Goal: Task Accomplishment & Management: Manage account settings

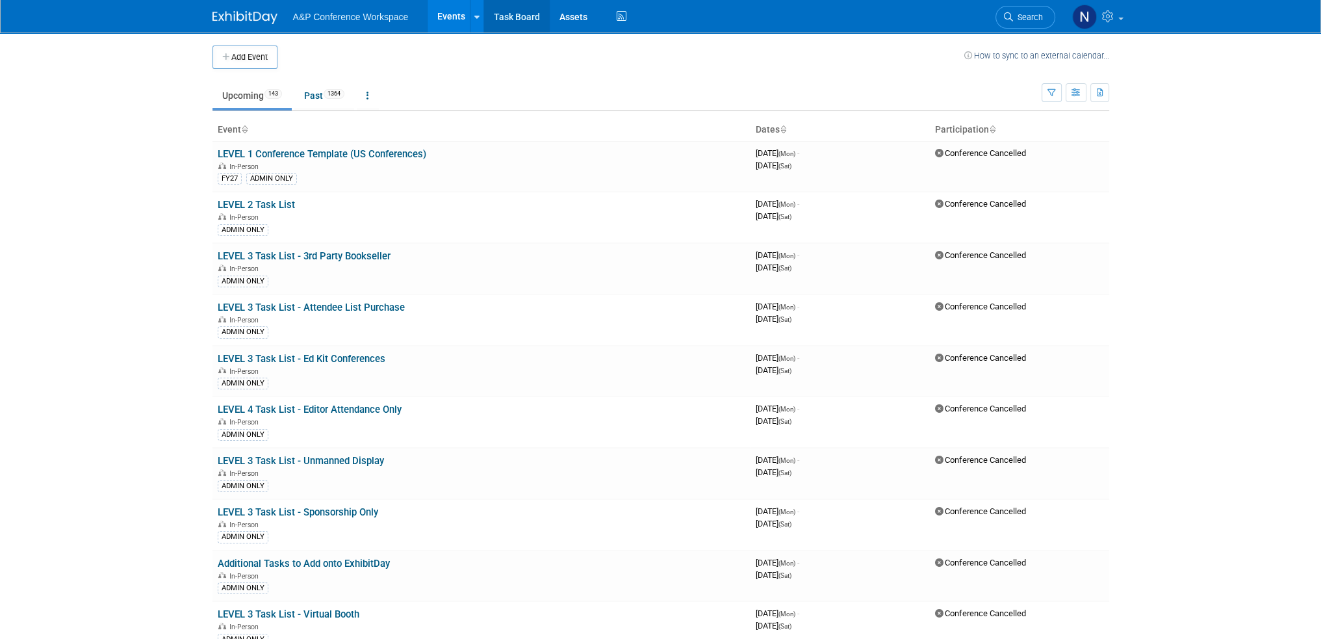
click at [509, 13] on link "Task Board" at bounding box center [517, 16] width 66 height 32
click at [1013, 16] on span "Search" at bounding box center [1028, 17] width 30 height 10
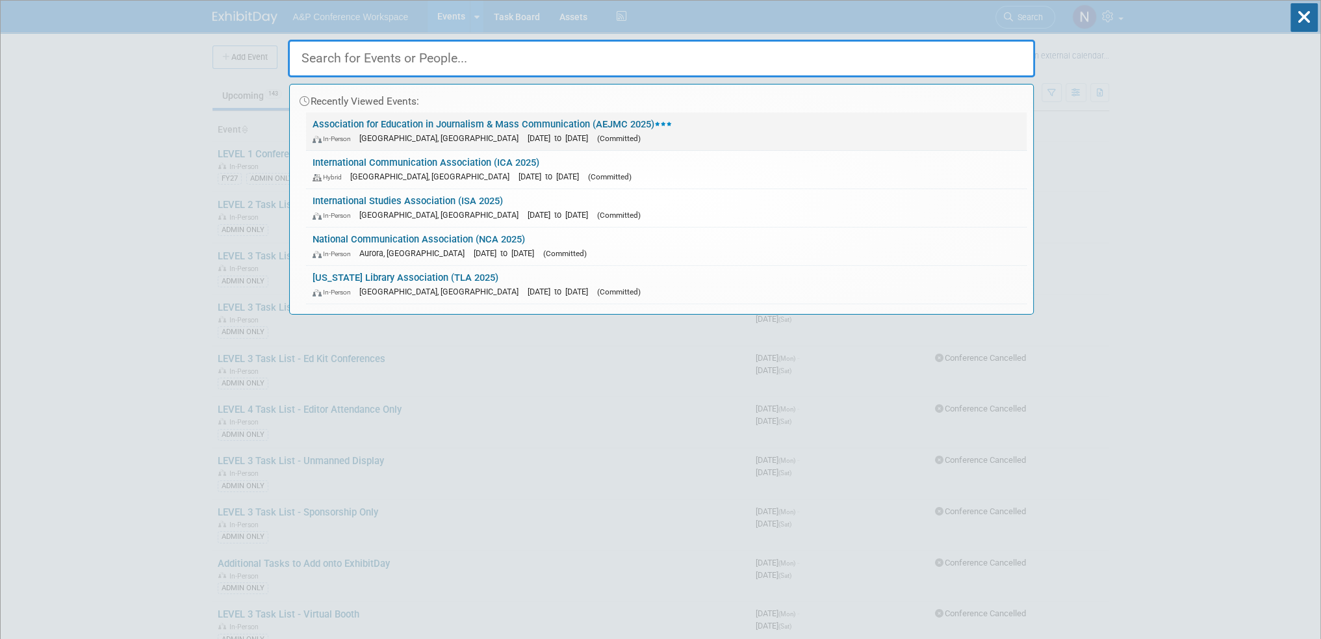
click at [437, 123] on link "Association for Education in Journalism & Mass Communication (AEJMC 2025) In-Pe…" at bounding box center [666, 131] width 720 height 38
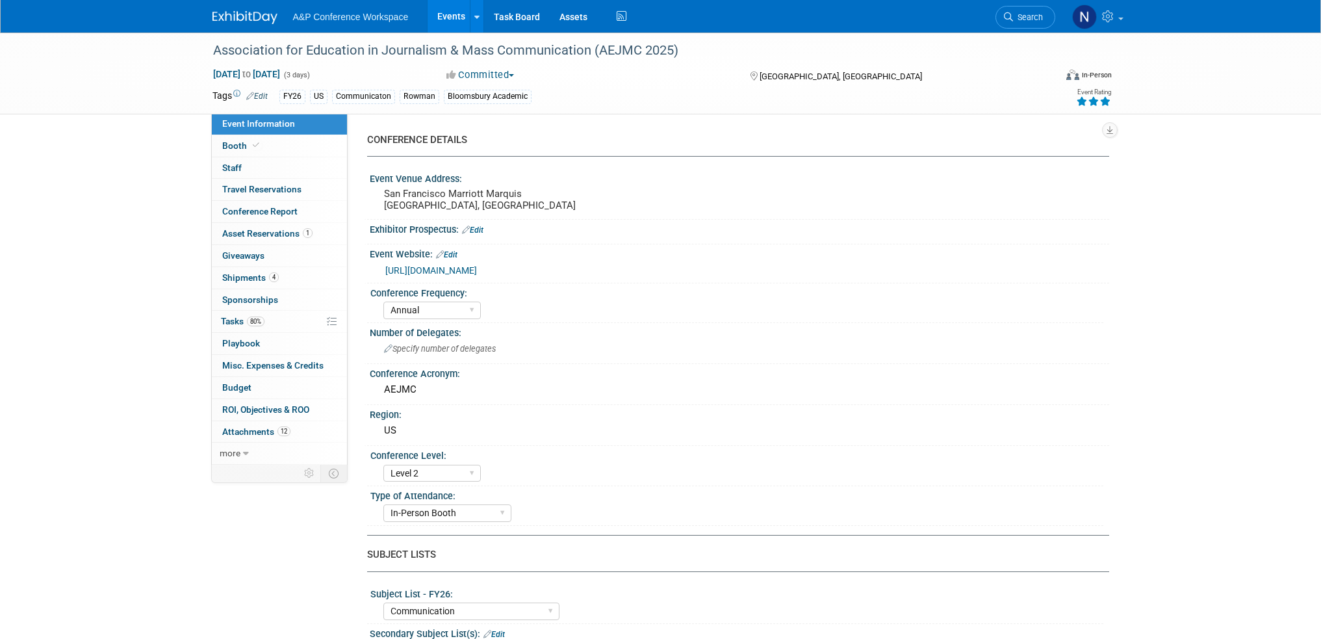
select select "Annual"
select select "Level 2"
select select "In-Person Booth"
select select "Communication"
select select "Bloomsbury Academic"
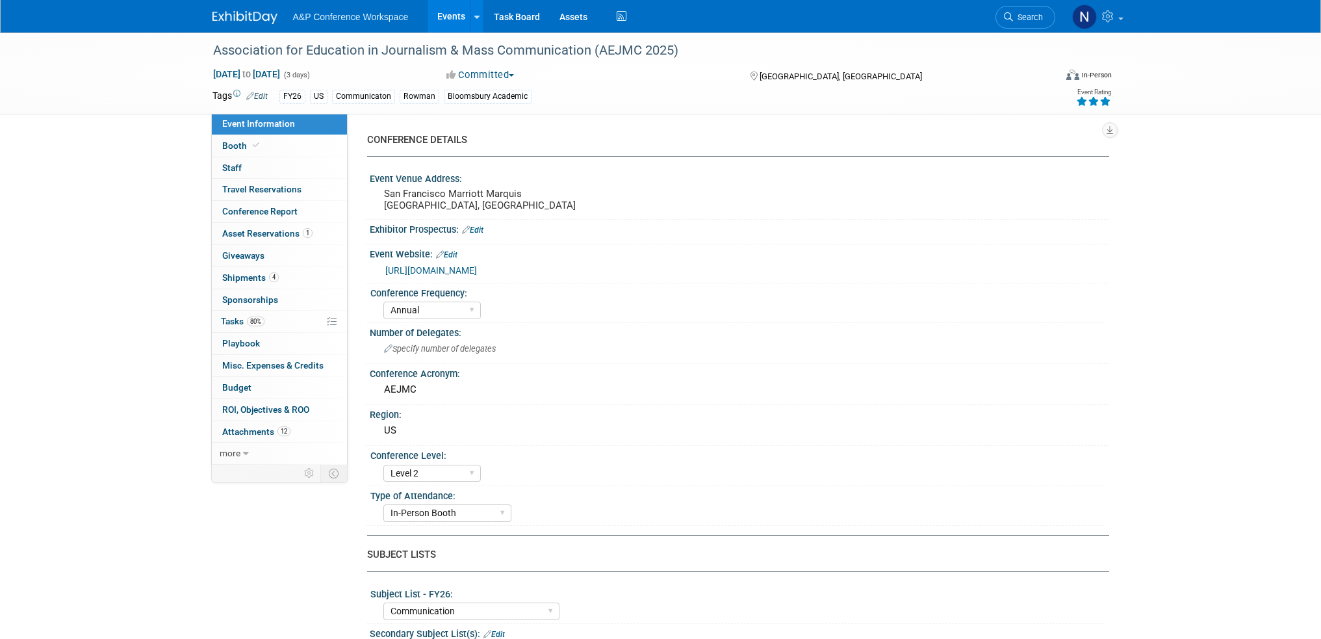
select select "[PERSON_NAME]"
select select "Networking/Commissioning"
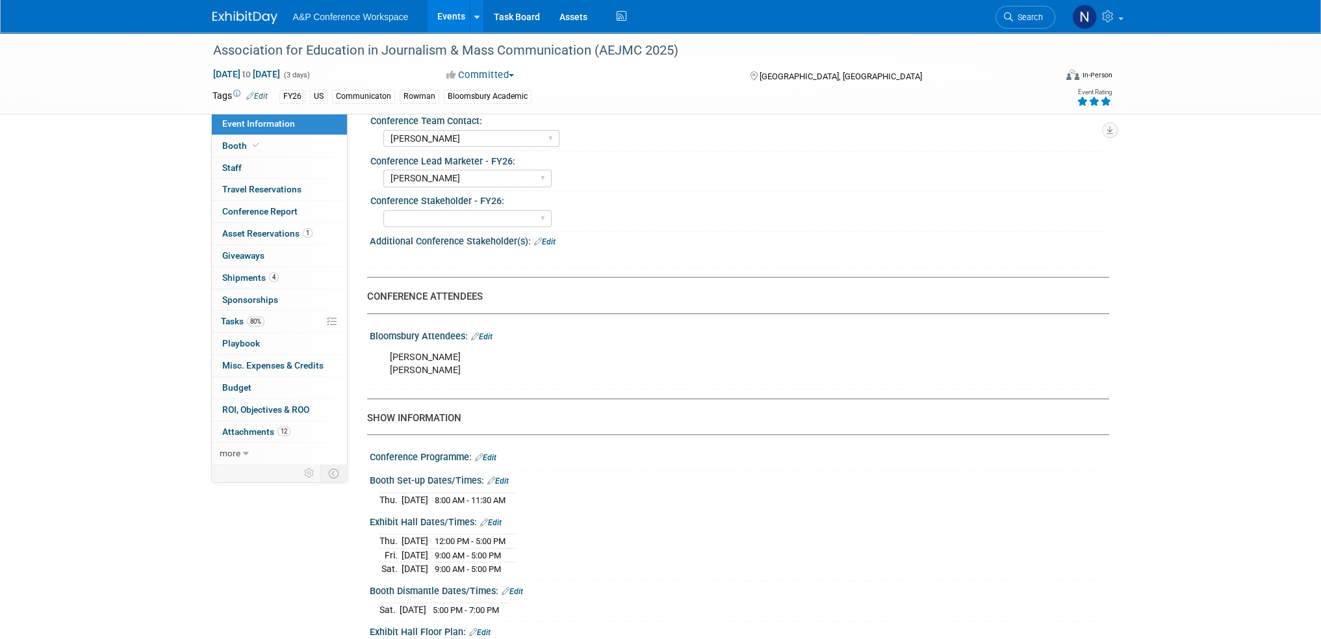
scroll to position [650, 0]
click at [257, 210] on span "Conference Report" at bounding box center [259, 211] width 75 height 10
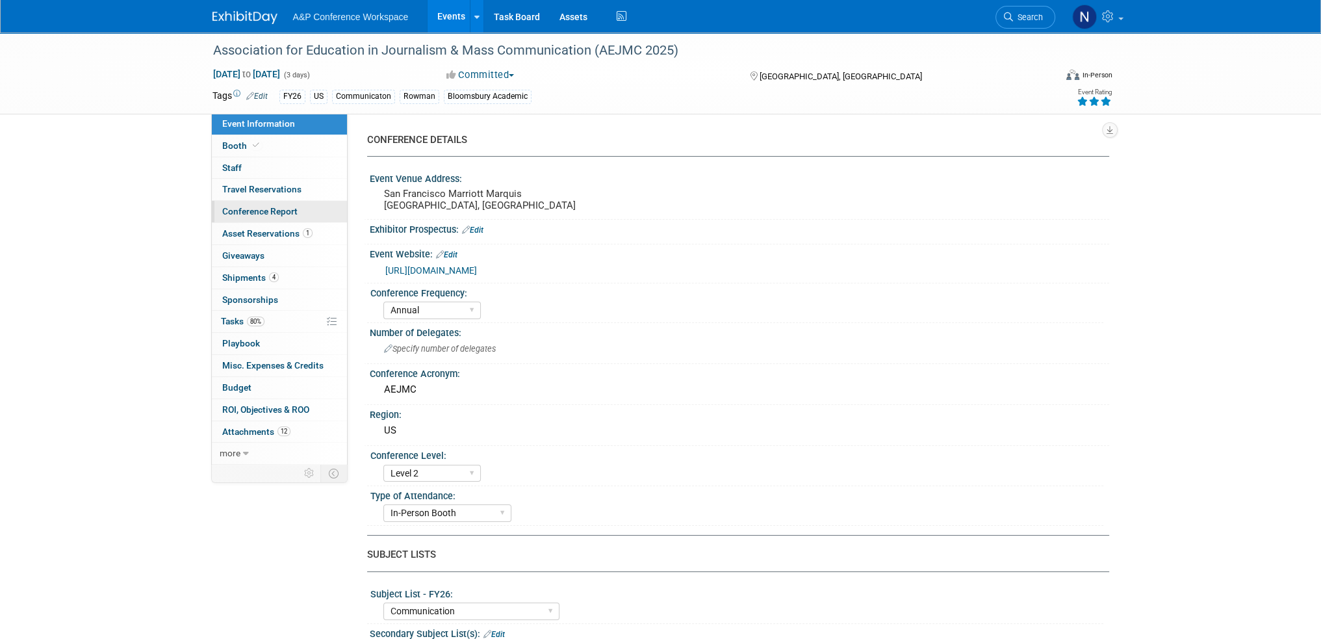
select select "NO"
select select "YES"
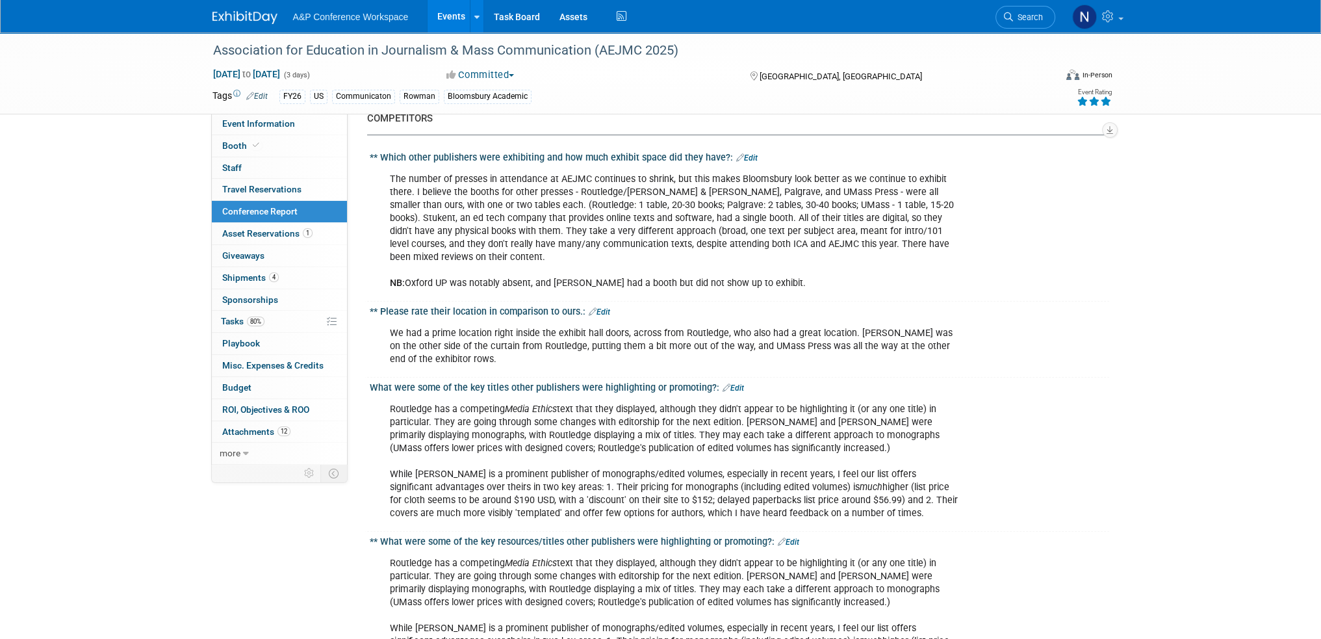
scroll to position [844, 0]
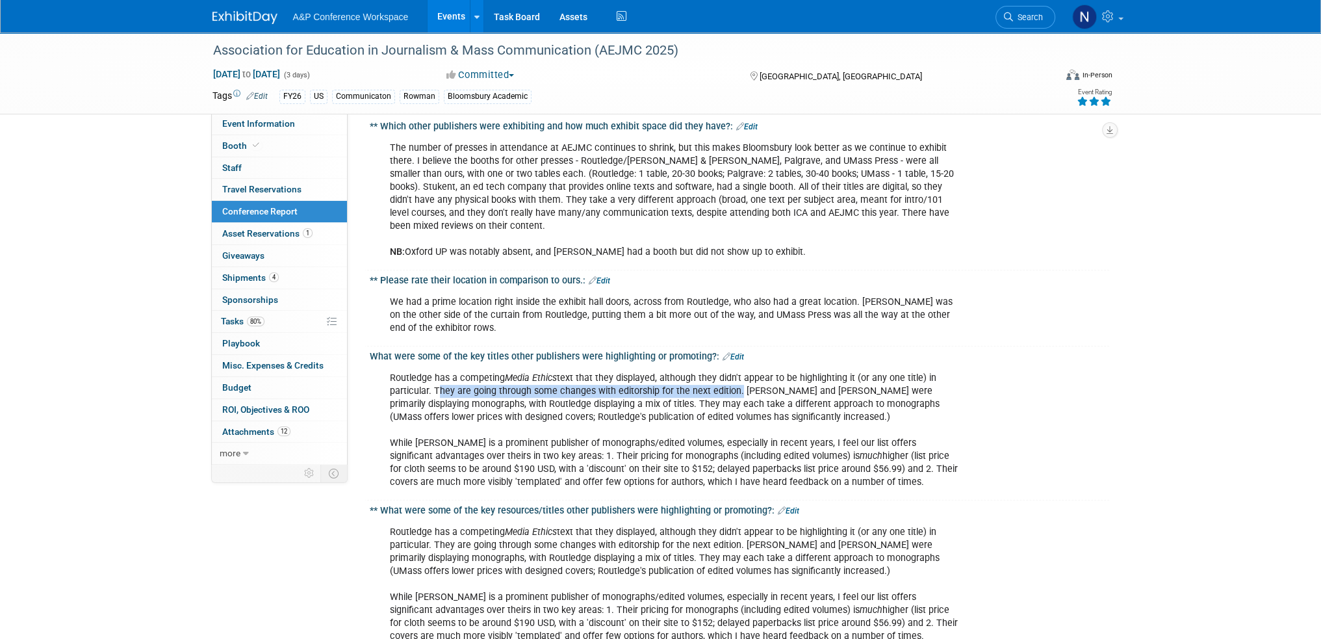
drag, startPoint x: 435, startPoint y: 371, endPoint x: 735, endPoint y: 368, distance: 300.8
click at [735, 368] on div "Routledge has a competing Media Ethics text that they displayed, although they …" at bounding box center [673, 430] width 585 height 131
click at [526, 398] on div "Routledge has a competing Media Ethics text that they displayed, although they …" at bounding box center [673, 430] width 585 height 131
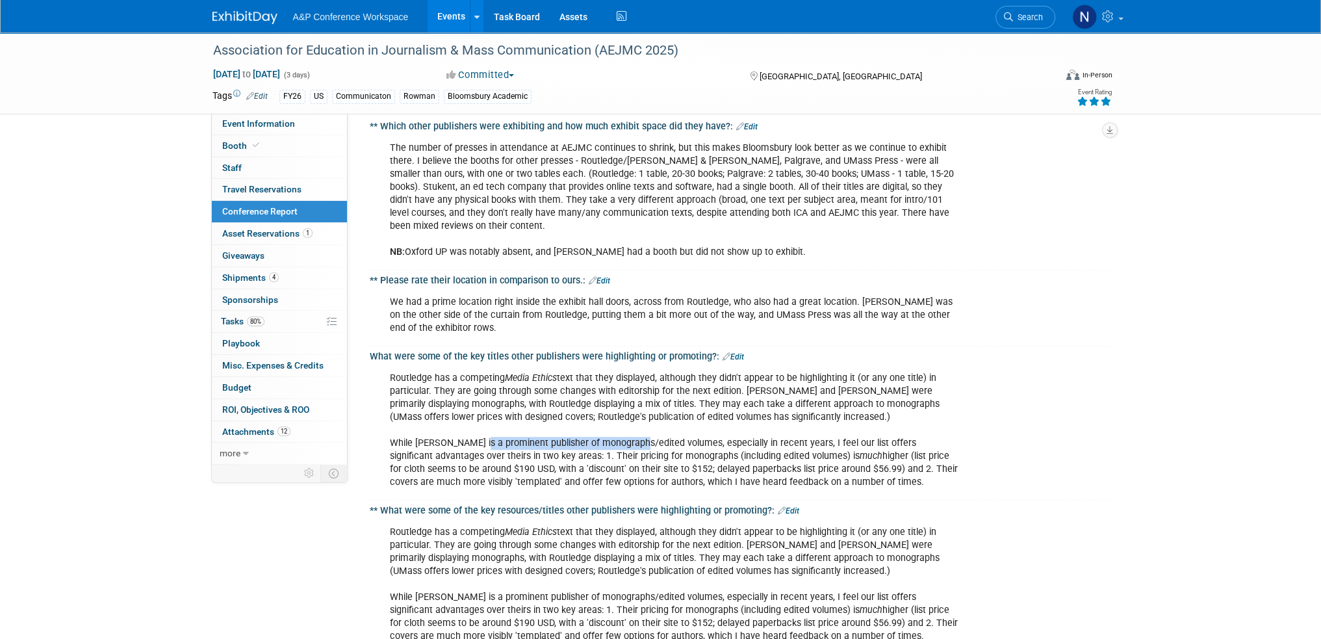
drag, startPoint x: 477, startPoint y: 422, endPoint x: 637, endPoint y: 421, distance: 160.5
click at [637, 421] on div "Routledge has a competing Media Ethics text that they displayed, although they …" at bounding box center [673, 430] width 585 height 131
click at [641, 421] on div "Routledge has a competing Media Ethics text that they displayed, although they …" at bounding box center [673, 430] width 585 height 131
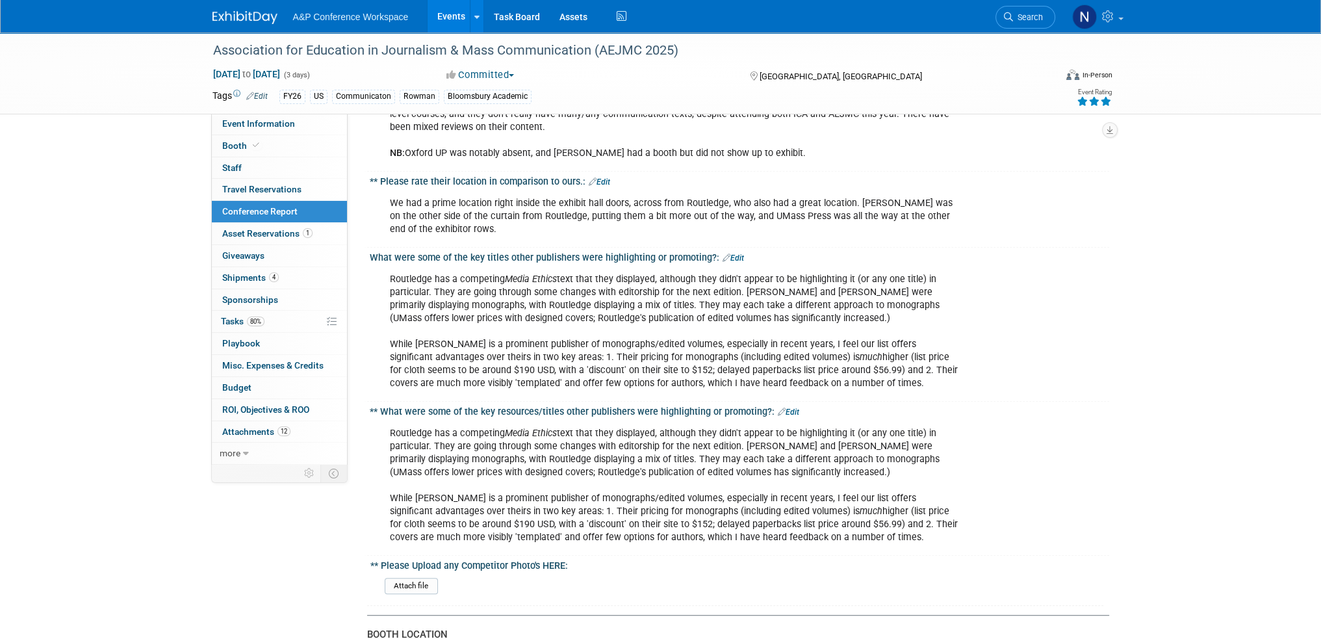
scroll to position [974, 0]
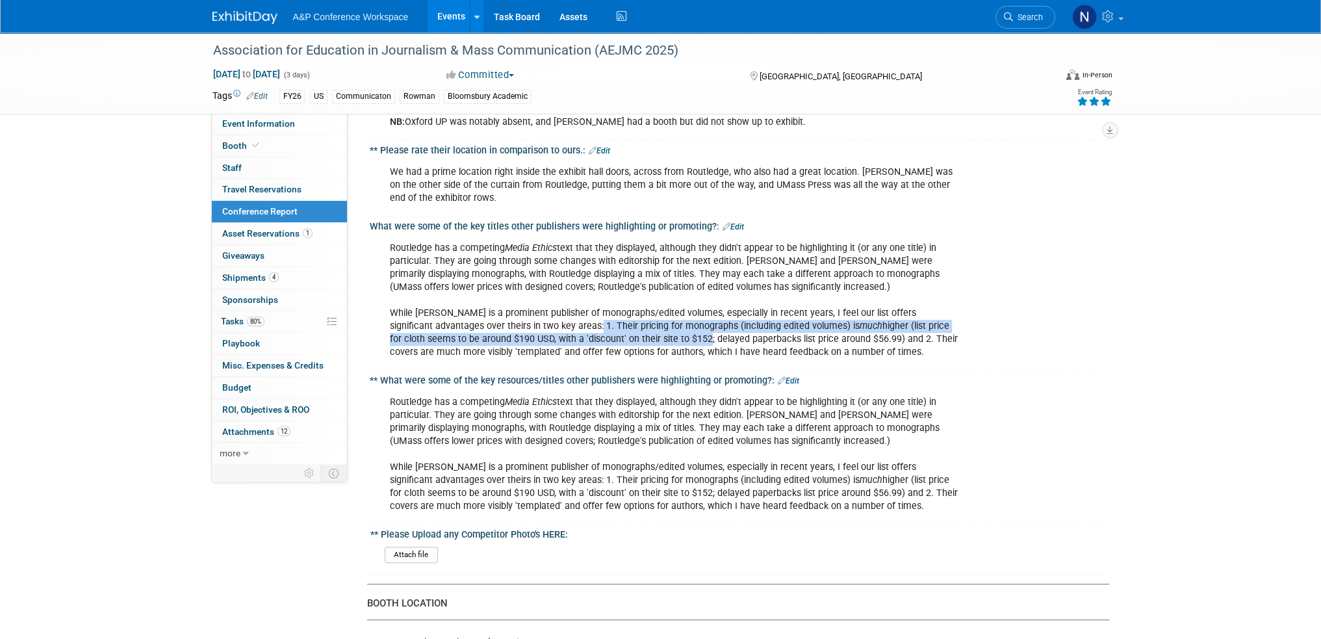
drag, startPoint x: 567, startPoint y: 304, endPoint x: 663, endPoint y: 314, distance: 96.0
click at [663, 314] on div "Routledge has a competing Media Ethics text that they displayed, although they …" at bounding box center [673, 300] width 585 height 131
click at [592, 307] on div "Routledge has a competing Media Ethics text that they displayed, although they …" at bounding box center [673, 300] width 585 height 131
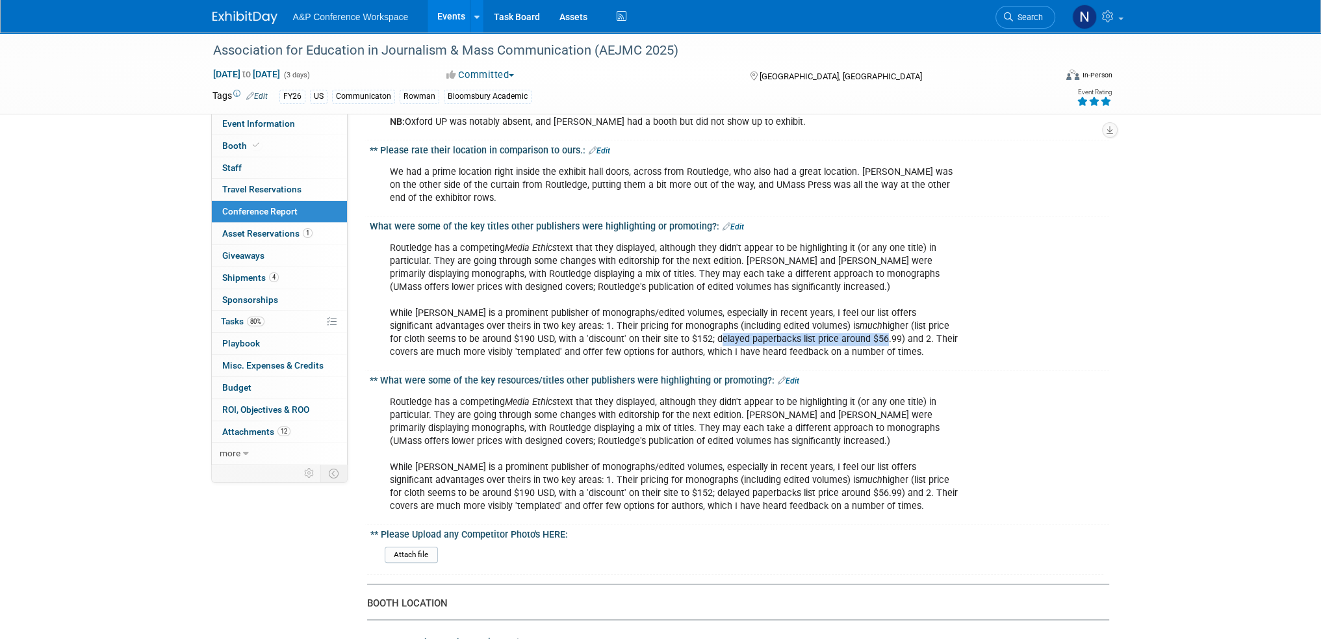
drag, startPoint x: 672, startPoint y: 318, endPoint x: 839, endPoint y: 317, distance: 167.0
click at [839, 317] on div "Routledge has a competing Media Ethics text that they displayed, although they …" at bounding box center [673, 300] width 585 height 131
click at [453, 329] on div "Routledge has a competing Media Ethics text that they displayed, although they …" at bounding box center [673, 300] width 585 height 131
click at [518, 328] on div "Routledge has a competing Media Ethics text that they displayed, although they …" at bounding box center [673, 300] width 585 height 131
drag, startPoint x: 468, startPoint y: 293, endPoint x: 631, endPoint y: 289, distance: 163.1
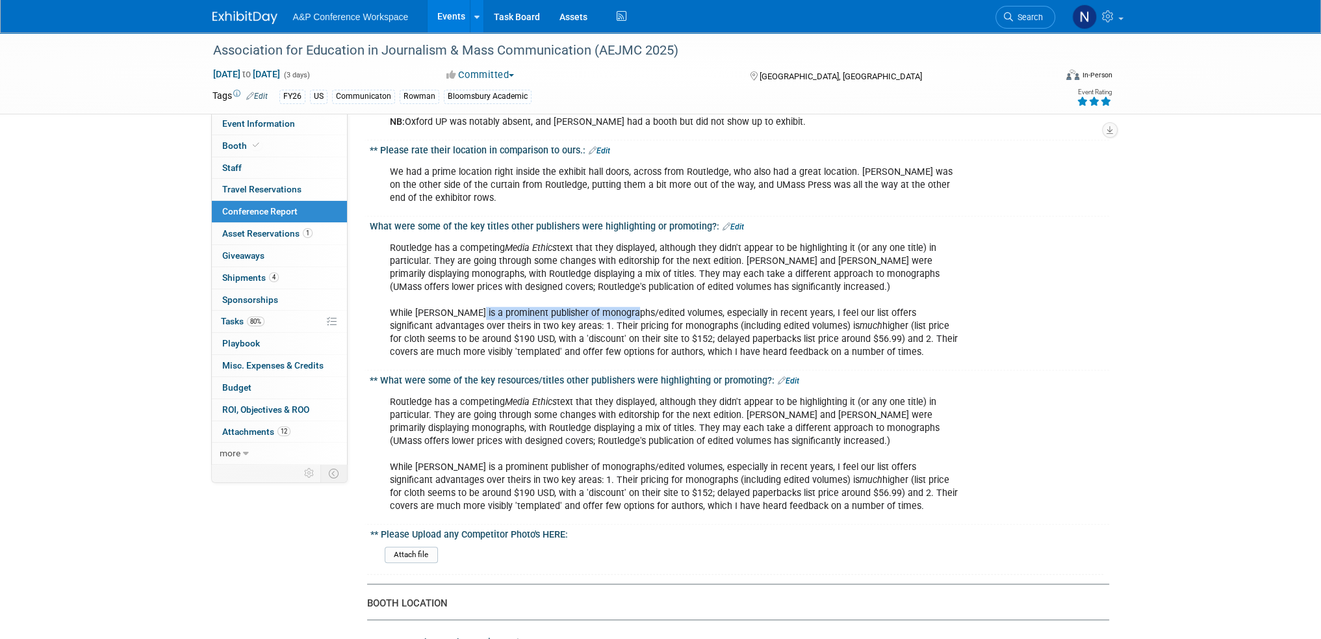
click at [629, 289] on div "Routledge has a competing Media Ethics text that they displayed, although they …" at bounding box center [673, 300] width 585 height 131
click at [647, 288] on div "Routledge has a competing Media Ethics text that they displayed, although they …" at bounding box center [673, 300] width 585 height 131
drag, startPoint x: 610, startPoint y: 459, endPoint x: 779, endPoint y: 452, distance: 169.1
click at [764, 455] on div "Routledge has a competing Media Ethics text that they displayed, although they …" at bounding box center [673, 454] width 585 height 131
click at [781, 452] on div "Routledge has a competing Media Ethics text that they displayed, although they …" at bounding box center [673, 454] width 585 height 131
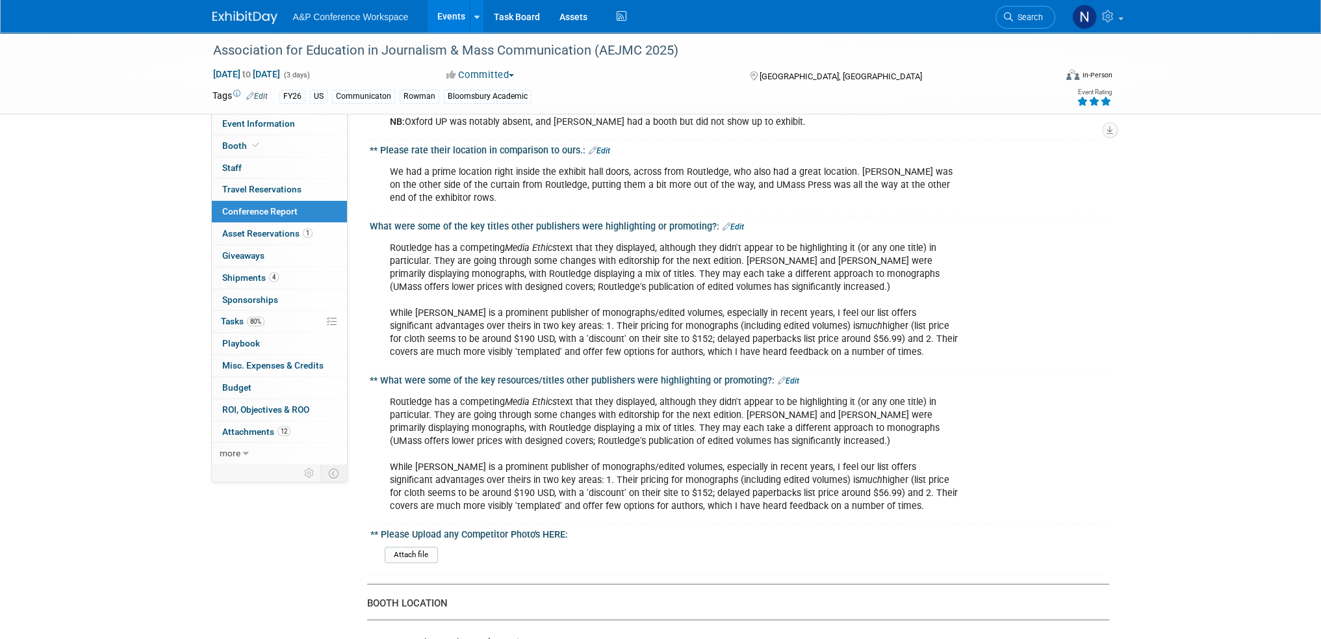
click at [798, 459] on div "Routledge has a competing Media Ethics text that they displayed, although they …" at bounding box center [673, 454] width 585 height 131
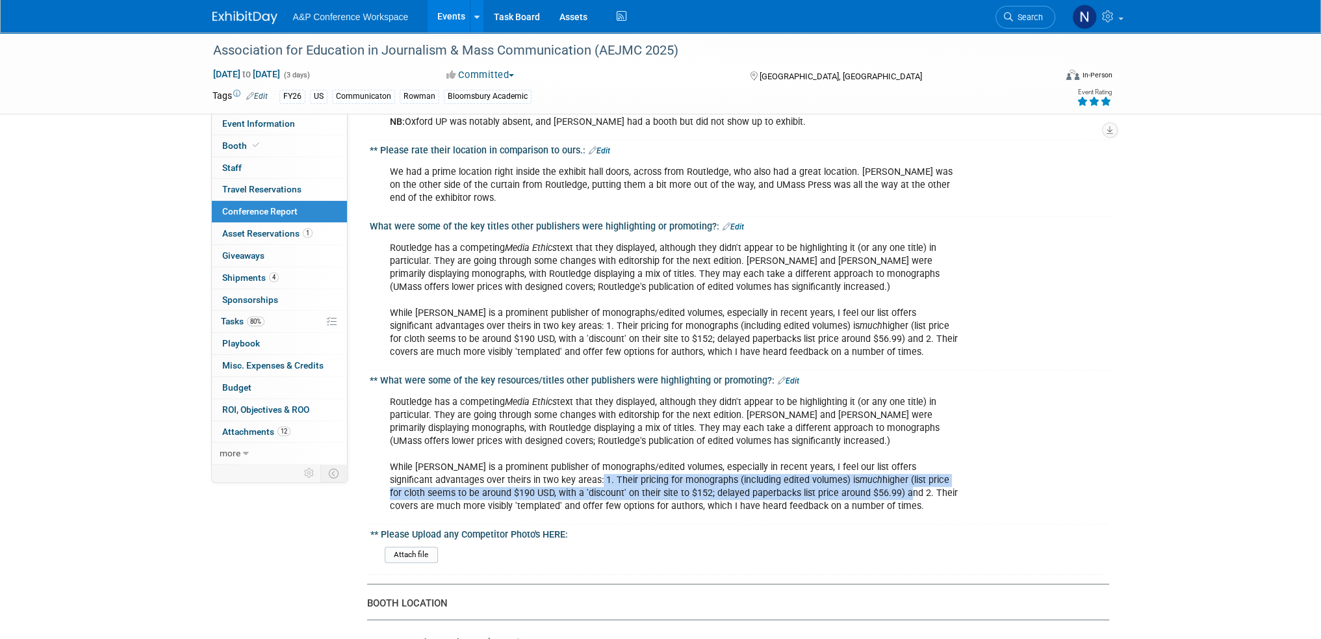
drag, startPoint x: 566, startPoint y: 457, endPoint x: 863, endPoint y: 467, distance: 296.4
click at [863, 467] on div "Routledge has a competing Media Ethics text that they displayed, although they …" at bounding box center [673, 454] width 585 height 131
click at [863, 470] on div "Routledge has a competing Media Ethics text that they displayed, although they …" at bounding box center [673, 454] width 585 height 131
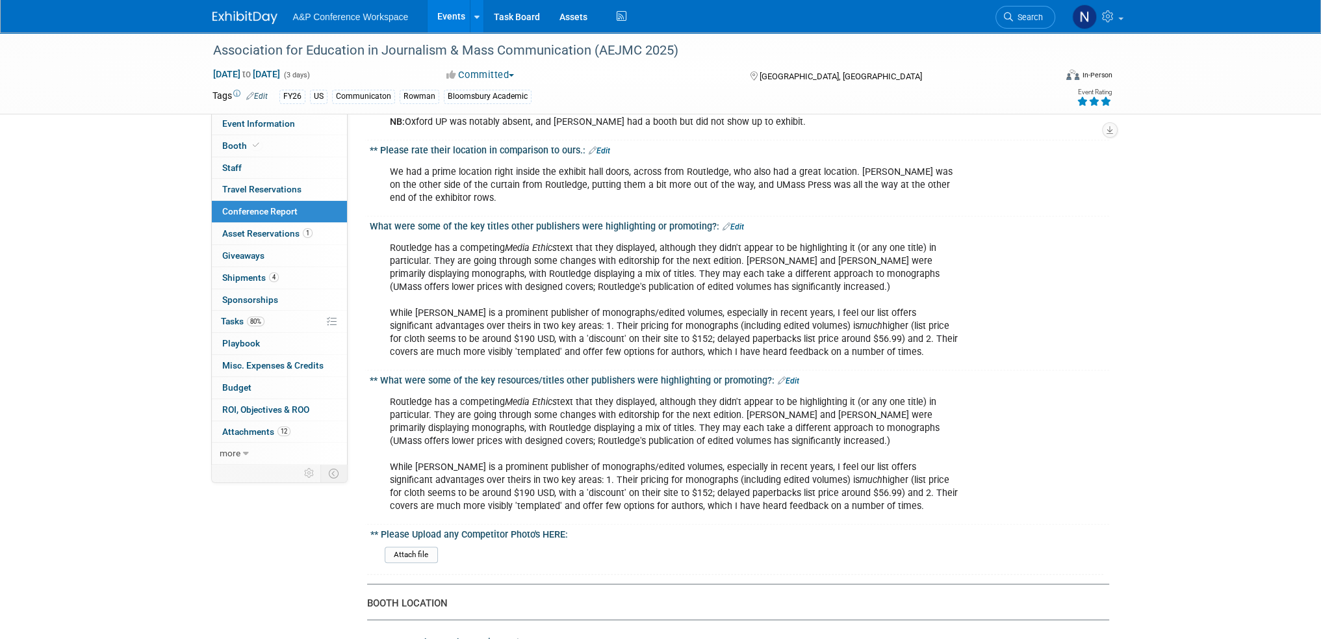
click at [864, 470] on div "Routledge has a competing Media Ethics text that they displayed, although they …" at bounding box center [673, 454] width 585 height 131
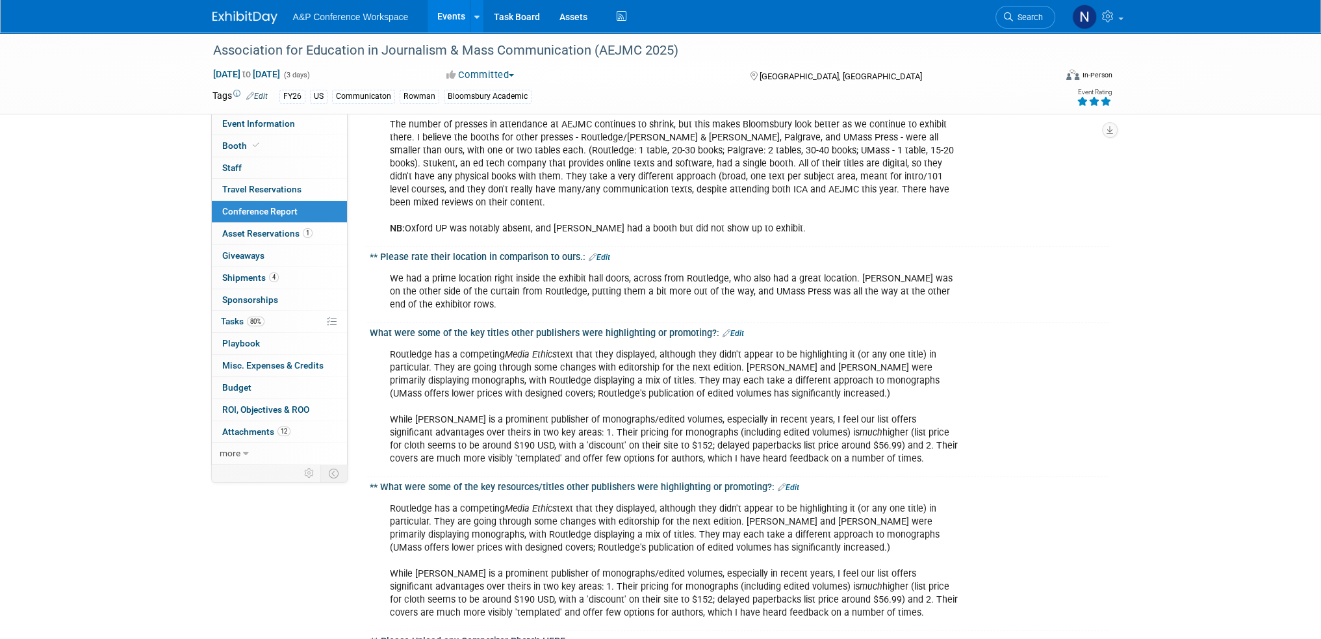
scroll to position [844, 0]
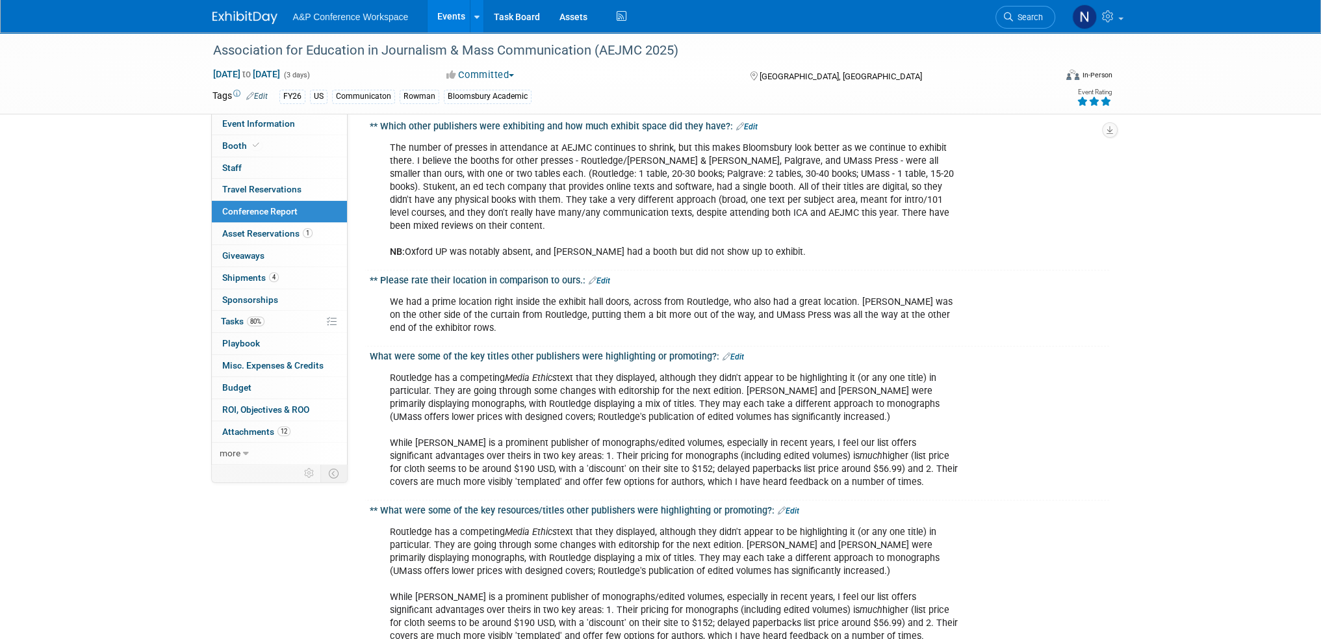
click at [1035, 425] on div "Routledge has a competing Media Ethics text that they displayed, although they …" at bounding box center [739, 429] width 739 height 135
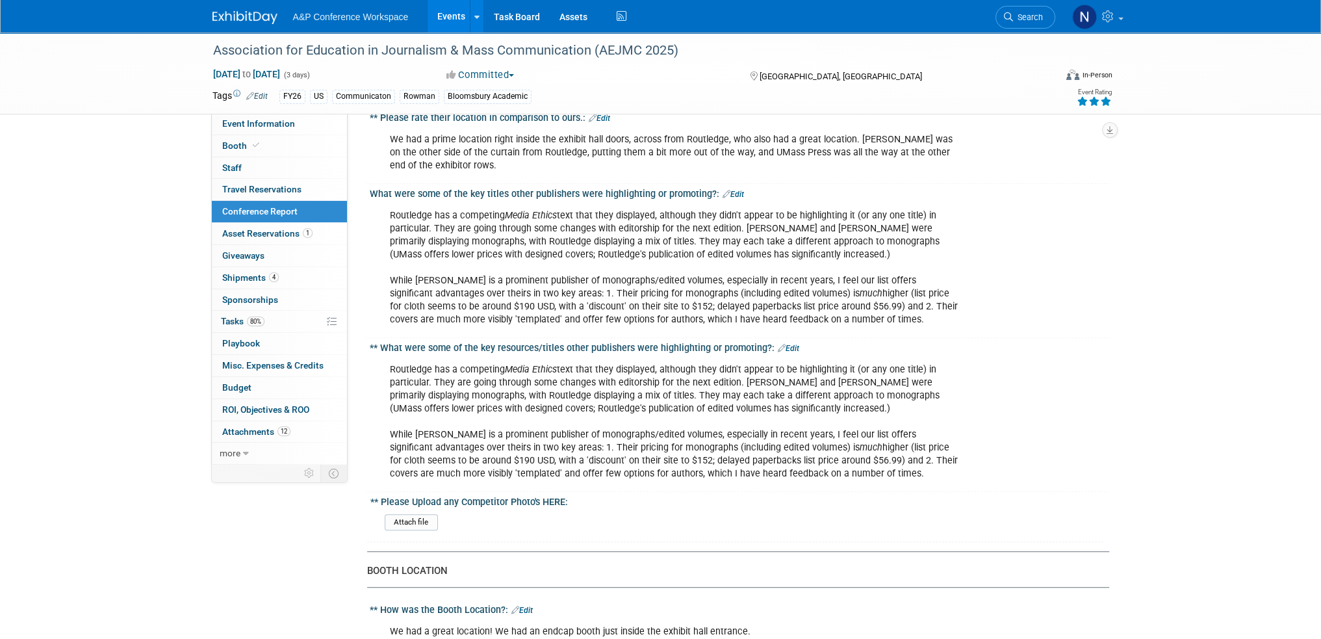
scroll to position [1039, 0]
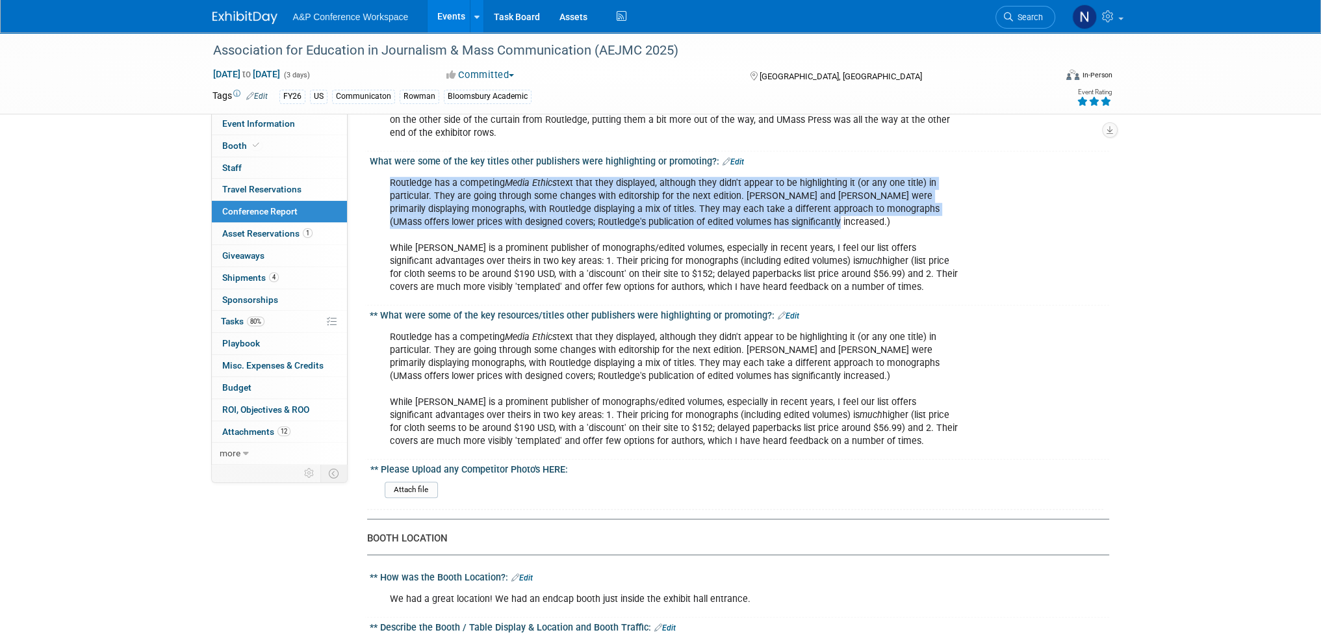
drag, startPoint x: 392, startPoint y: 160, endPoint x: 826, endPoint y: 199, distance: 436.3
click at [826, 199] on div "Routledge has a competing Media Ethics text that they displayed, although they …" at bounding box center [673, 235] width 585 height 131
click at [806, 199] on div "Routledge has a competing Media Ethics text that they displayed, although they …" at bounding box center [673, 235] width 585 height 131
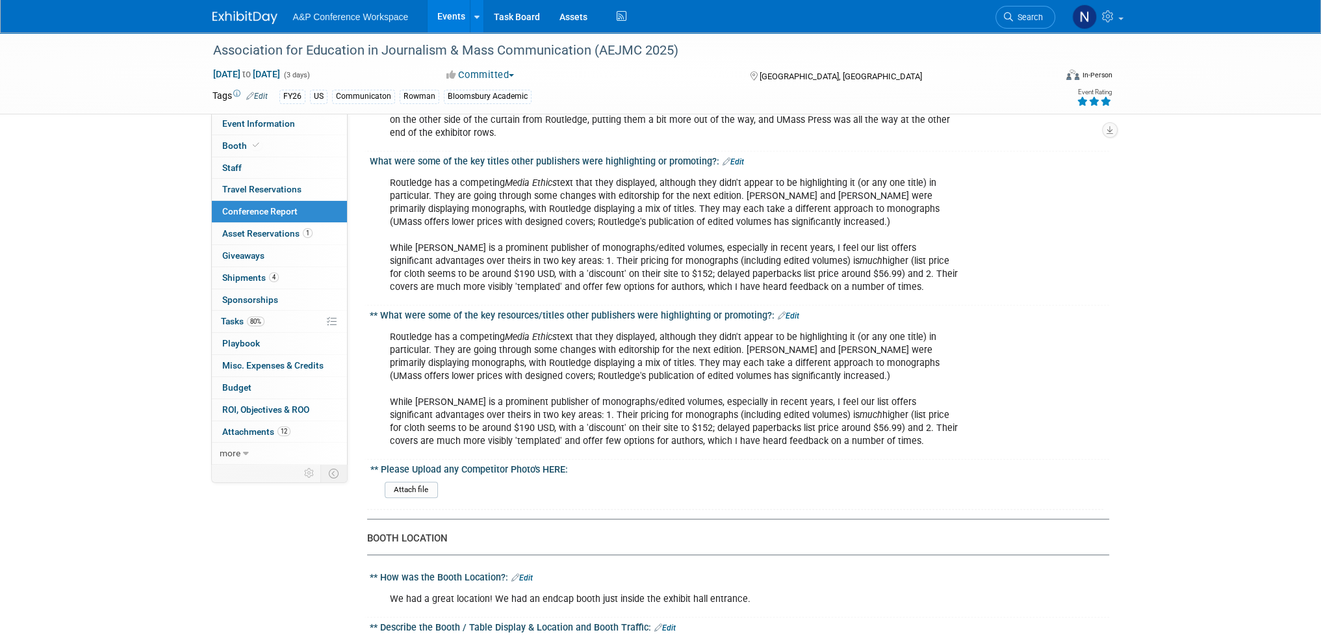
click at [748, 459] on div "** Please Upload any Competitor Photo's HERE:" at bounding box center [736, 467] width 733 height 16
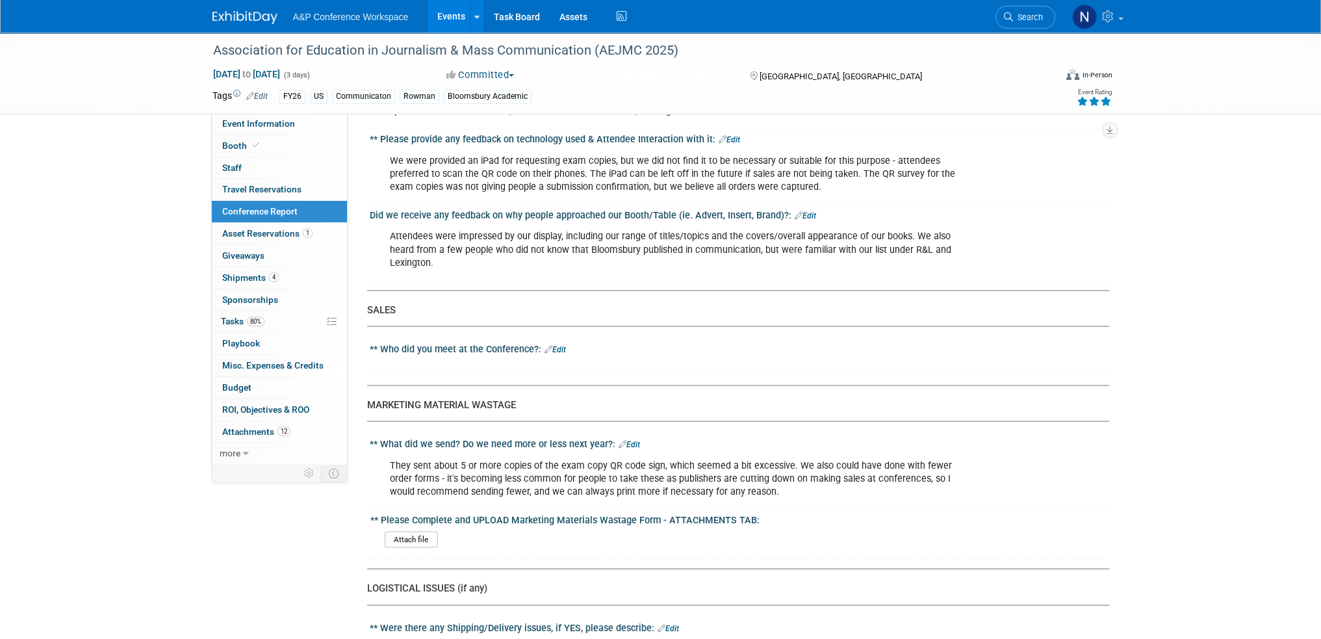
scroll to position [3313, 0]
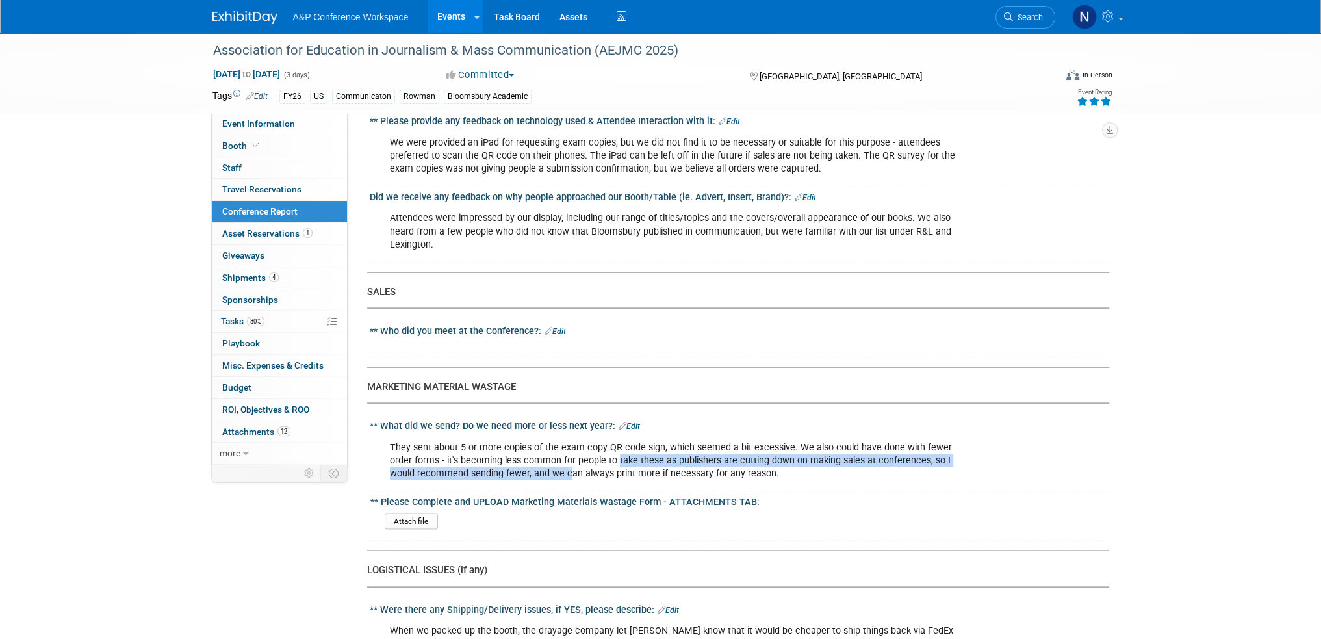
drag, startPoint x: 615, startPoint y: 403, endPoint x: 565, endPoint y: 416, distance: 51.8
click at [565, 435] on div "They sent about 5 or more copies of the exam copy QR code sign, which seemed a …" at bounding box center [673, 461] width 585 height 52
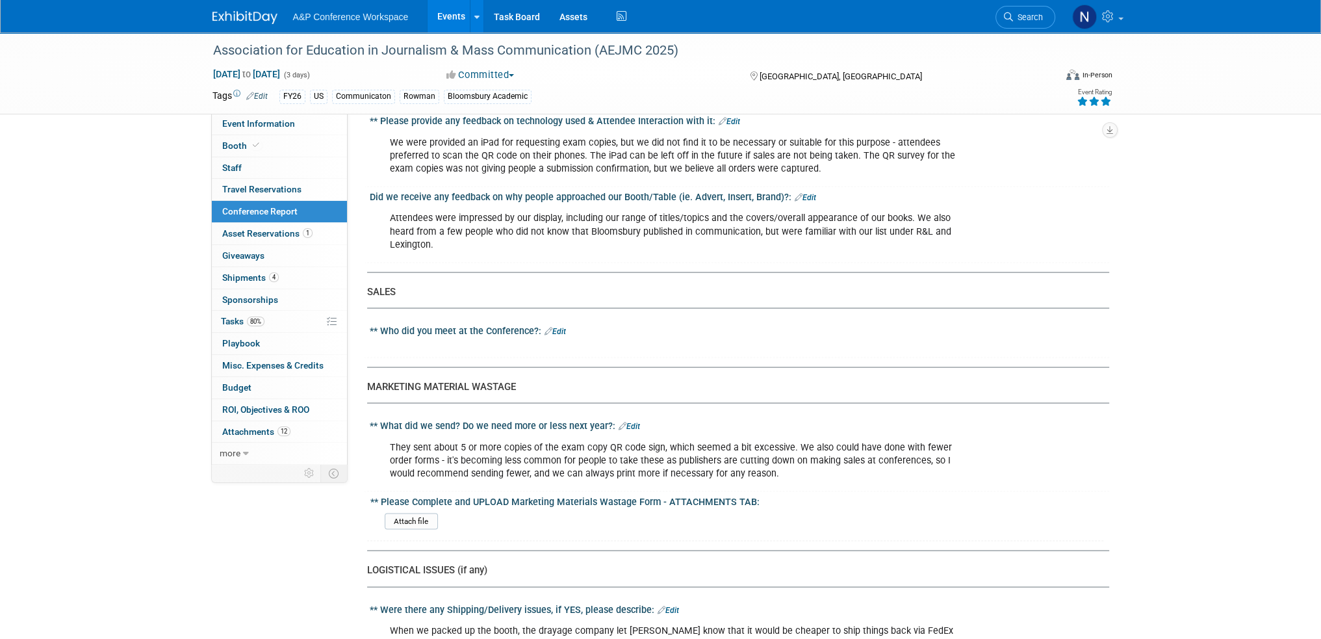
click at [574, 435] on div "They sent about 5 or more copies of the exam copy QR code sign, which seemed a …" at bounding box center [673, 461] width 585 height 52
click at [631, 422] on link "Edit" at bounding box center [628, 426] width 21 height 9
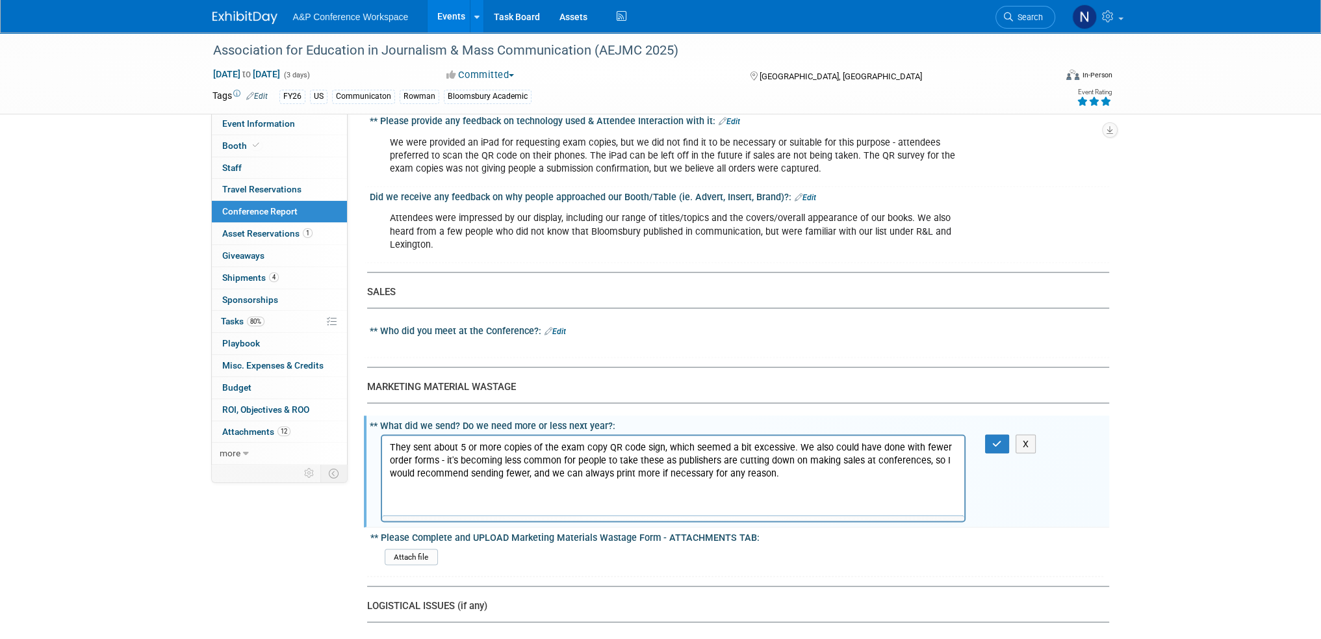
scroll to position [0, 0]
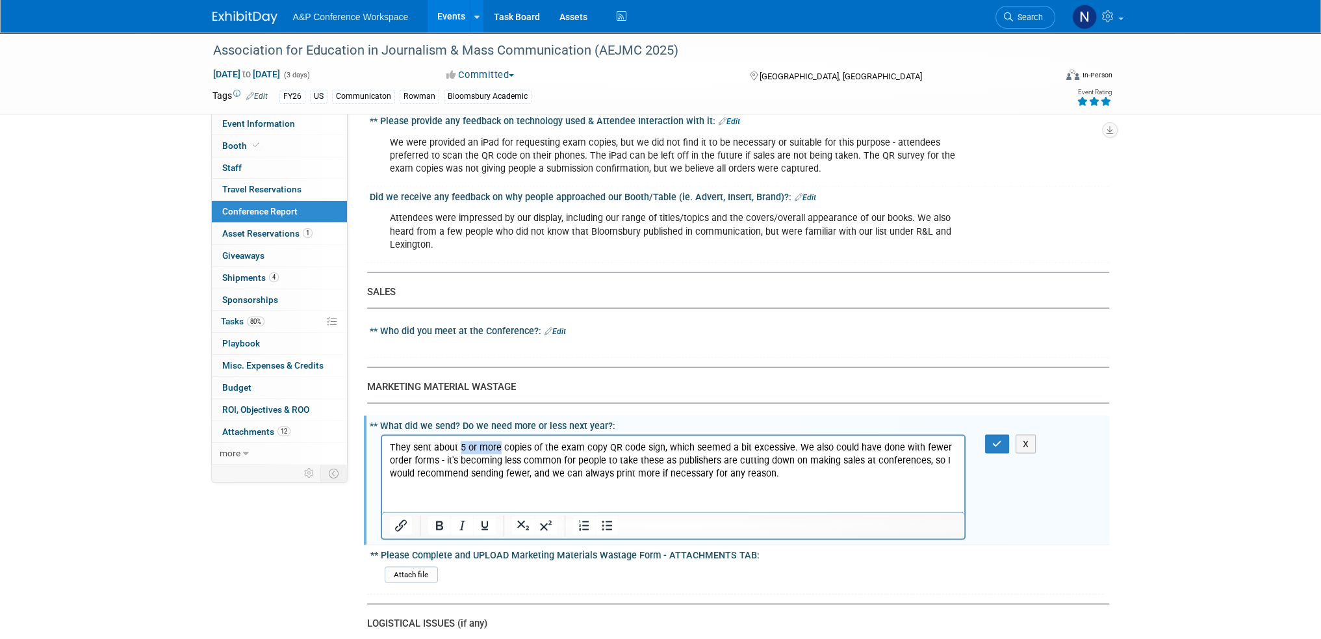
drag, startPoint x: 456, startPoint y: 446, endPoint x: 498, endPoint y: 446, distance: 41.6
click at [498, 446] on p "They sent about 5 or more copies of the exam copy QR code sign, which seemed a …" at bounding box center [673, 459] width 568 height 39
drag, startPoint x: 408, startPoint y: 446, endPoint x: 381, endPoint y: 446, distance: 27.3
click at [381, 446] on html "They sent about 10 copies of the exam copy QR code sign, which seemed a bit exc…" at bounding box center [672, 457] width 583 height 44
click at [754, 449] on p "We sent about 10 copies of the exam copy QR code sign, which seemed a bit exces…" at bounding box center [673, 459] width 568 height 39
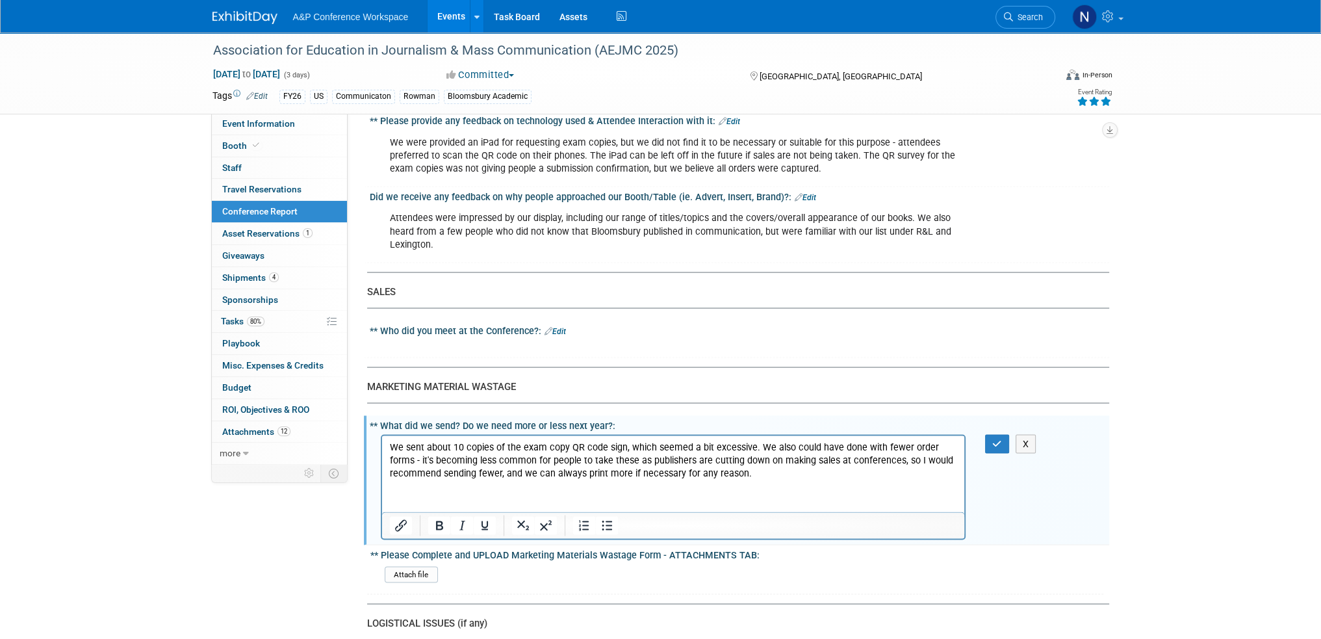
click at [757, 479] on html "We sent about 10 copies of the exam copy QR code sign, which seemed a bit exces…" at bounding box center [672, 457] width 583 height 44
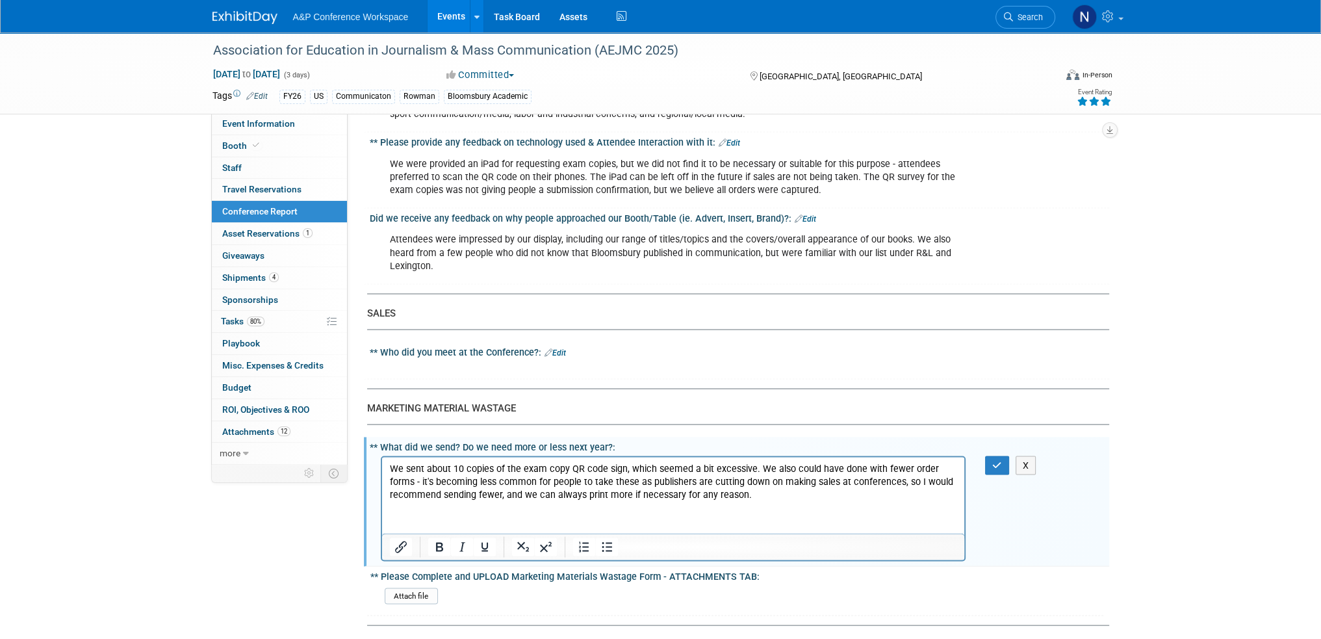
scroll to position [3321, 0]
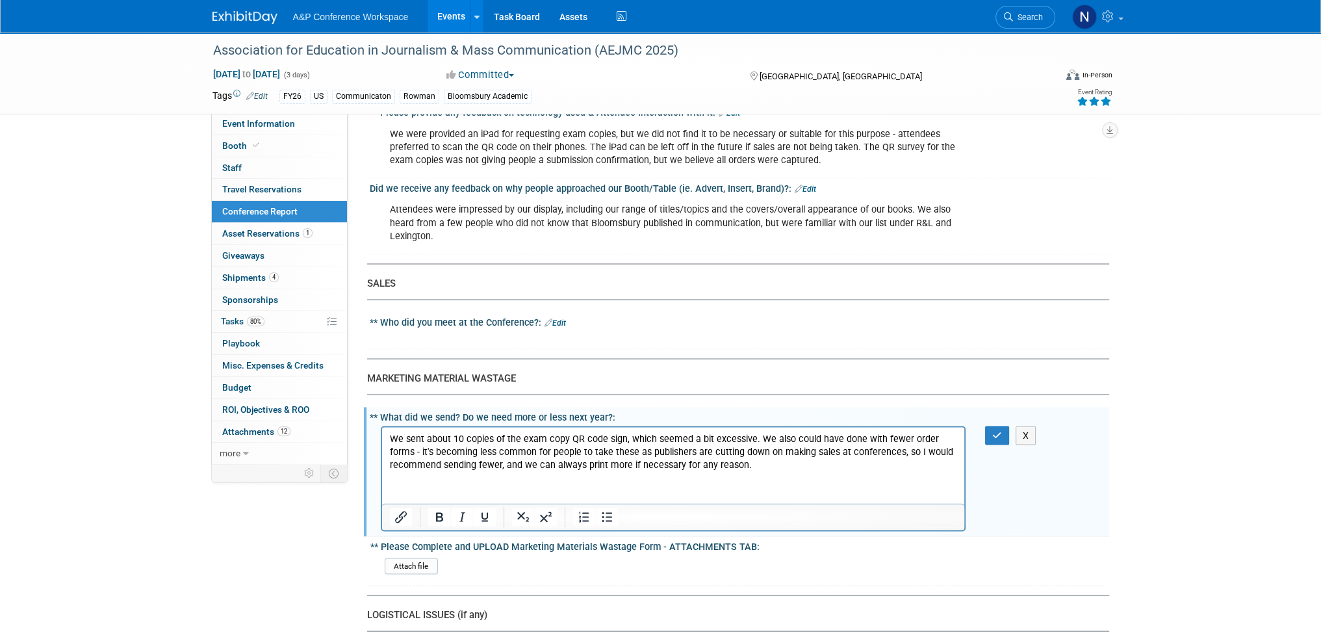
click at [765, 469] on p "We sent about 10 copies of the exam copy QR code sign, which seemed a bit exces…" at bounding box center [673, 451] width 568 height 39
click at [993, 431] on icon "button" at bounding box center [997, 435] width 10 height 9
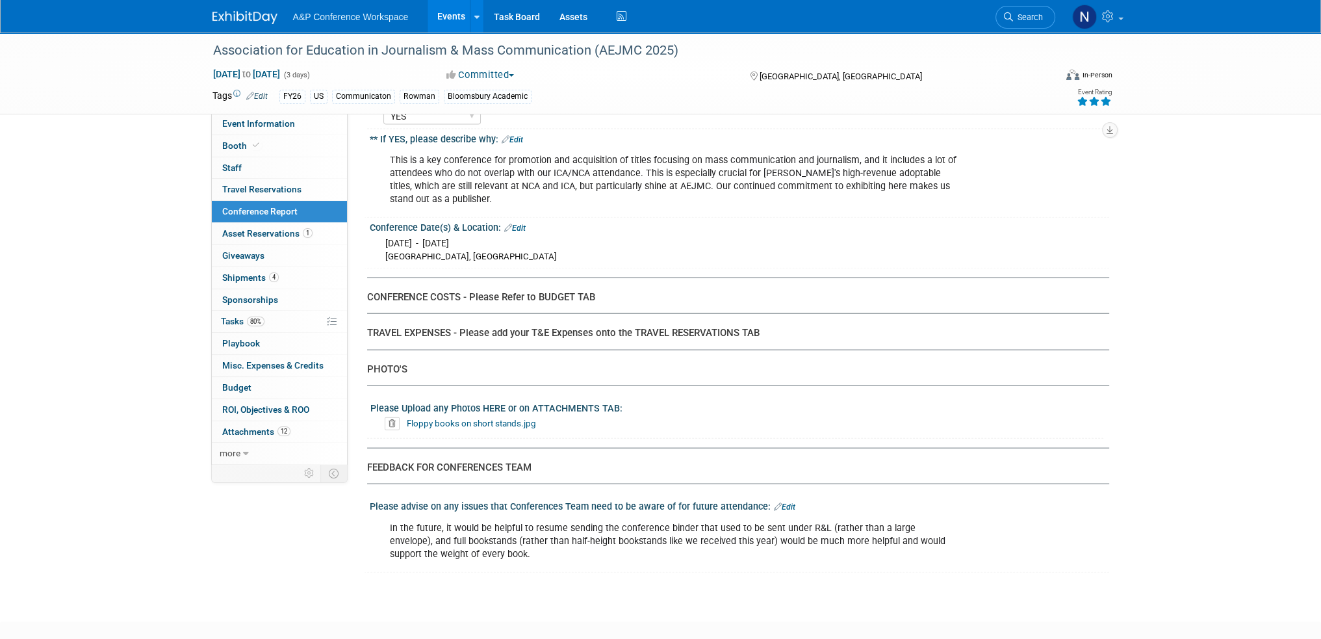
scroll to position [3918, 0]
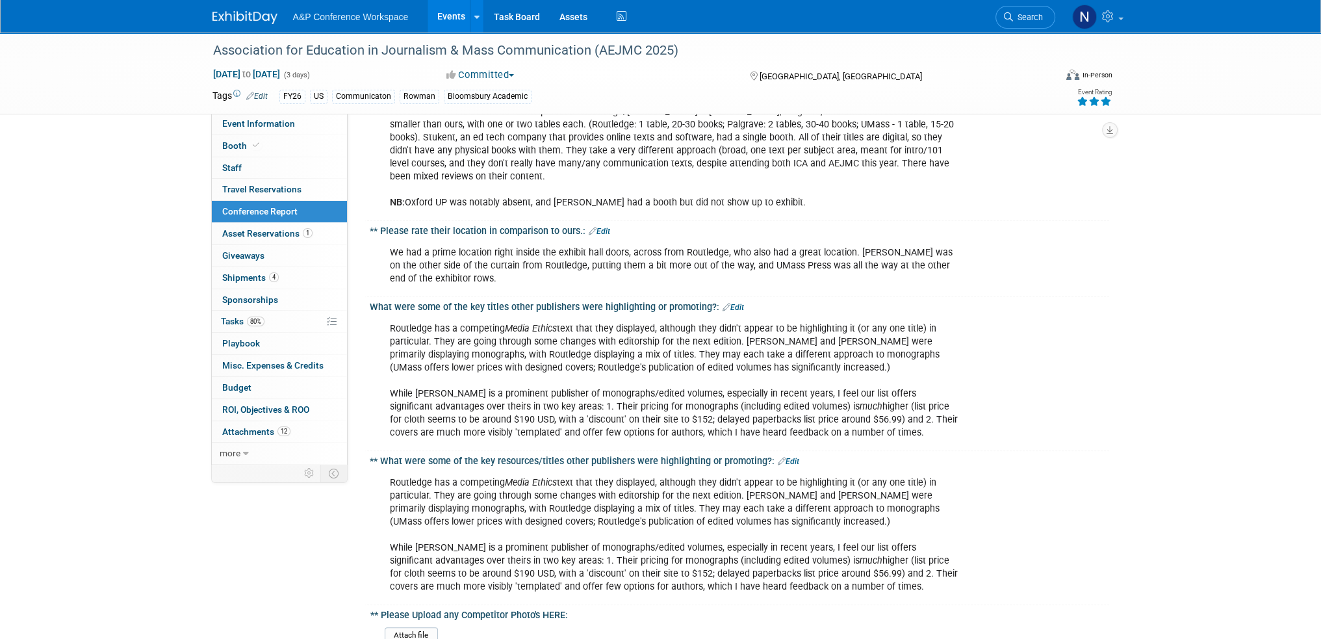
scroll to position [909, 0]
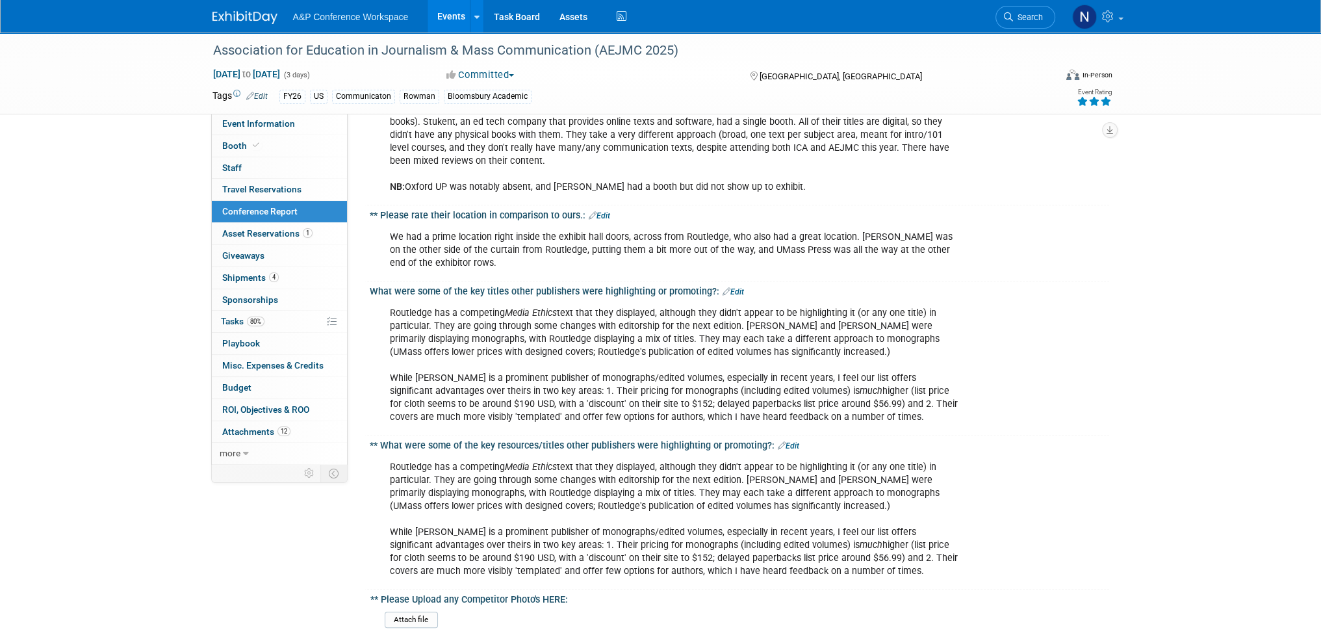
click at [788, 441] on link "Edit" at bounding box center [788, 445] width 21 height 9
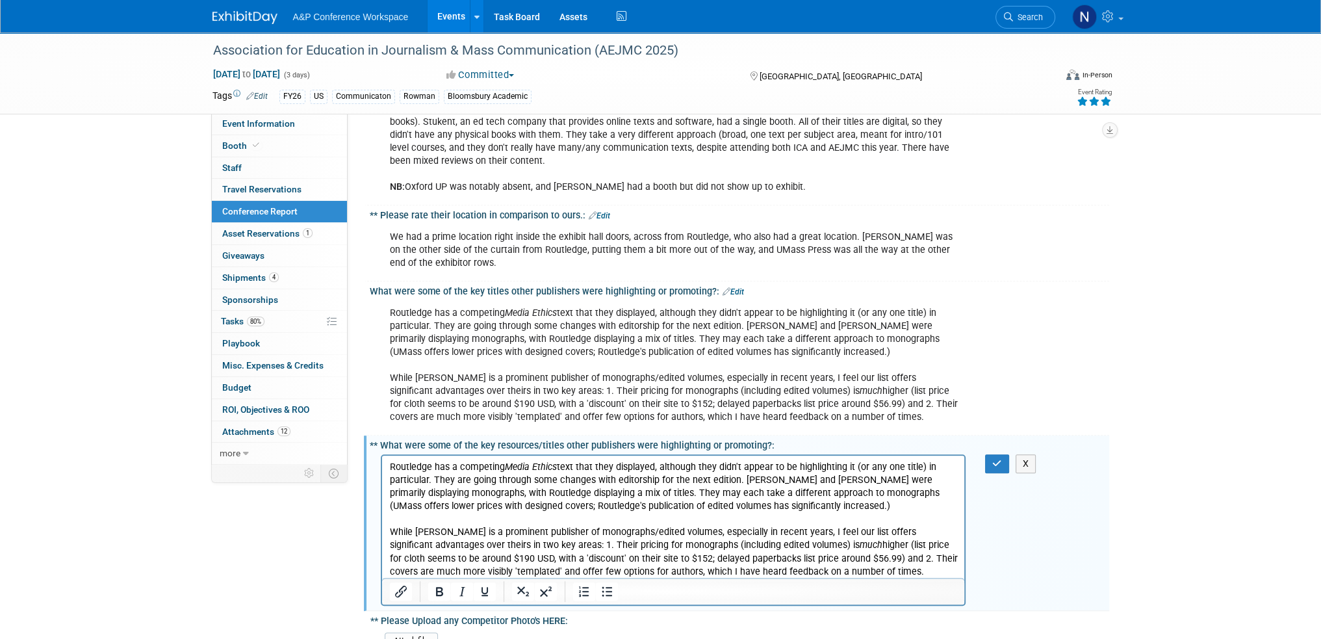
scroll to position [0, 0]
click at [680, 489] on p "Routledge has a competing Media Ethics text that they displayed, although they …" at bounding box center [673, 519] width 568 height 118
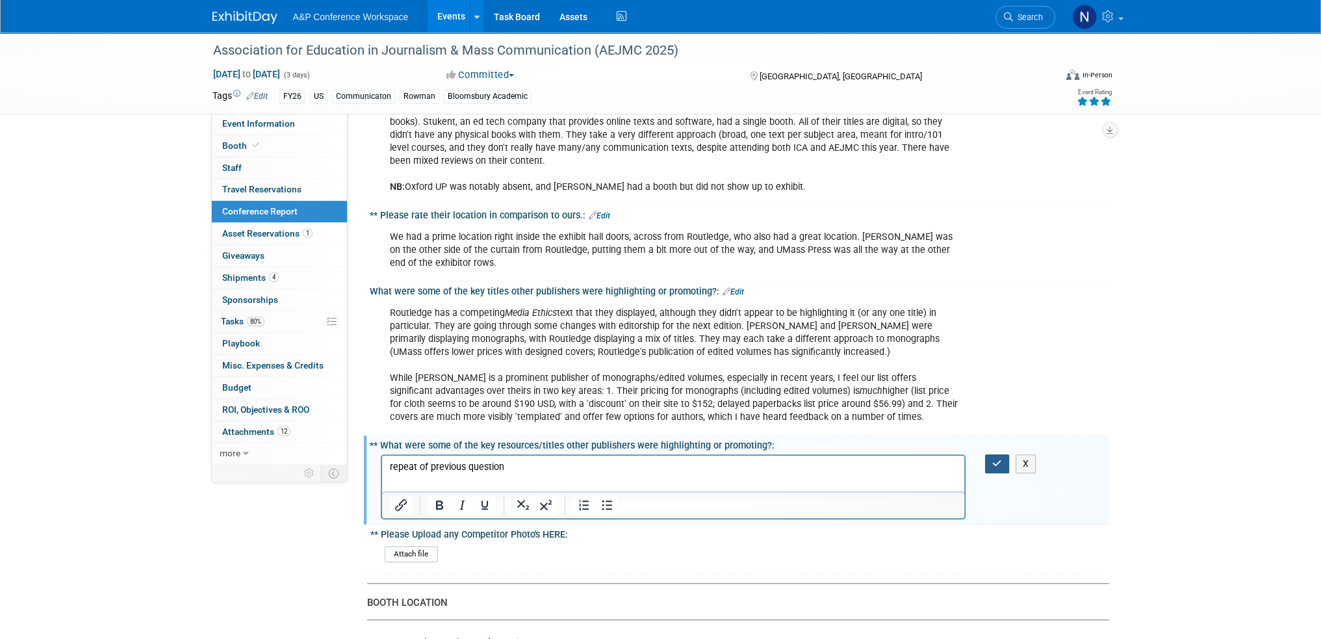
click at [998, 459] on icon "button" at bounding box center [997, 463] width 10 height 9
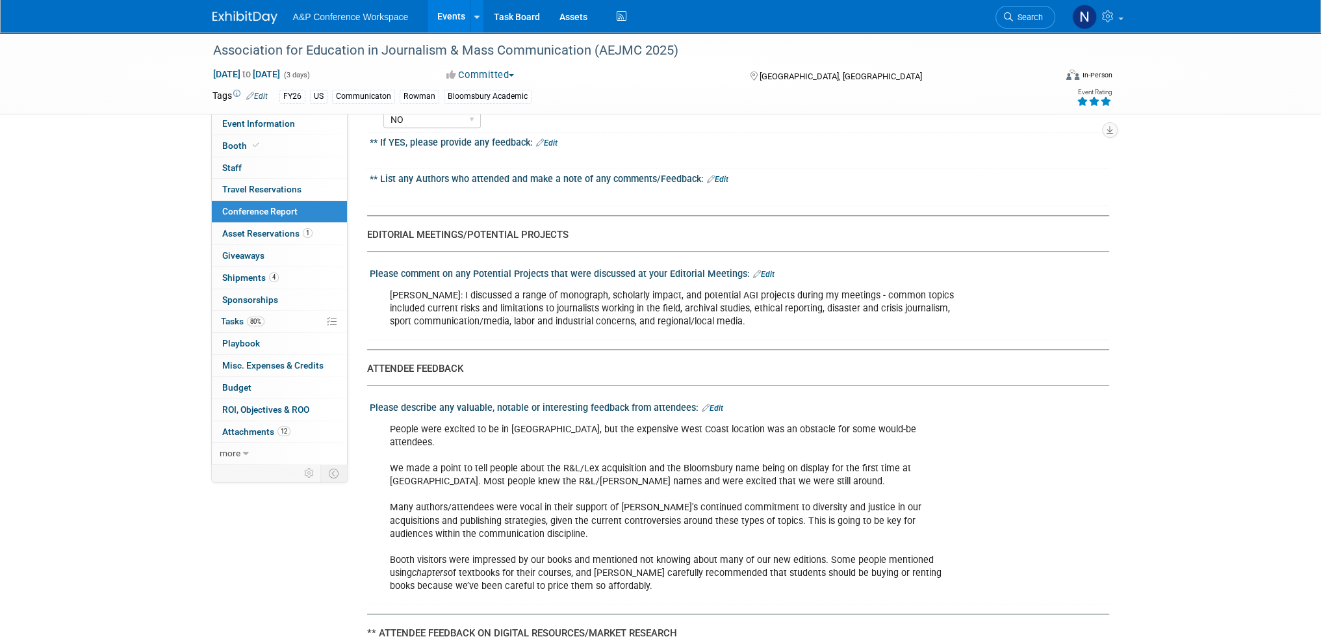
scroll to position [2079, 0]
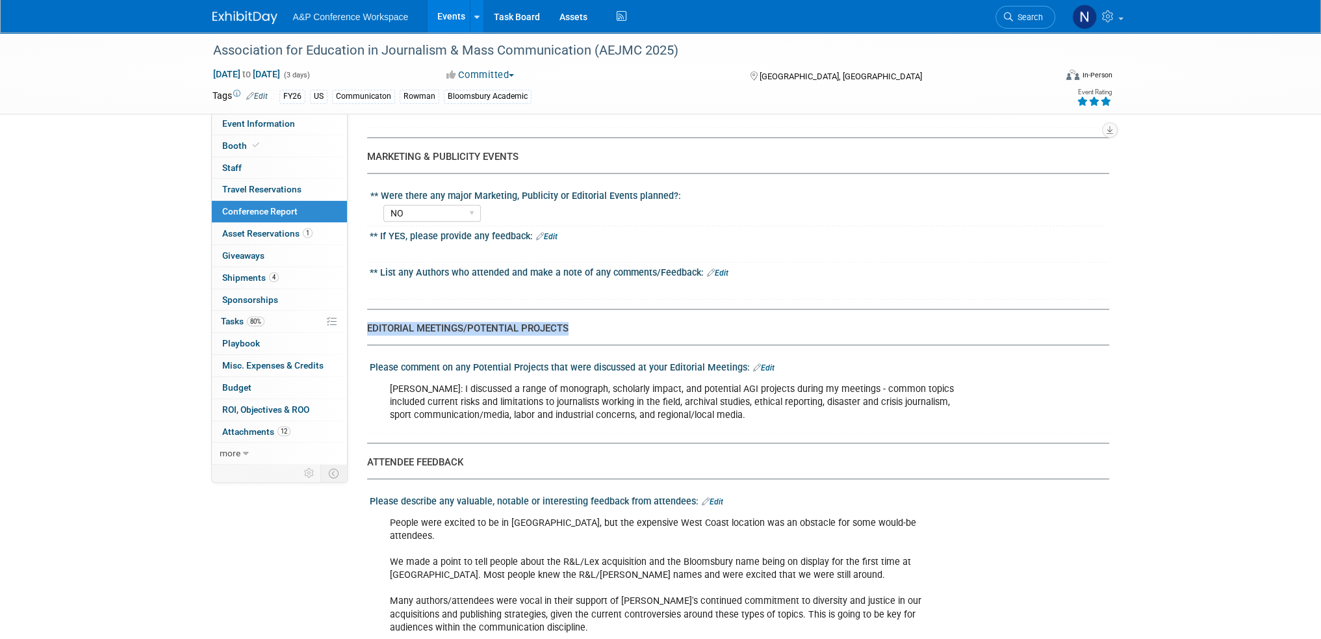
drag, startPoint x: 579, startPoint y: 302, endPoint x: 368, endPoint y: 303, distance: 211.1
click at [368, 322] on div "EDITORIAL MEETINGS/POTENTIAL PROJECTS" at bounding box center [733, 329] width 732 height 14
copy div "EDITORIAL MEETINGS/POTENTIAL PROJECTS"
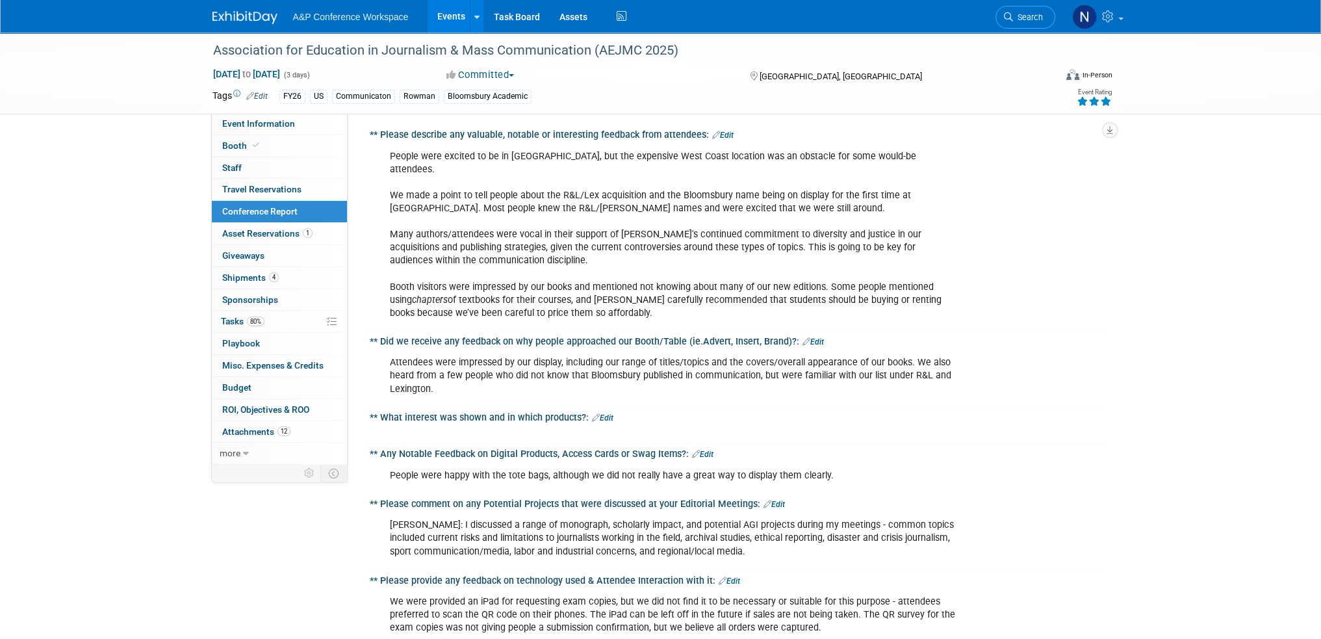
scroll to position [2923, 0]
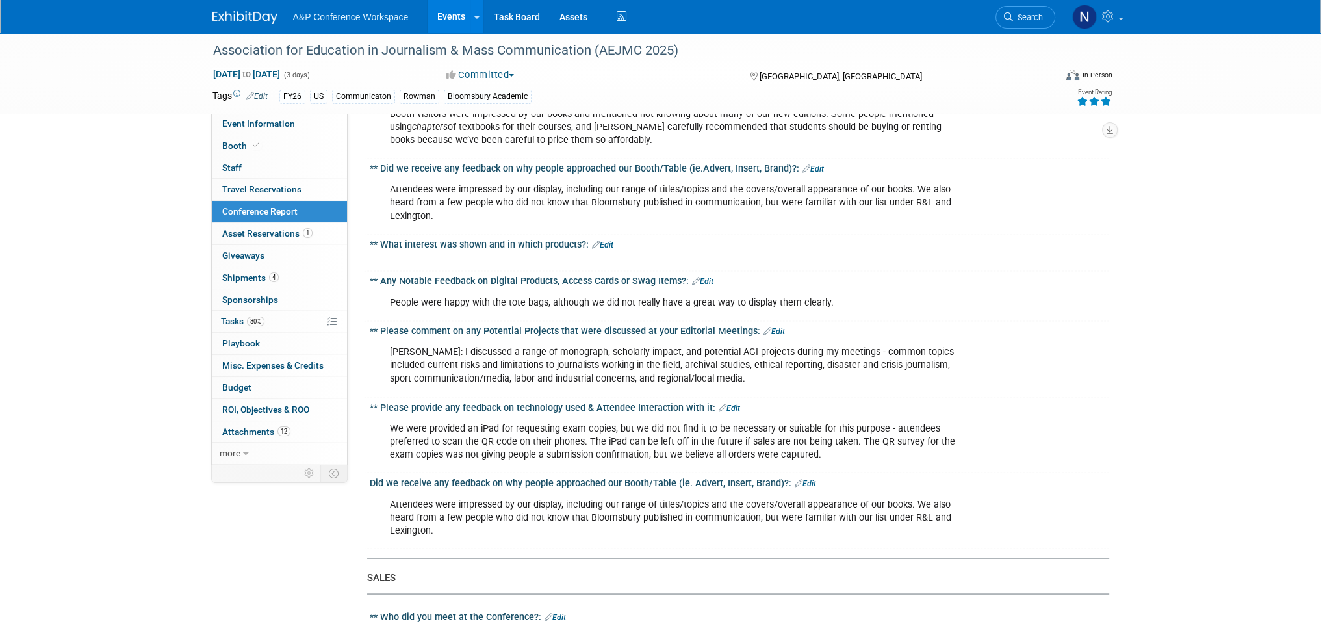
click at [778, 327] on link "Edit" at bounding box center [773, 331] width 21 height 9
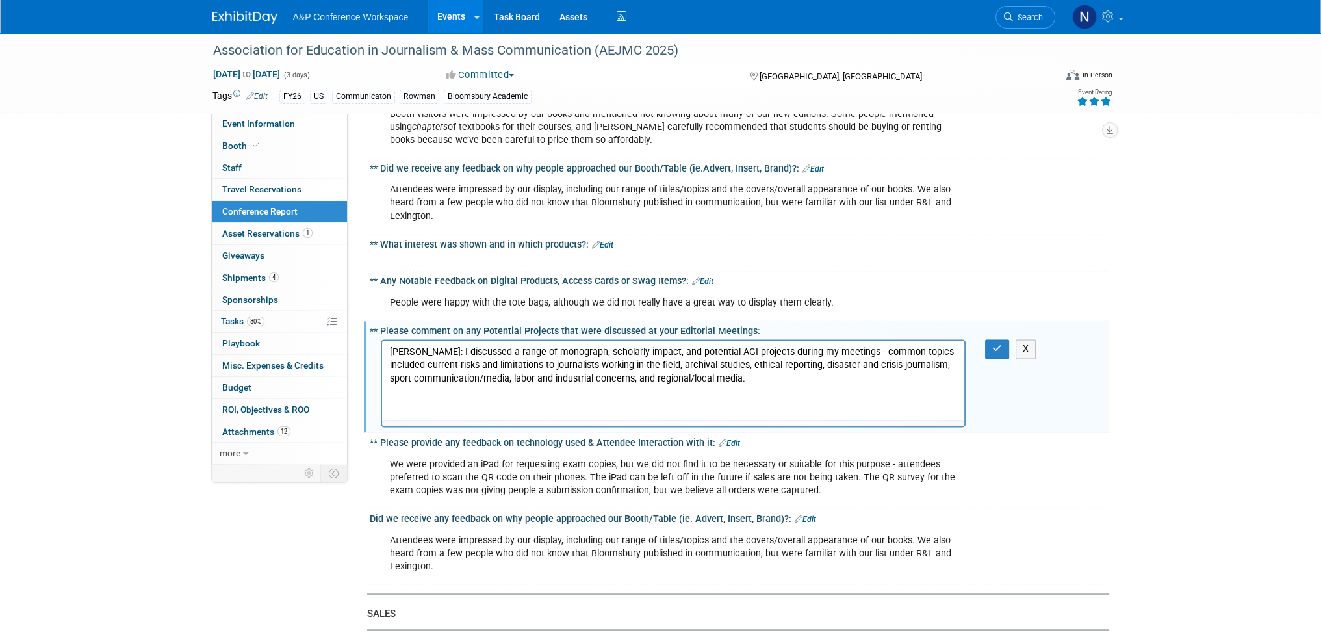
scroll to position [0, 0]
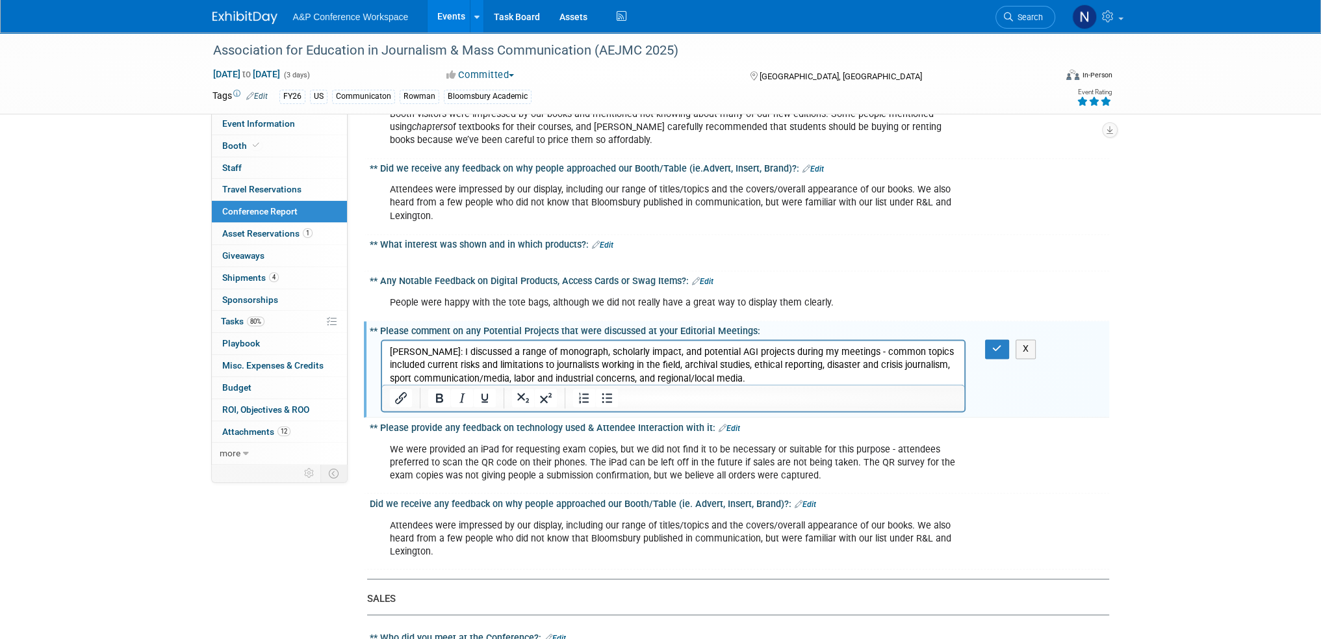
click at [574, 356] on p "[PERSON_NAME]: I discussed a range of monograph, scholarly impact, and potentia…" at bounding box center [673, 365] width 568 height 39
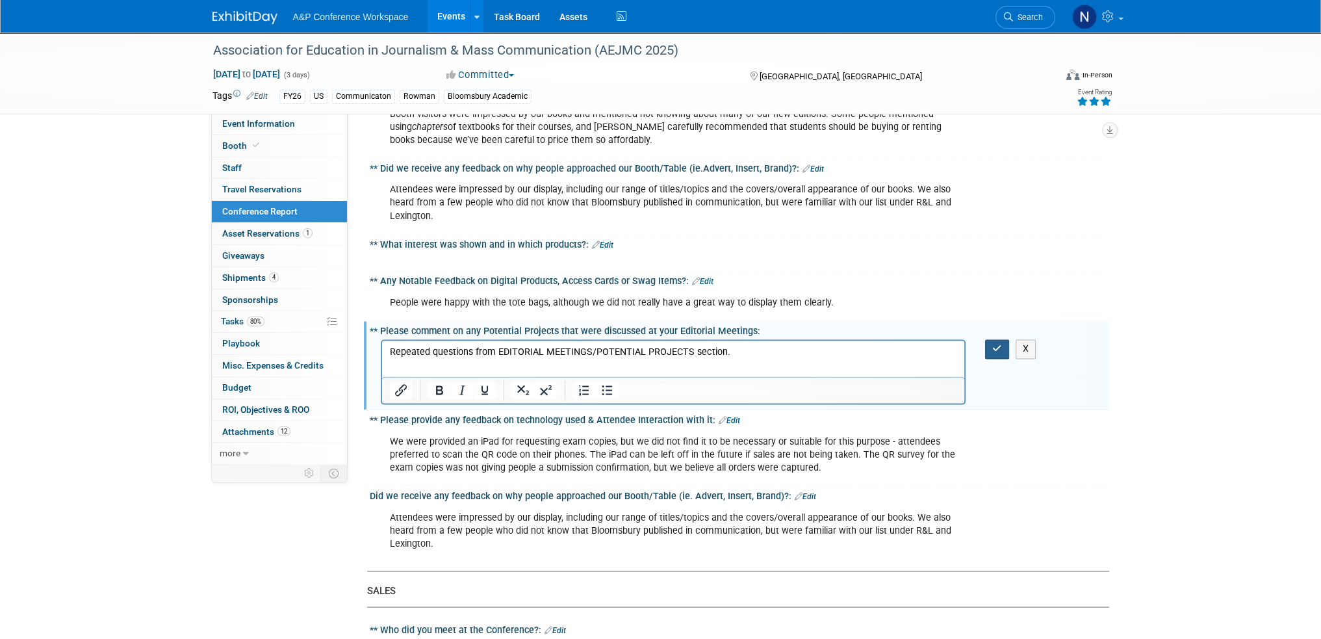
click at [998, 344] on icon "button" at bounding box center [997, 348] width 10 height 9
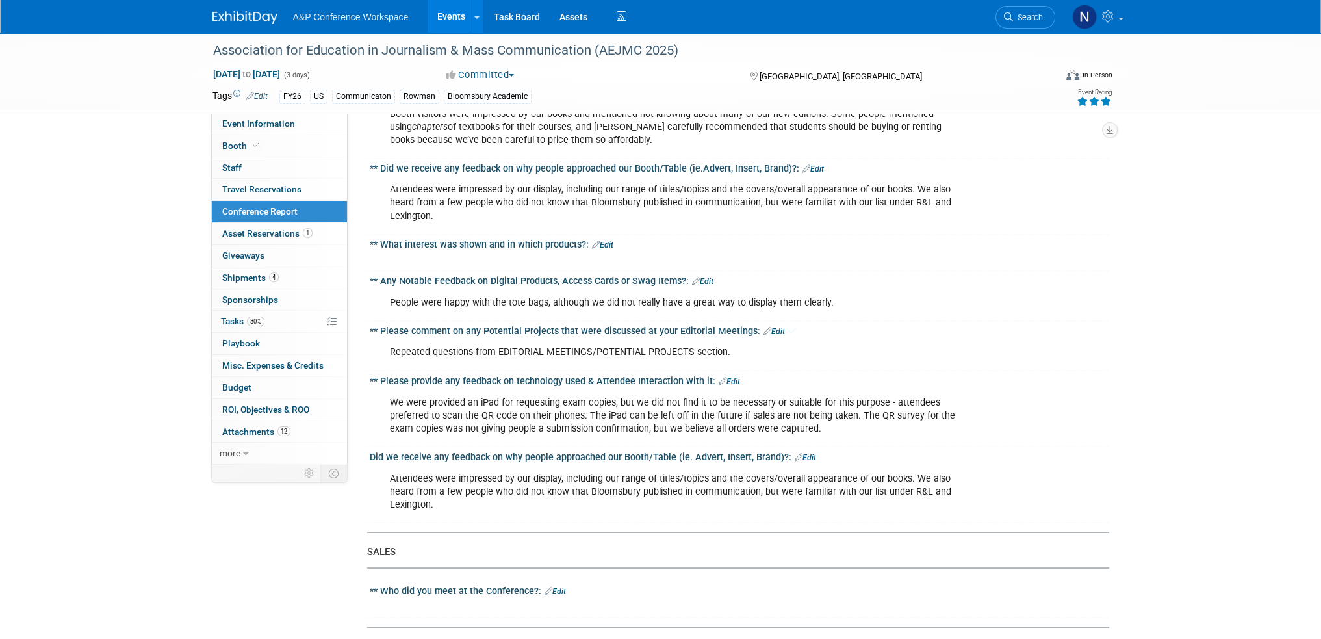
click at [457, 339] on div "Repeated questions from EDITORIAL MEETINGS/POTENTIAL PROJECTS section." at bounding box center [673, 352] width 585 height 26
click at [771, 327] on link "Edit" at bounding box center [773, 331] width 21 height 9
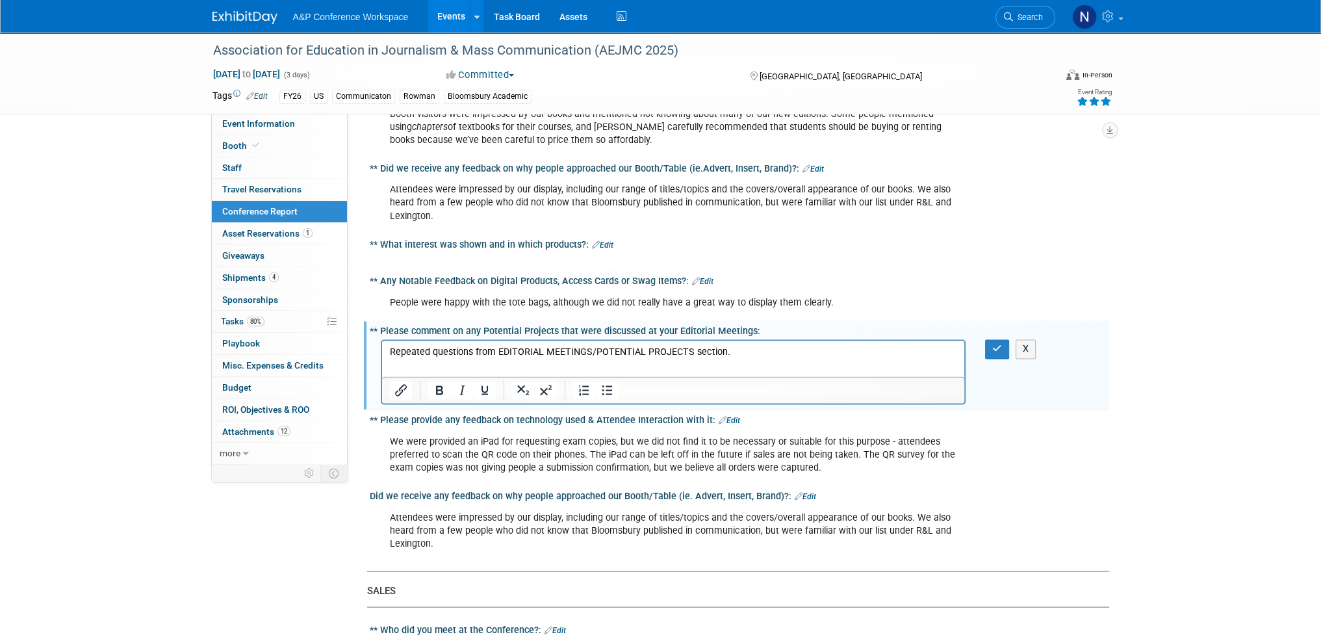
click at [473, 353] on p "Repeated questions from EDITORIAL MEETINGS/POTENTIAL PROJECTS section." at bounding box center [673, 352] width 568 height 13
click at [993, 339] on button "button" at bounding box center [997, 348] width 24 height 19
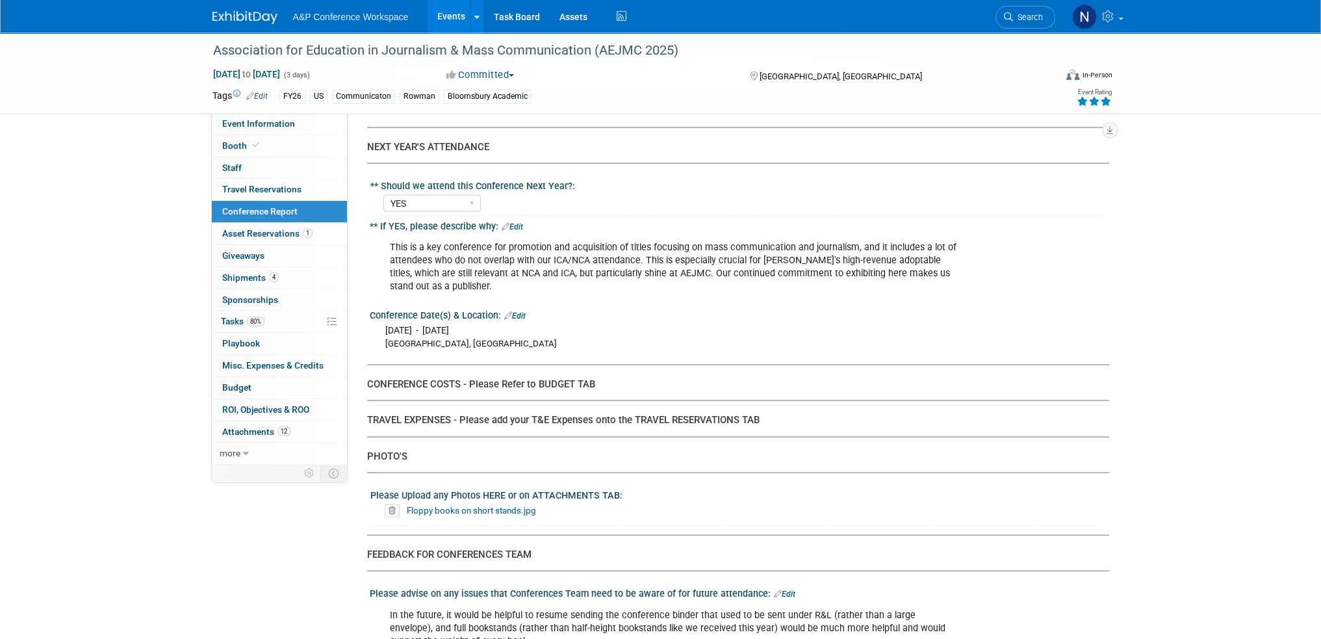
scroll to position [3768, 0]
click at [785, 587] on link "Edit" at bounding box center [784, 591] width 21 height 9
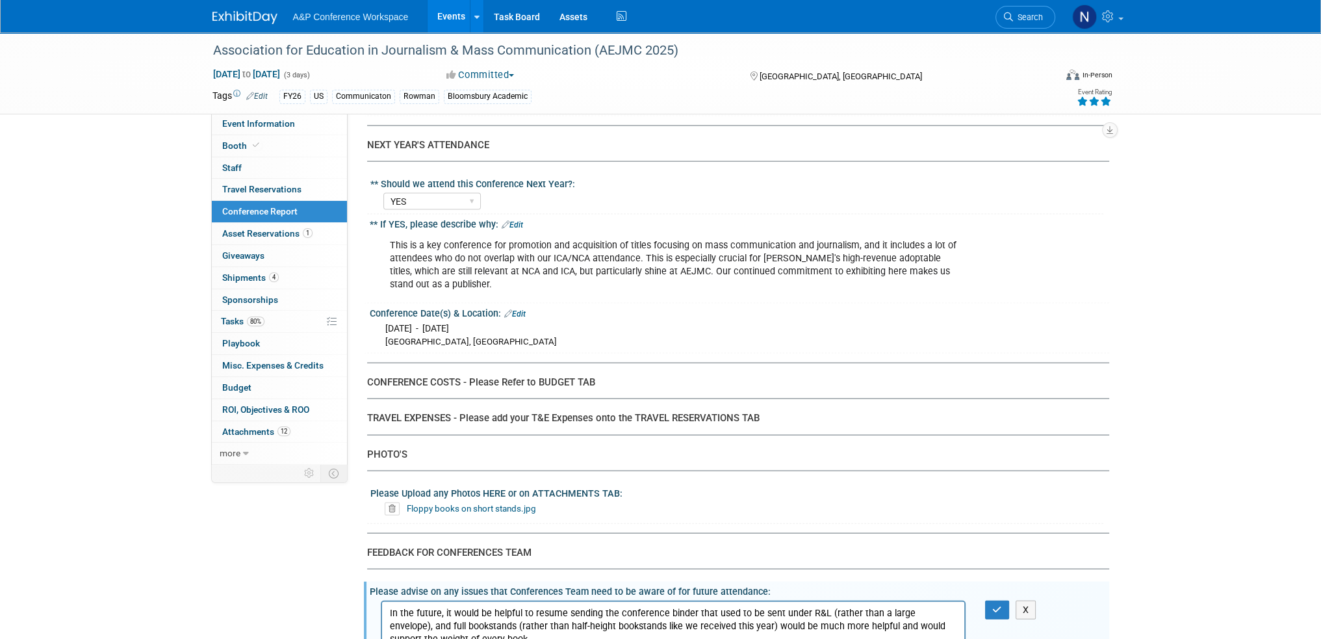
scroll to position [0, 0]
click at [942, 612] on p "In the future, it would be helpful to resume sending the conference binder that…" at bounding box center [673, 625] width 568 height 39
drag, startPoint x: 939, startPoint y: 613, endPoint x: 1392, endPoint y: 1120, distance: 680.4
click at [938, 613] on p "In the future, it would be helpful to resume sending the conference binder that…" at bounding box center [673, 625] width 568 height 39
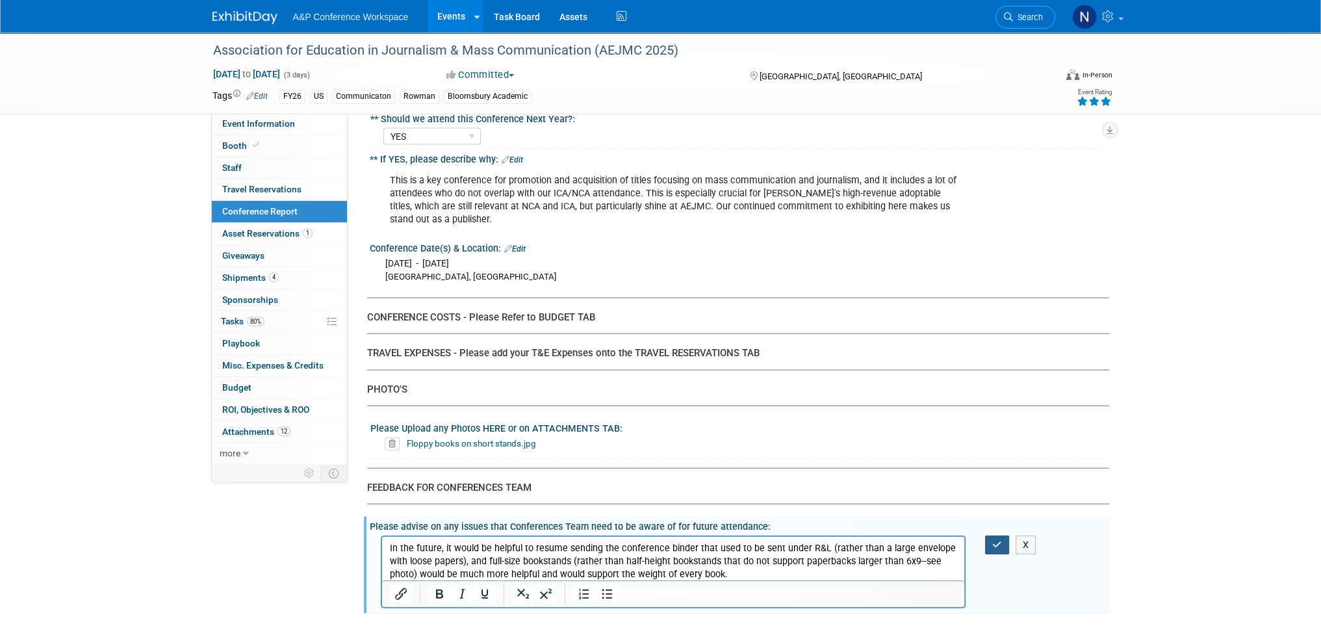
click at [989, 535] on button "button" at bounding box center [997, 544] width 24 height 19
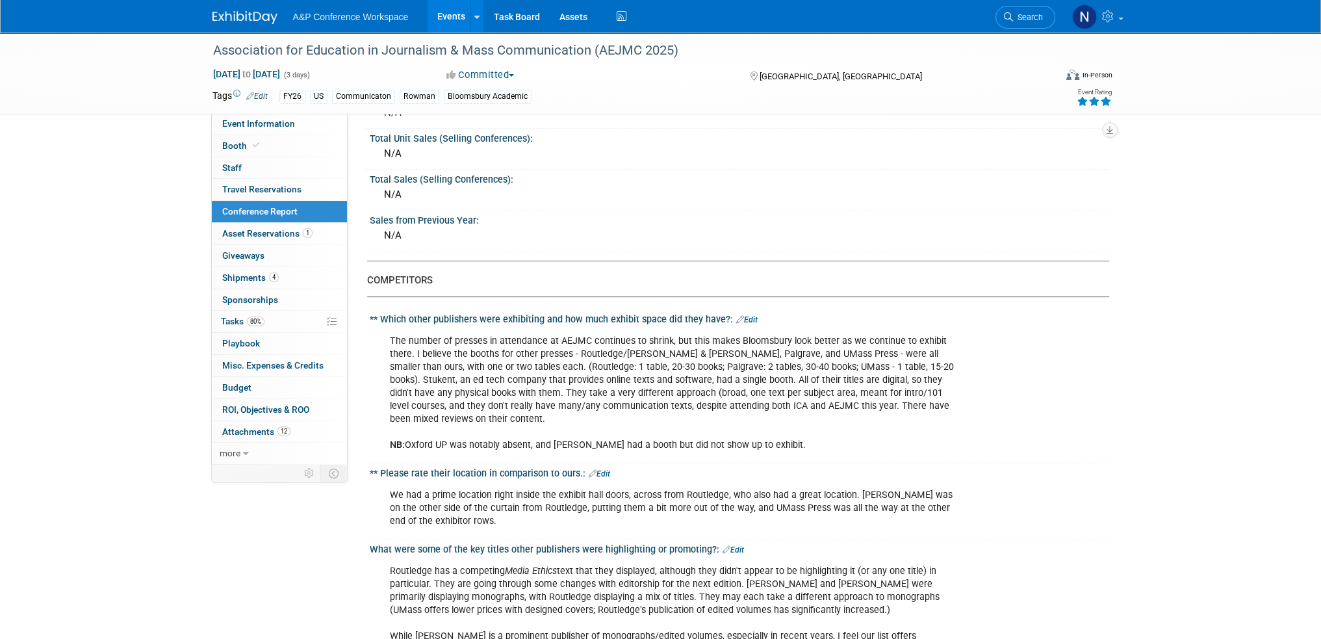
scroll to position [650, 0]
click at [427, 348] on div "The number of presses in attendance at AEJMC continues to shrink, but this make…" at bounding box center [673, 395] width 585 height 131
click at [745, 317] on link "Edit" at bounding box center [746, 321] width 21 height 9
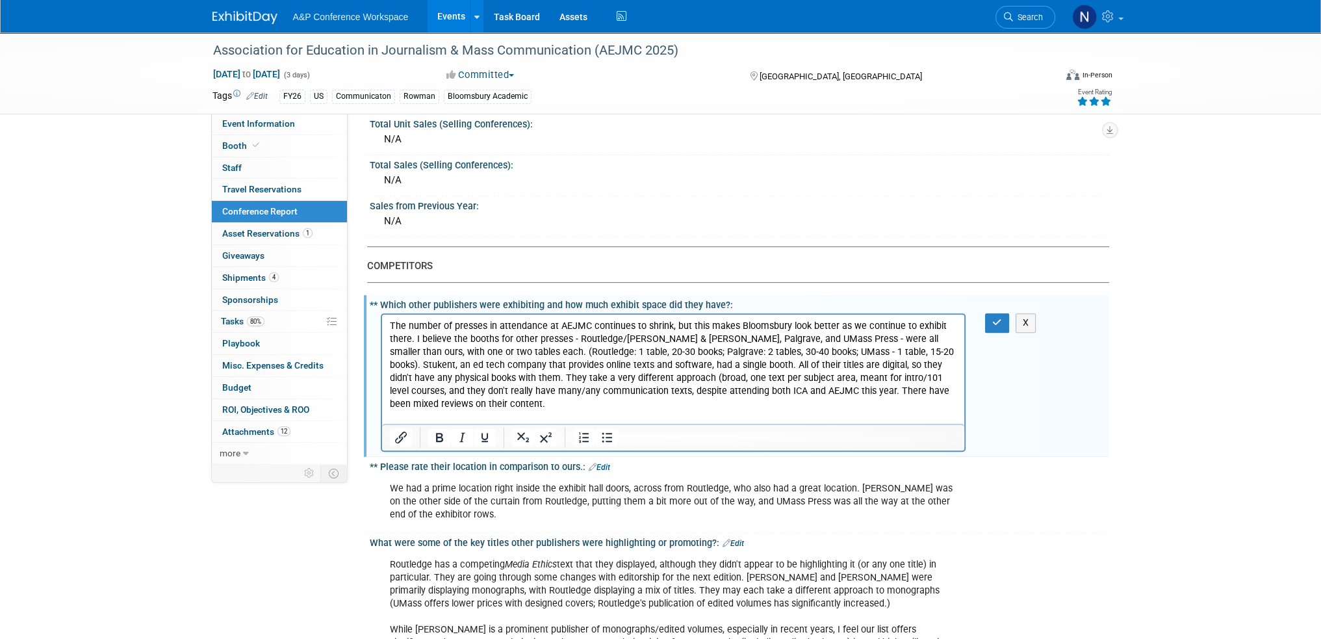
scroll to position [0, 0]
drag, startPoint x: 466, startPoint y: 338, endPoint x: 495, endPoint y: 342, distance: 28.9
click at [495, 342] on p "The number of presses in attendance at AEJMC continues to shrink, but this make…" at bounding box center [673, 379] width 568 height 118
click at [493, 340] on p "The number of presses in attendance at AEJMC continues to shrink, but this make…" at bounding box center [673, 379] width 568 height 118
drag, startPoint x: 417, startPoint y: 339, endPoint x: 496, endPoint y: 339, distance: 79.3
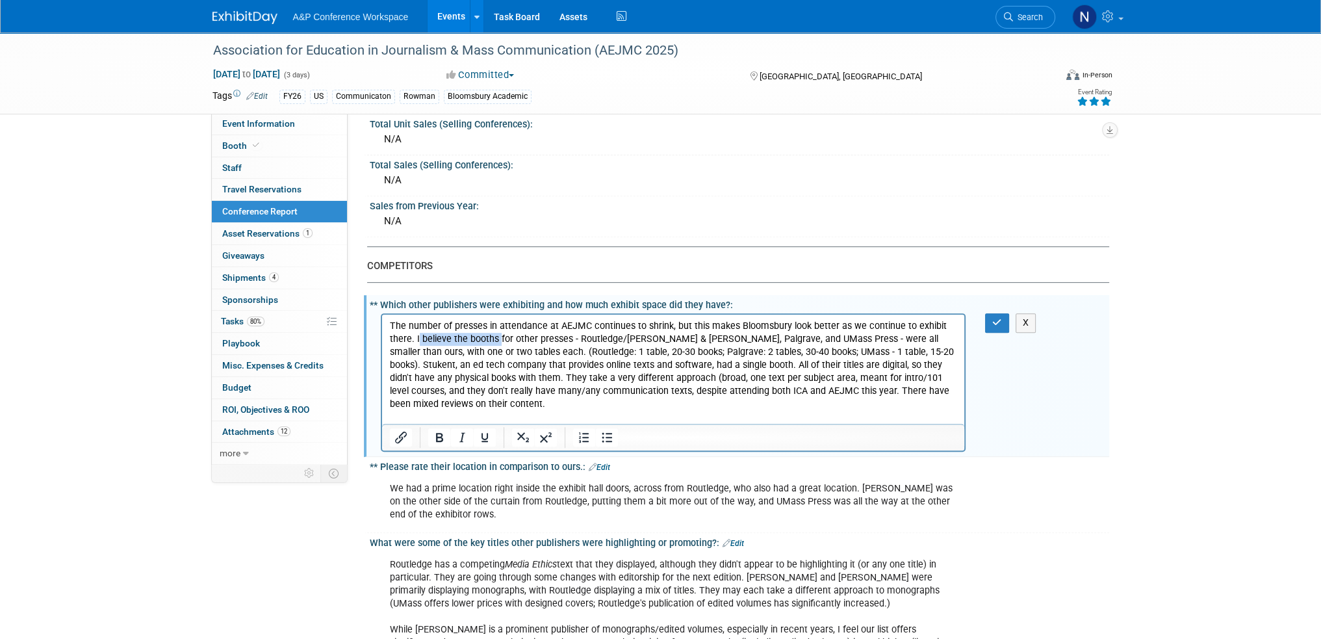
click at [496, 339] on p "The number of presses in attendance at AEJMC continues to shrink, but this make…" at bounding box center [673, 379] width 568 height 118
click at [839, 351] on p "The number of presses in attendance at AEJMC continues to shrink, but this make…" at bounding box center [673, 379] width 568 height 118
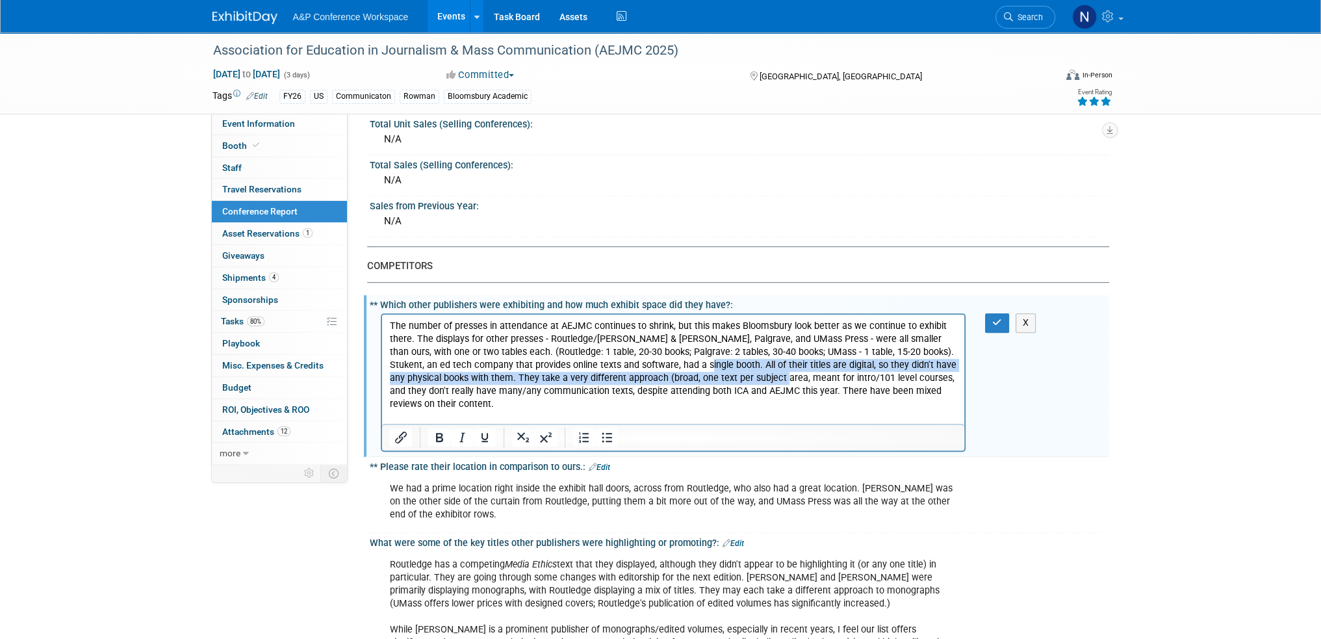
drag, startPoint x: 677, startPoint y: 364, endPoint x: 750, endPoint y: 373, distance: 74.0
click at [750, 373] on p "The number of presses in attendance at AEJMC continues to shrink, but this make…" at bounding box center [673, 379] width 568 height 118
click at [552, 376] on p "The number of presses in attendance at AEJMC continues to shrink, but this make…" at bounding box center [673, 379] width 568 height 118
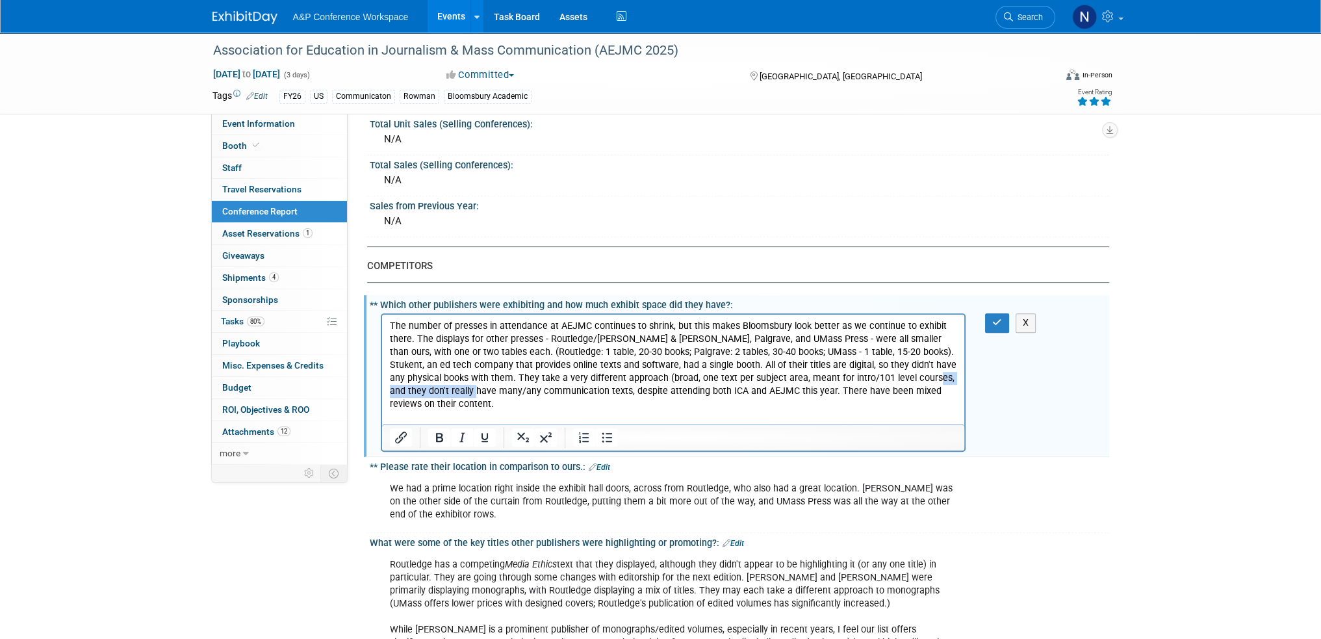
drag, startPoint x: 898, startPoint y: 378, endPoint x: 452, endPoint y: 390, distance: 445.8
click at [452, 390] on p "The number of presses in attendance at AEJMC continues to shrink, but this make…" at bounding box center [673, 379] width 568 height 118
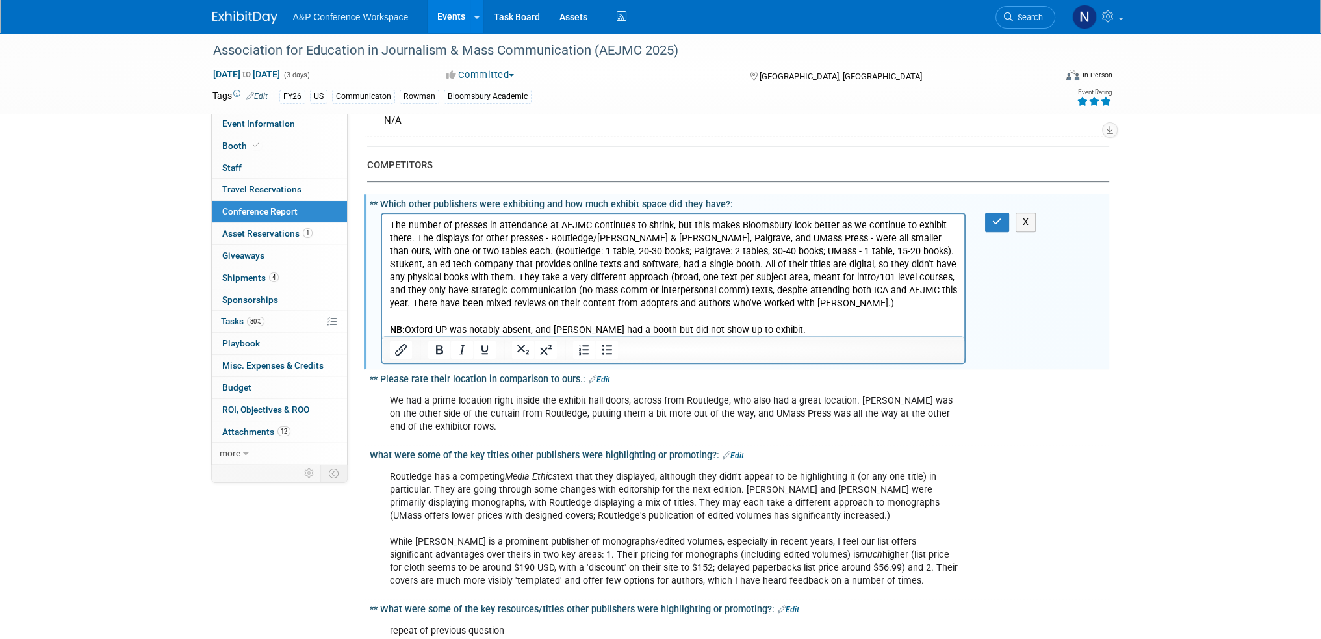
scroll to position [796, 0]
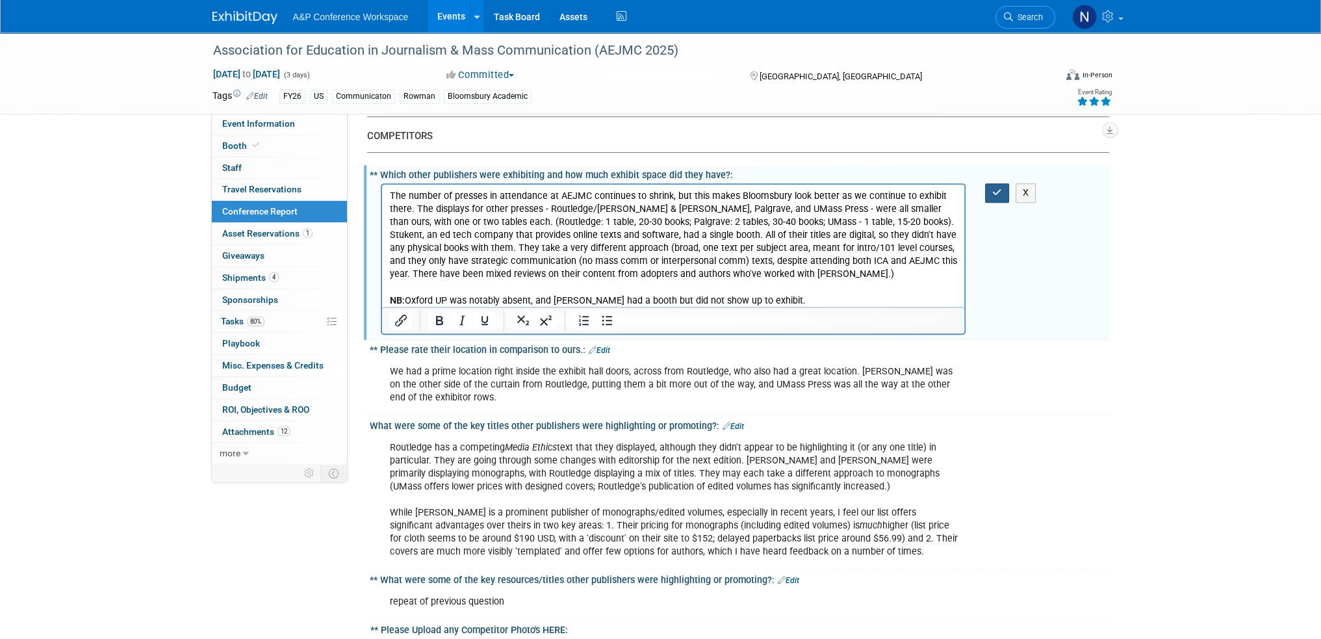
click at [993, 188] on icon "button" at bounding box center [997, 192] width 10 height 9
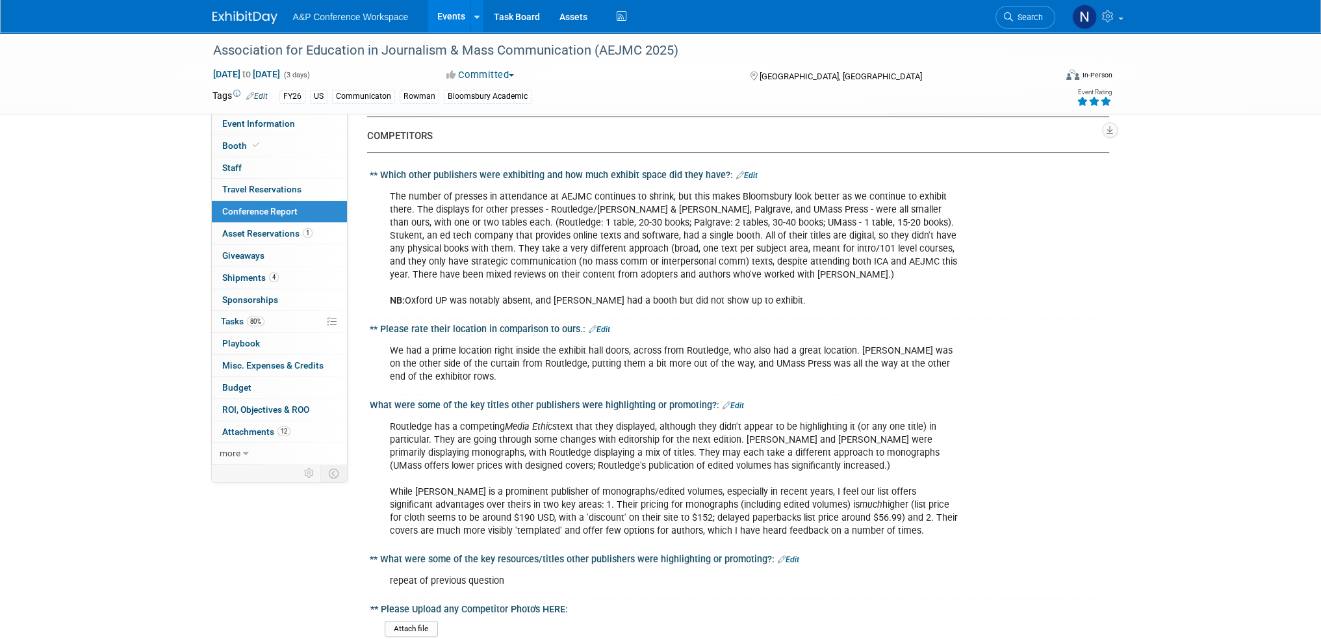
click at [744, 171] on link "Edit" at bounding box center [746, 175] width 21 height 9
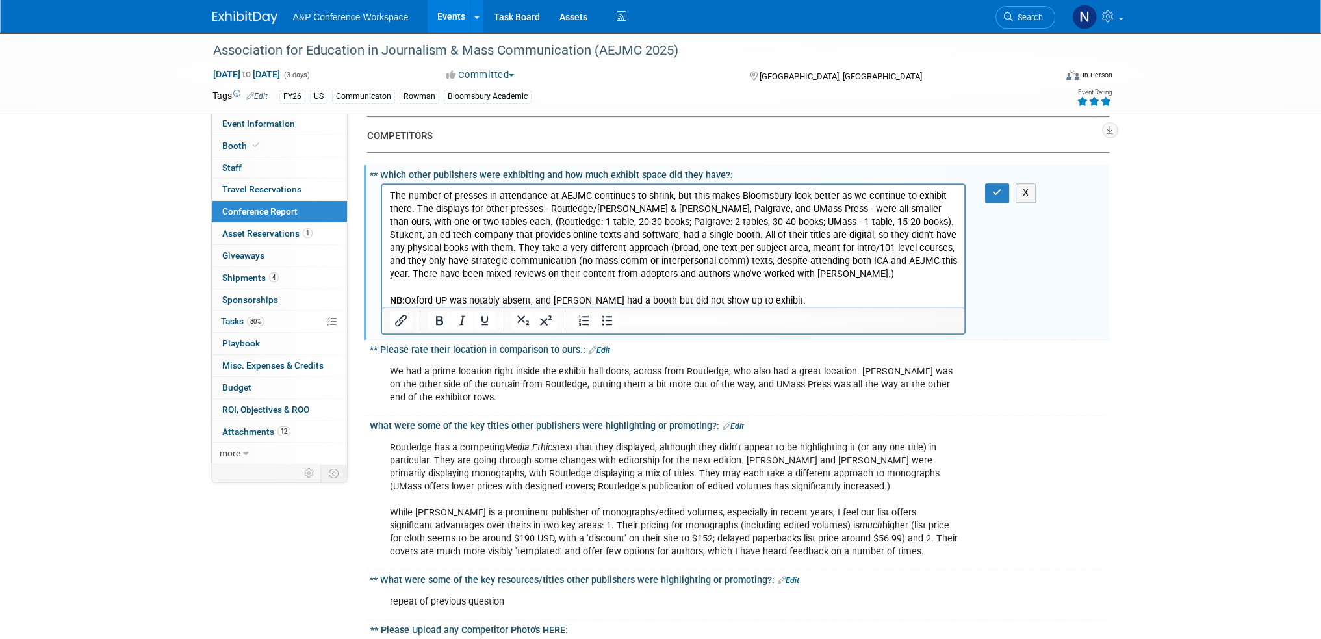
scroll to position [0, 0]
drag, startPoint x: 683, startPoint y: 259, endPoint x: 663, endPoint y: 260, distance: 20.2
click at [663, 260] on p "The number of presses in attendance at AEJMC continues to shrink, but this make…" at bounding box center [673, 249] width 568 height 118
click at [992, 188] on icon "button" at bounding box center [997, 192] width 10 height 9
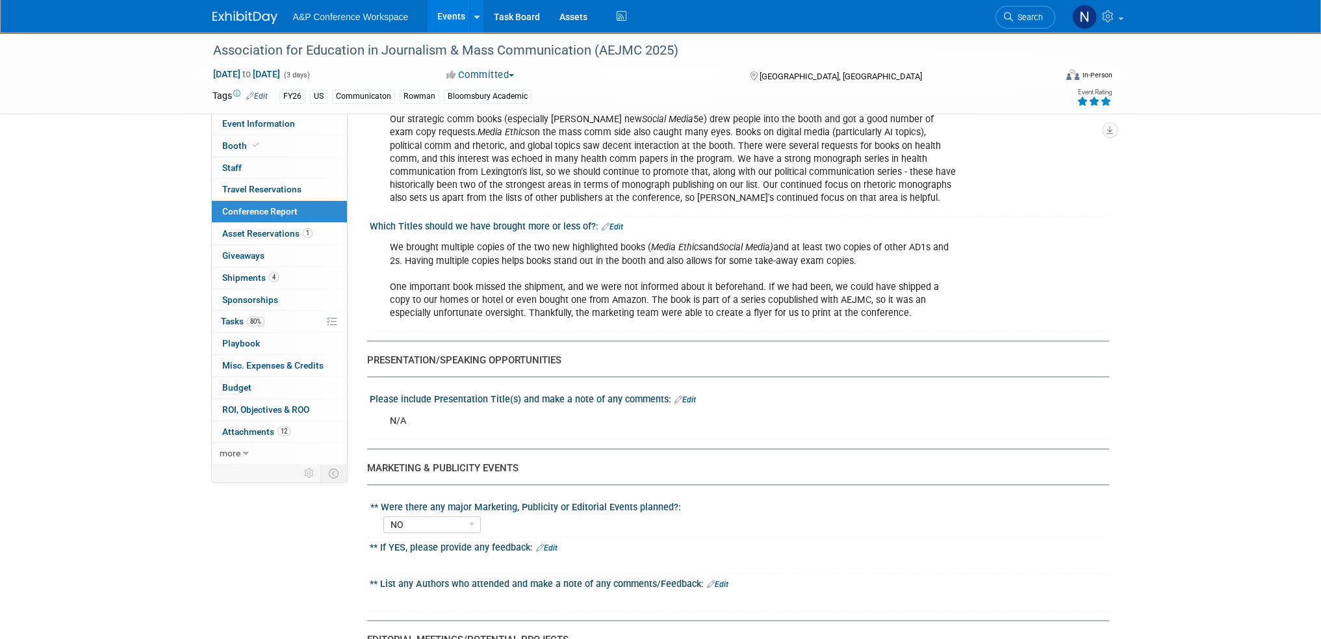
scroll to position [1770, 0]
click at [611, 220] on link "Edit" at bounding box center [612, 224] width 21 height 9
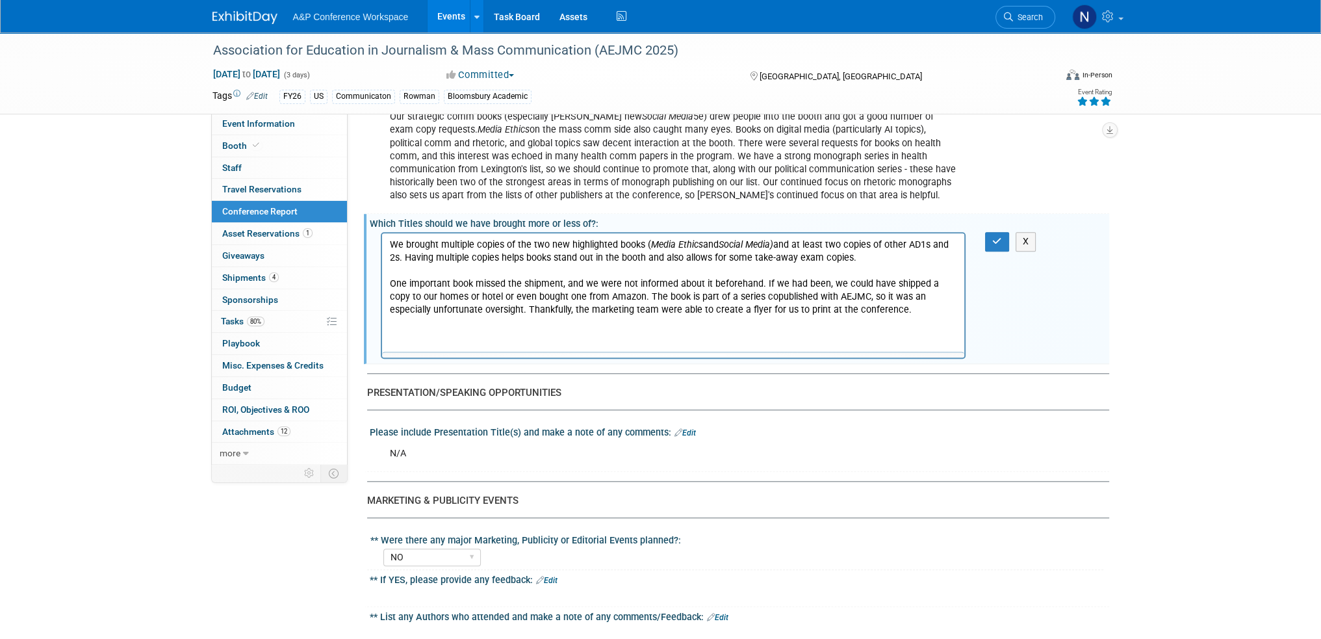
scroll to position [0, 0]
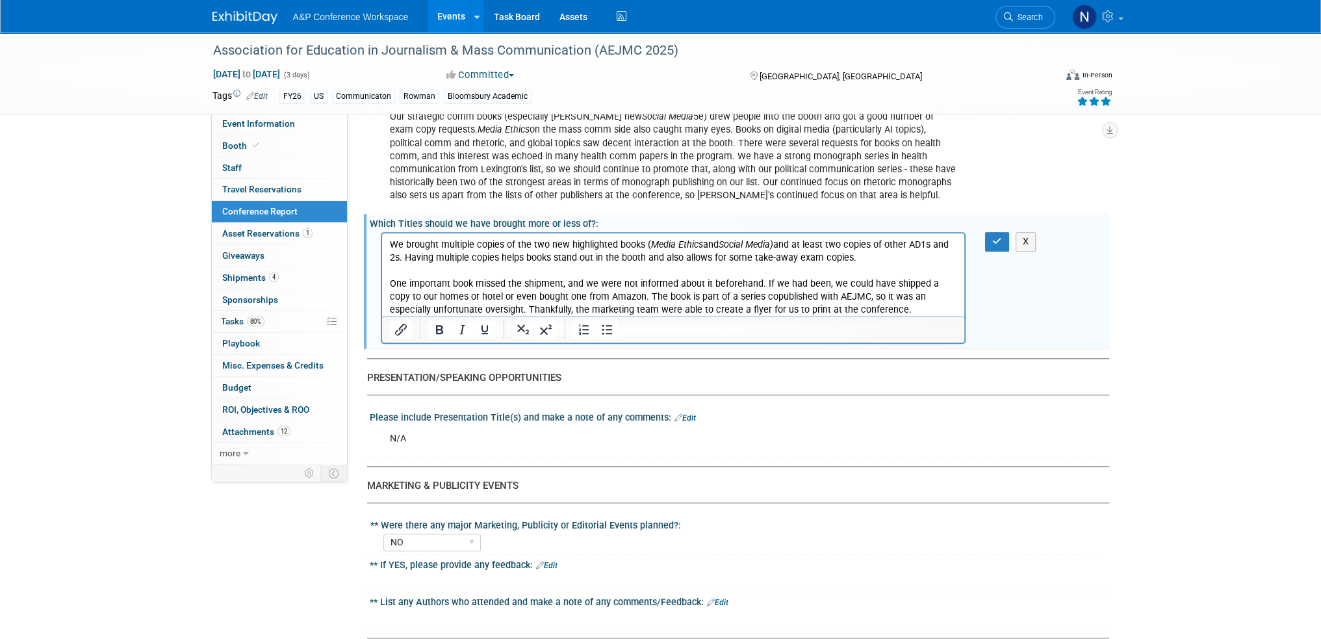
click at [870, 259] on p "We brought multiple copies of the two new highlighted books ( Media Ethics and …" at bounding box center [673, 277] width 568 height 78
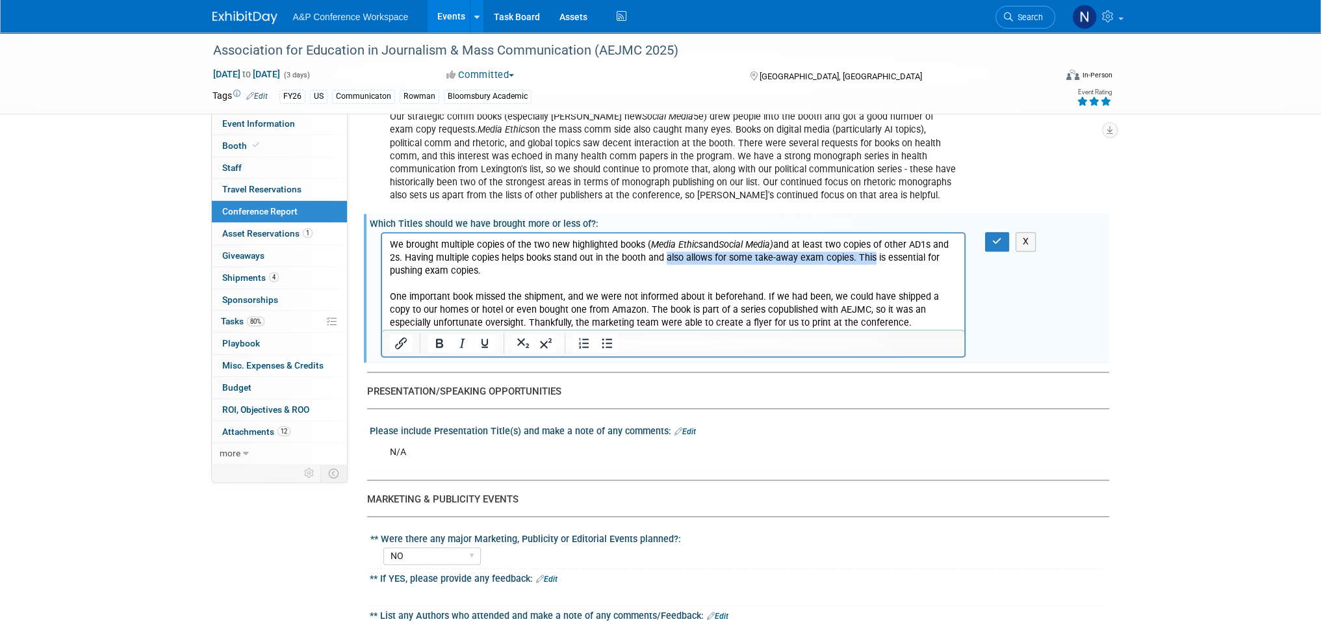
drag, startPoint x: 663, startPoint y: 257, endPoint x: 872, endPoint y: 259, distance: 208.5
click at [872, 259] on p "We brought multiple copies of the two new highlighted books ( Media Ethics and …" at bounding box center [673, 284] width 568 height 92
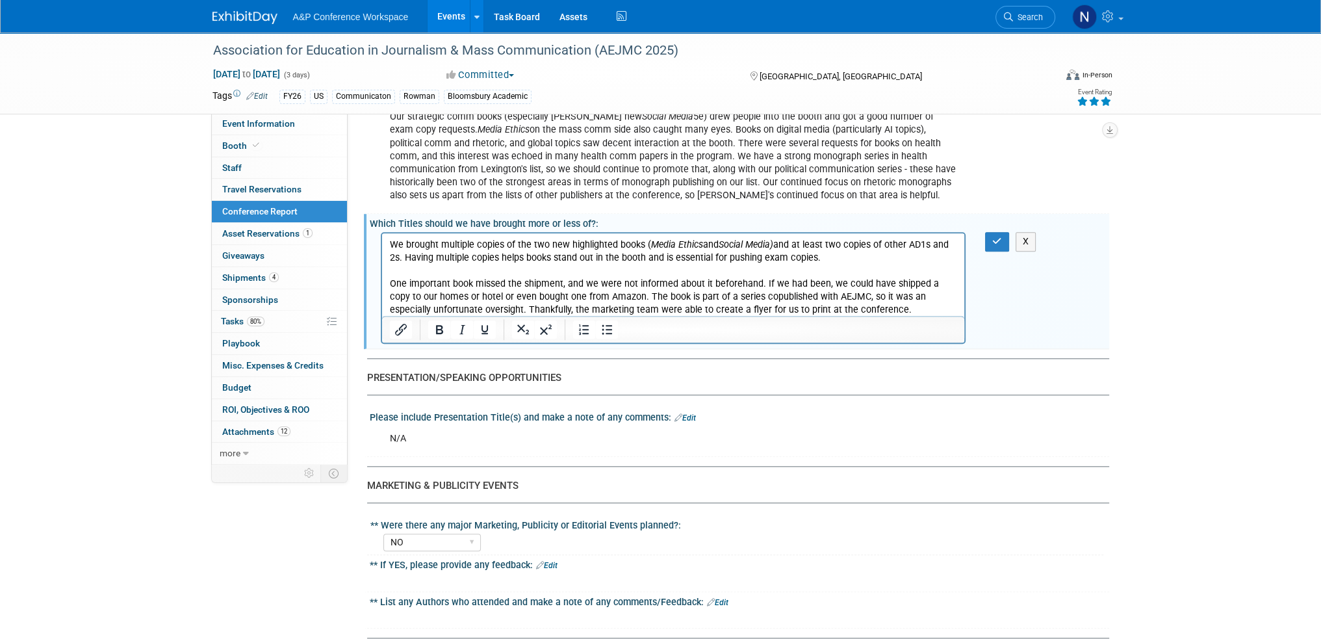
click at [841, 259] on p "We brought multiple copies of the two new highlighted books ( Media Ethics and …" at bounding box center [673, 277] width 568 height 78
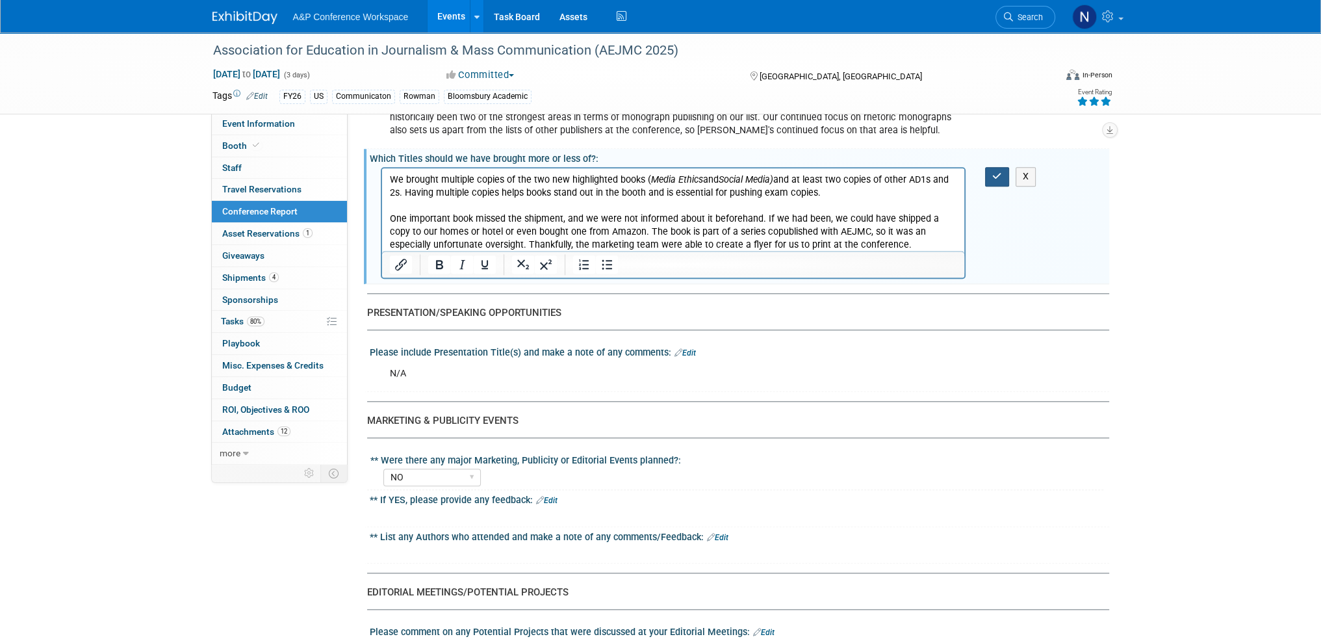
click at [989, 170] on button "button" at bounding box center [997, 176] width 24 height 19
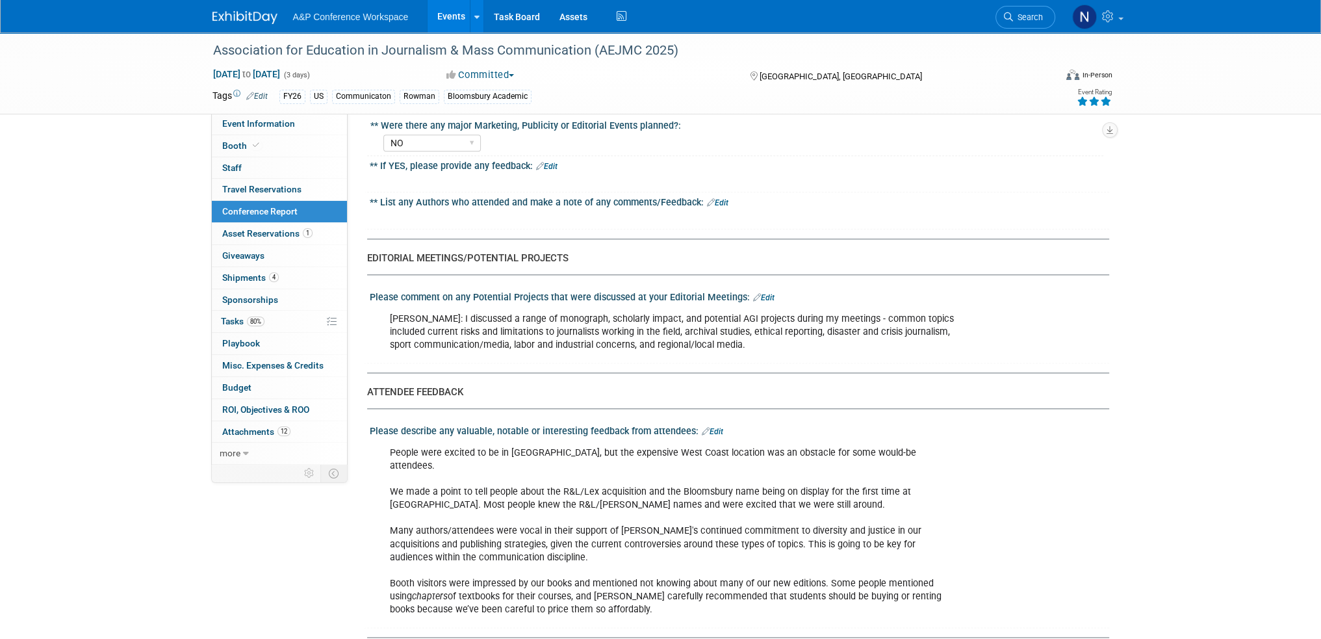
scroll to position [2160, 0]
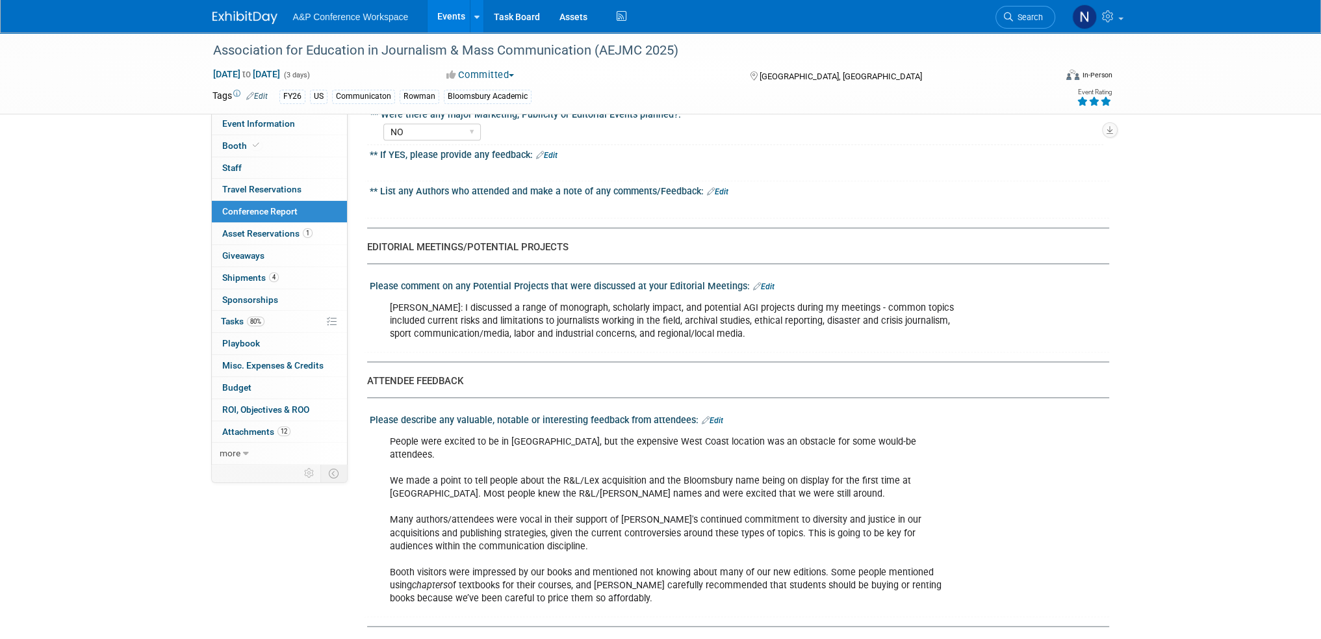
click at [764, 282] on link "Edit" at bounding box center [763, 286] width 21 height 9
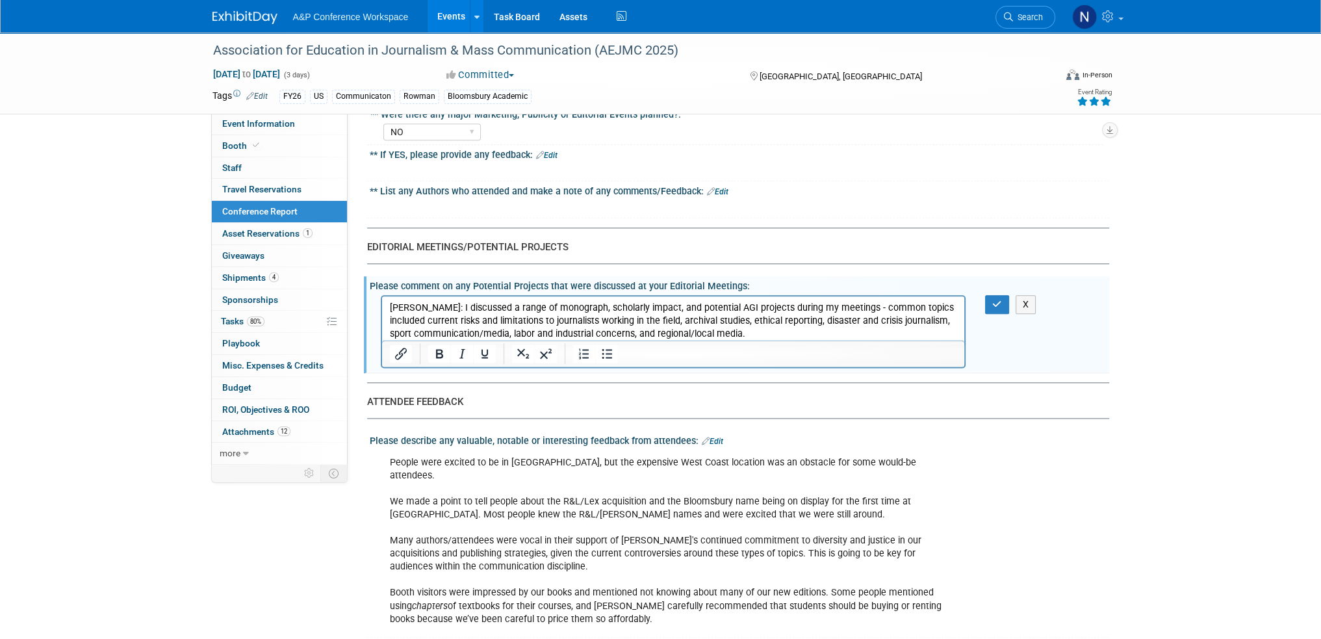
scroll to position [0, 0]
click at [783, 326] on p "[PERSON_NAME]: I discussed a range of monograph, scholarly impact, and potentia…" at bounding box center [673, 320] width 568 height 39
click at [794, 324] on p "[PERSON_NAME]: I discussed a range of monograph, scholarly impact, and potentia…" at bounding box center [673, 320] width 568 height 39
click at [794, 331] on p "[PERSON_NAME]: I discussed a range of monograph, scholarly impact, and potentia…" at bounding box center [673, 320] width 568 height 39
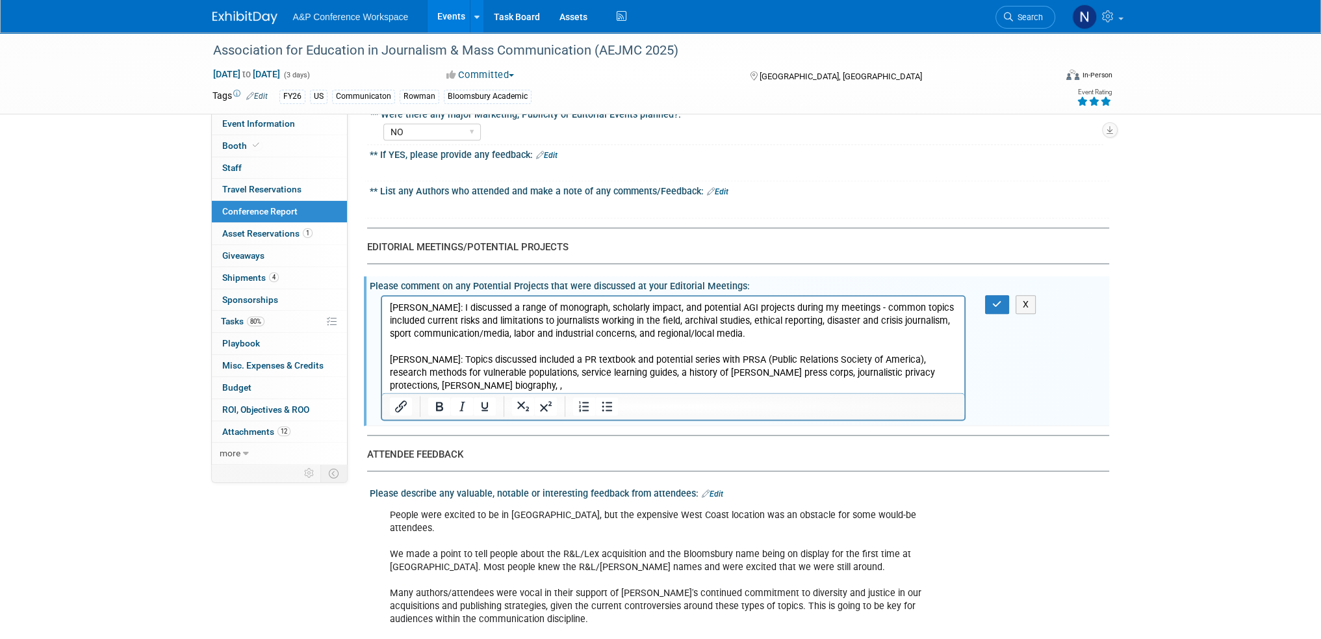
click at [461, 385] on p "[PERSON_NAME]: Topics discussed included a PR textbook and potential series wit…" at bounding box center [673, 372] width 568 height 39
click at [990, 295] on button "button" at bounding box center [997, 304] width 24 height 19
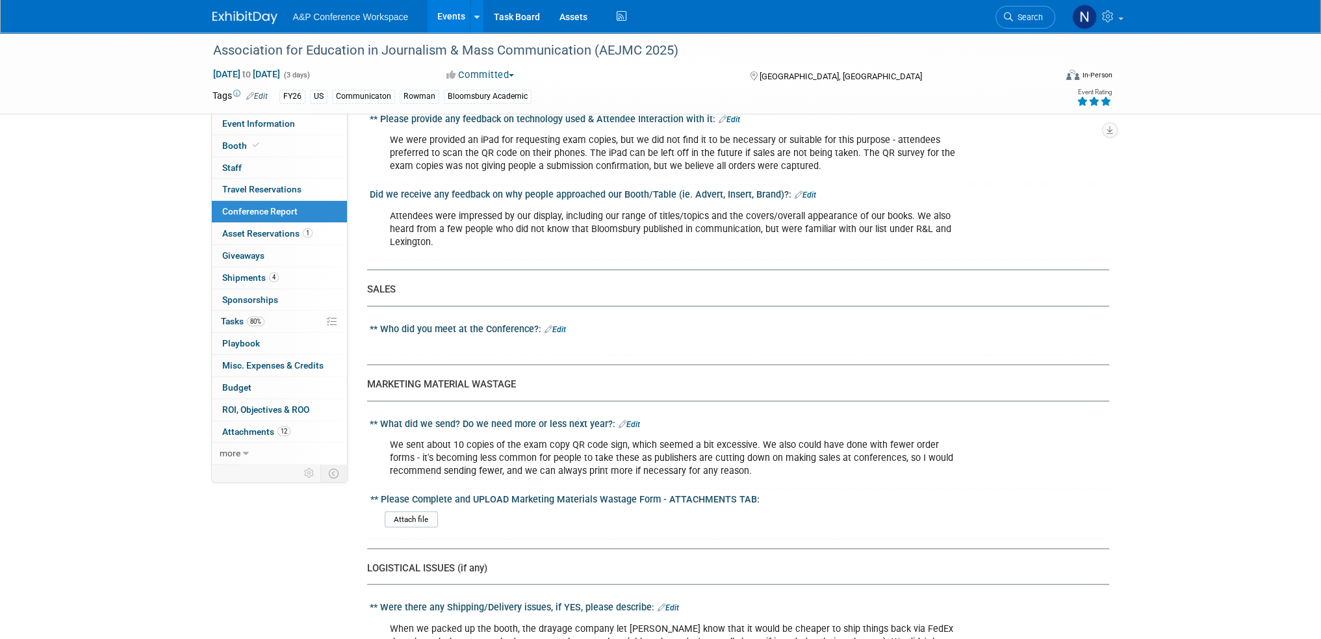
scroll to position [3264, 0]
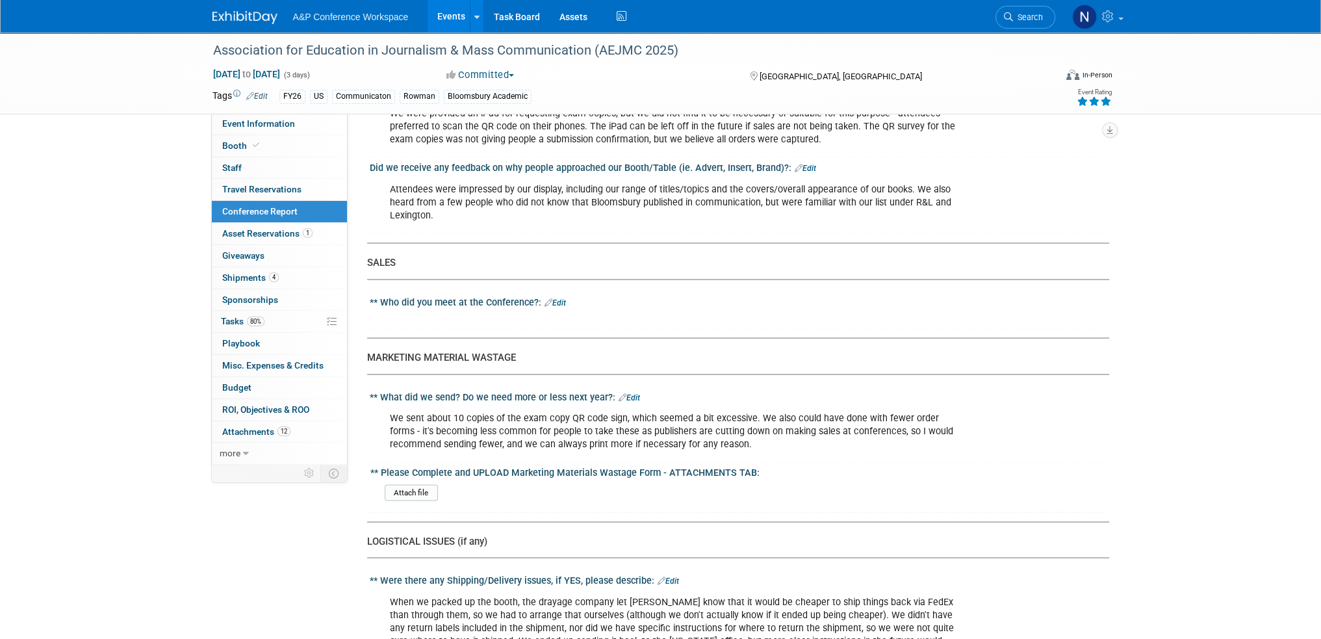
click at [631, 392] on link "Edit" at bounding box center [628, 396] width 21 height 9
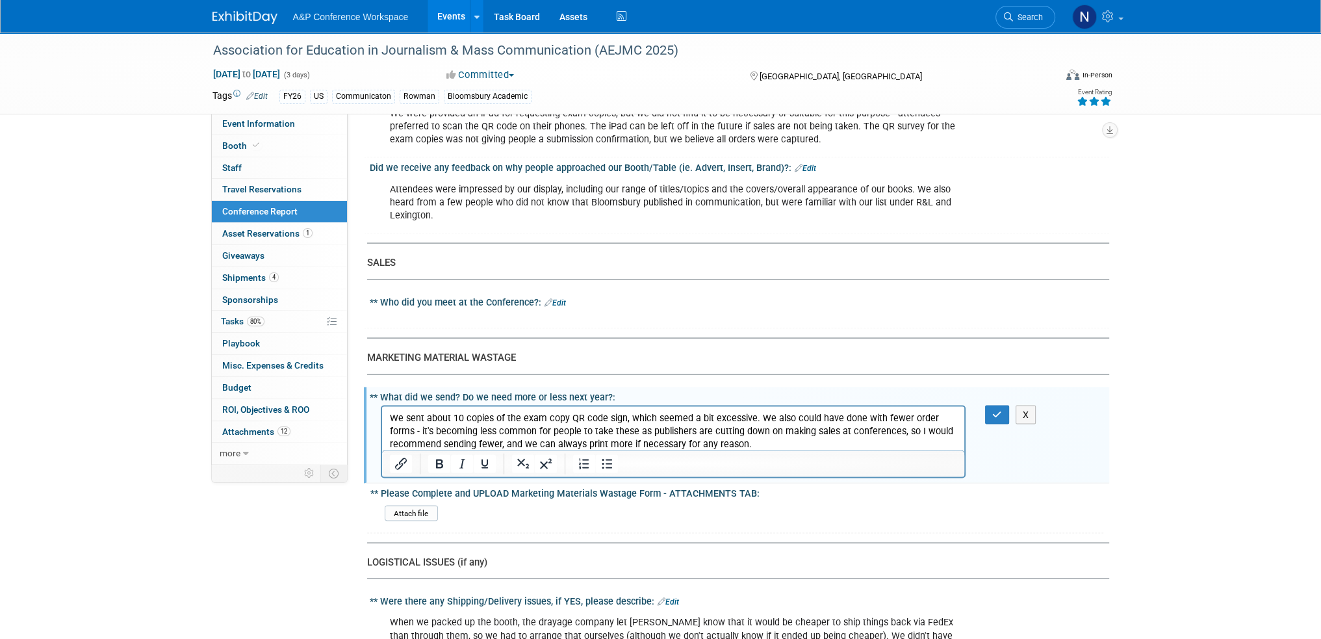
scroll to position [0, 0]
click at [767, 435] on p "We sent about 10 copies of the exam copy QR code sign, which seemed a bit exces…" at bounding box center [673, 430] width 568 height 39
click at [755, 437] on p "We sent about 10 copies of the exam copy QR code sign, which seemed a bit exces…" at bounding box center [673, 430] width 568 height 39
click at [752, 442] on p "We sent about 10 copies of the exam copy QR code sign, which seemed a bit exces…" at bounding box center [673, 430] width 568 height 39
click at [754, 417] on p "We sent about 10 copies of the exam copy QR code sign, which seemed a bit exces…" at bounding box center [673, 430] width 568 height 39
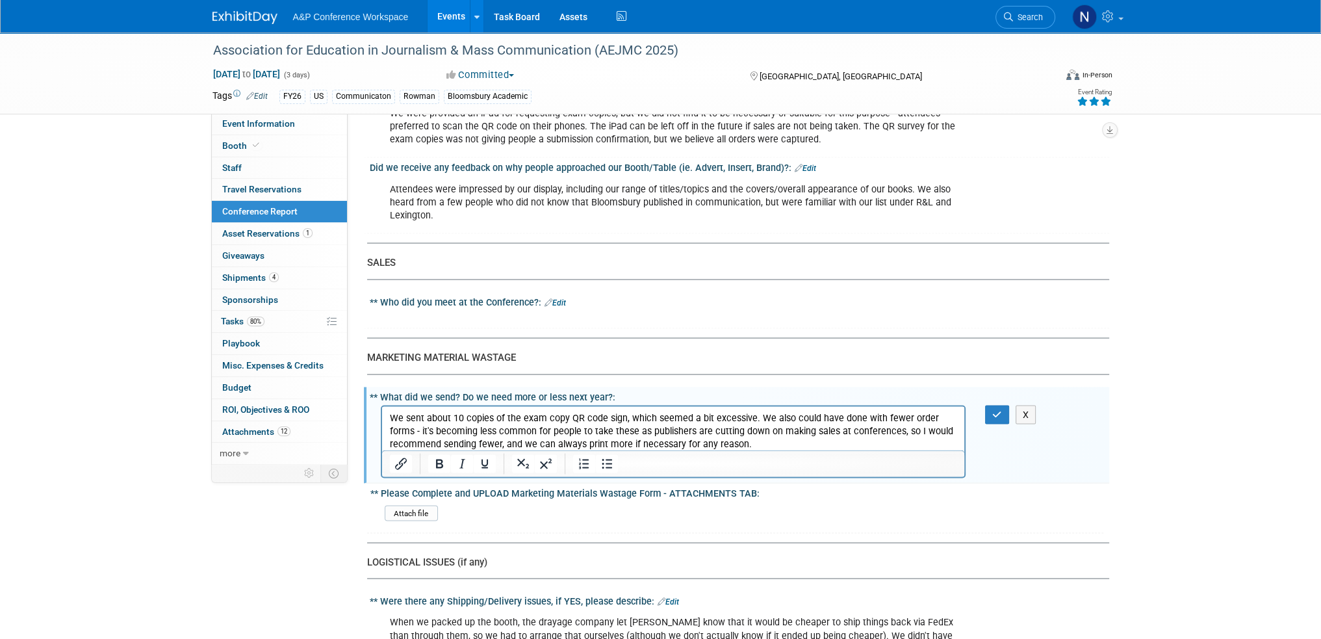
click at [757, 444] on p "We sent about 10 copies of the exam copy QR code sign, which seemed a bit exces…" at bounding box center [673, 430] width 568 height 39
drag, startPoint x: 752, startPoint y: 416, endPoint x: 826, endPoint y: 422, distance: 74.2
click at [826, 422] on p "We sent about 10 copies of the exam copy QR code sign, which seemed a bit exces…" at bounding box center [673, 430] width 568 height 39
click at [702, 433] on p "We sent about 10 copies of the exam copy QR code sign, which seemed a bit exces…" at bounding box center [673, 430] width 568 height 39
drag, startPoint x: 754, startPoint y: 416, endPoint x: 796, endPoint y: 418, distance: 42.9
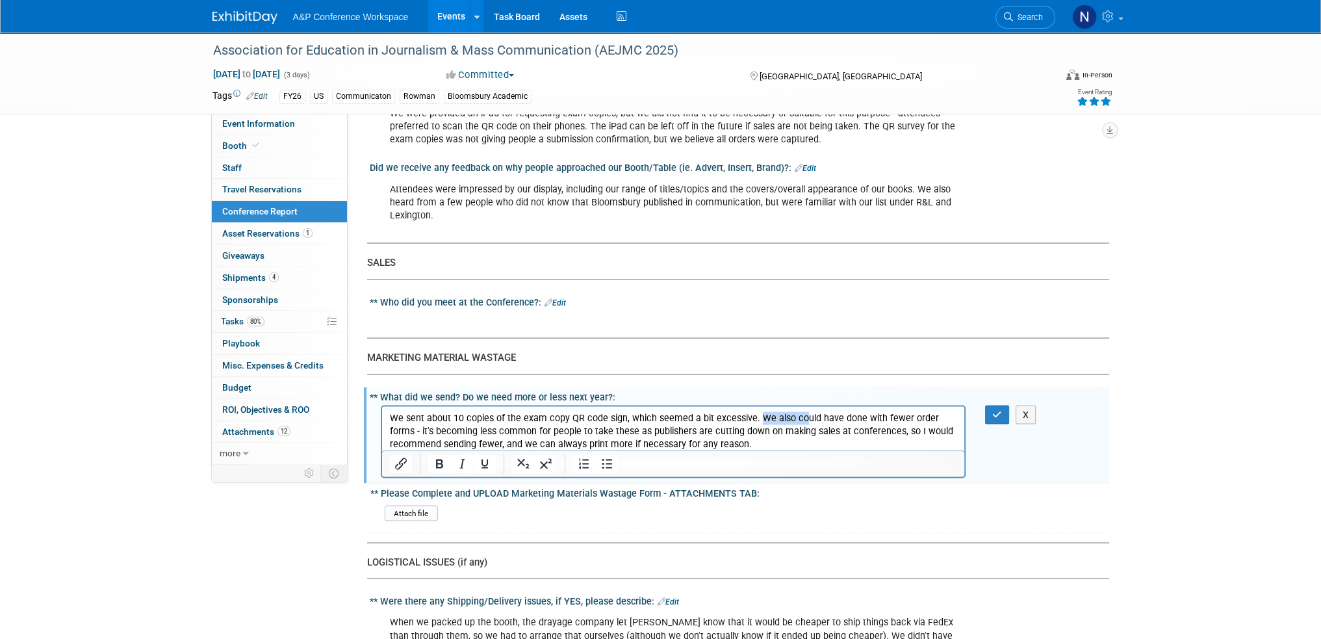
click at [796, 418] on p "We sent about 10 copies of the exam copy QR code sign, which seemed a bit exces…" at bounding box center [673, 430] width 568 height 39
click at [822, 418] on p "We sent about 10 copies of the exam copy QR code sign, which seemed a bit exces…" at bounding box center [673, 430] width 568 height 39
drag, startPoint x: 878, startPoint y: 416, endPoint x: 904, endPoint y: 419, distance: 26.8
click at [904, 419] on p "We sent about 10 copies of the exam copy QR code sign, which seemed a bit exces…" at bounding box center [673, 430] width 568 height 39
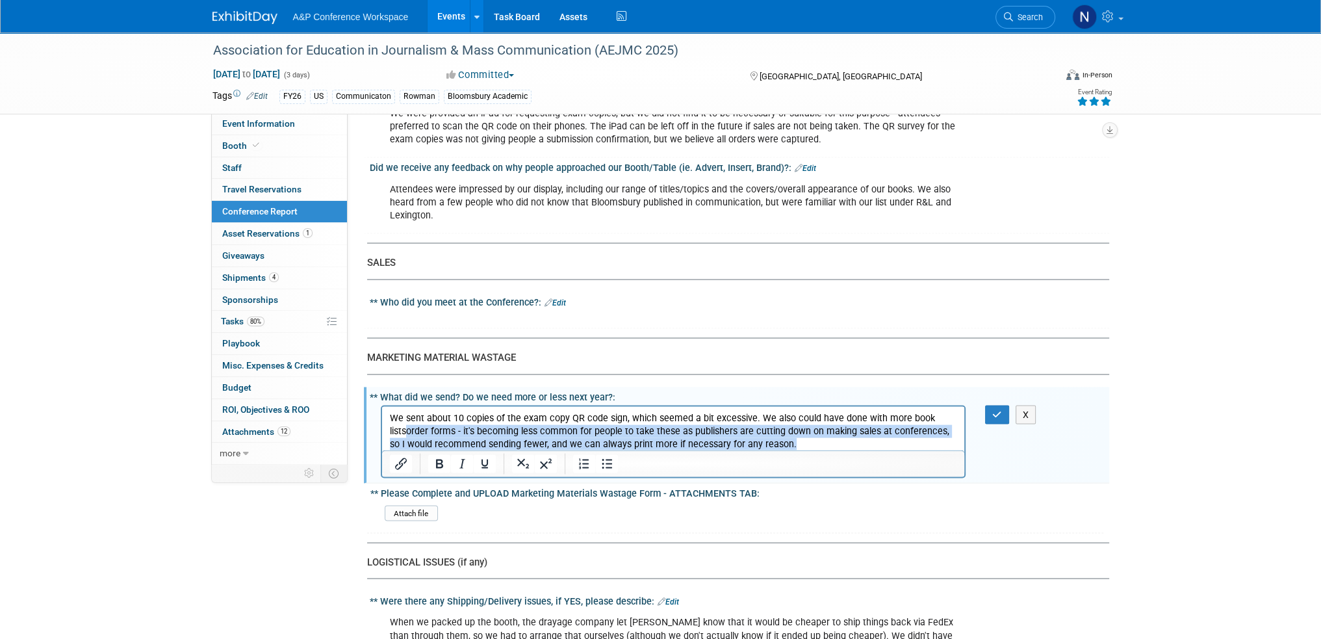
drag, startPoint x: 777, startPoint y: 442, endPoint x: 407, endPoint y: 434, distance: 370.4
click at [407, 434] on p "We sent about 10 copies of the exam copy QR code sign, which seemed a bit exces…" at bounding box center [673, 430] width 568 height 39
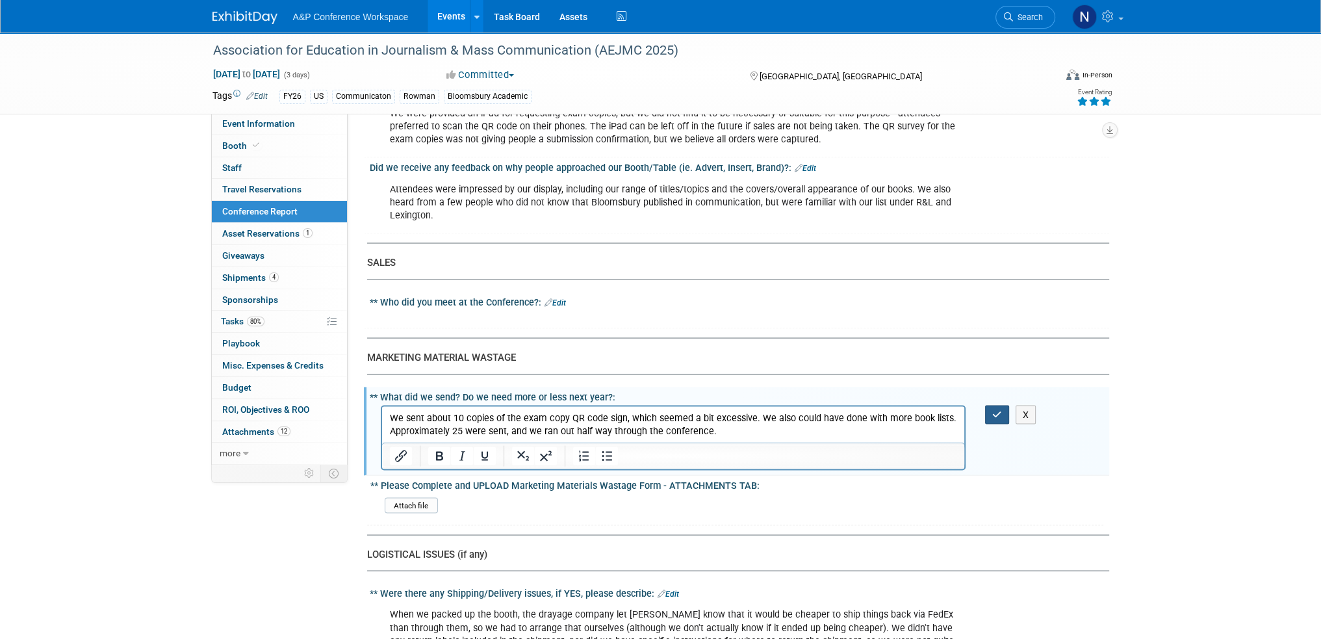
click at [990, 405] on button "button" at bounding box center [997, 414] width 24 height 19
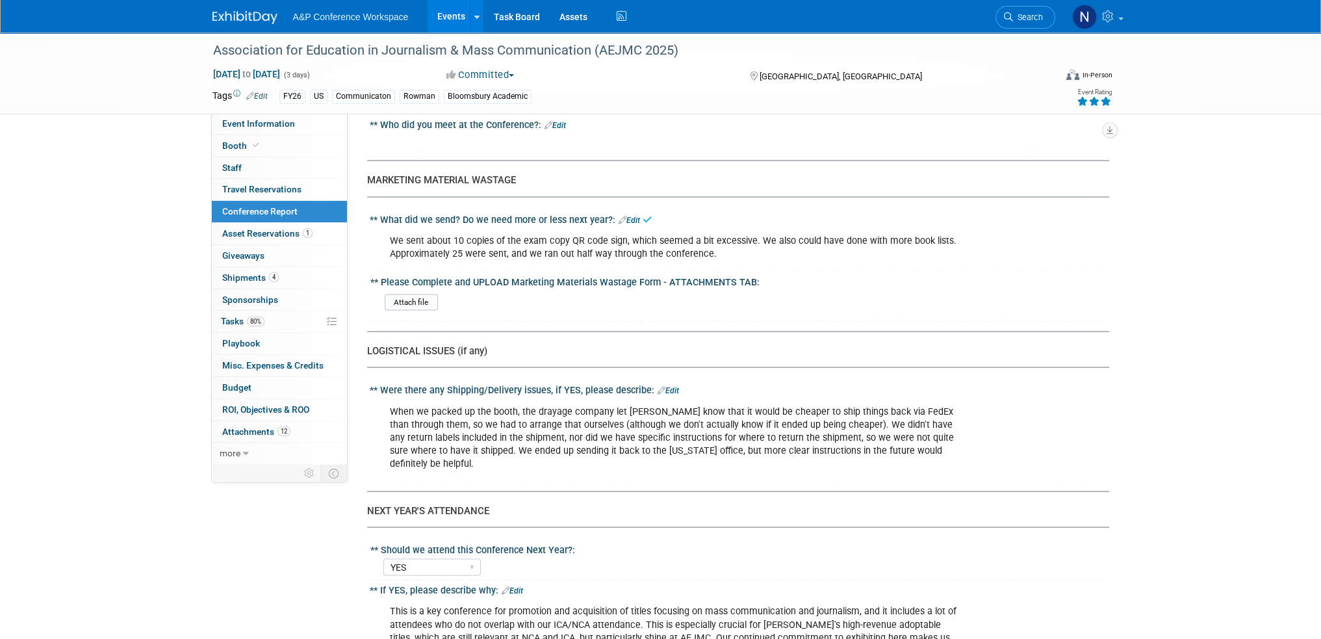
scroll to position [3524, 0]
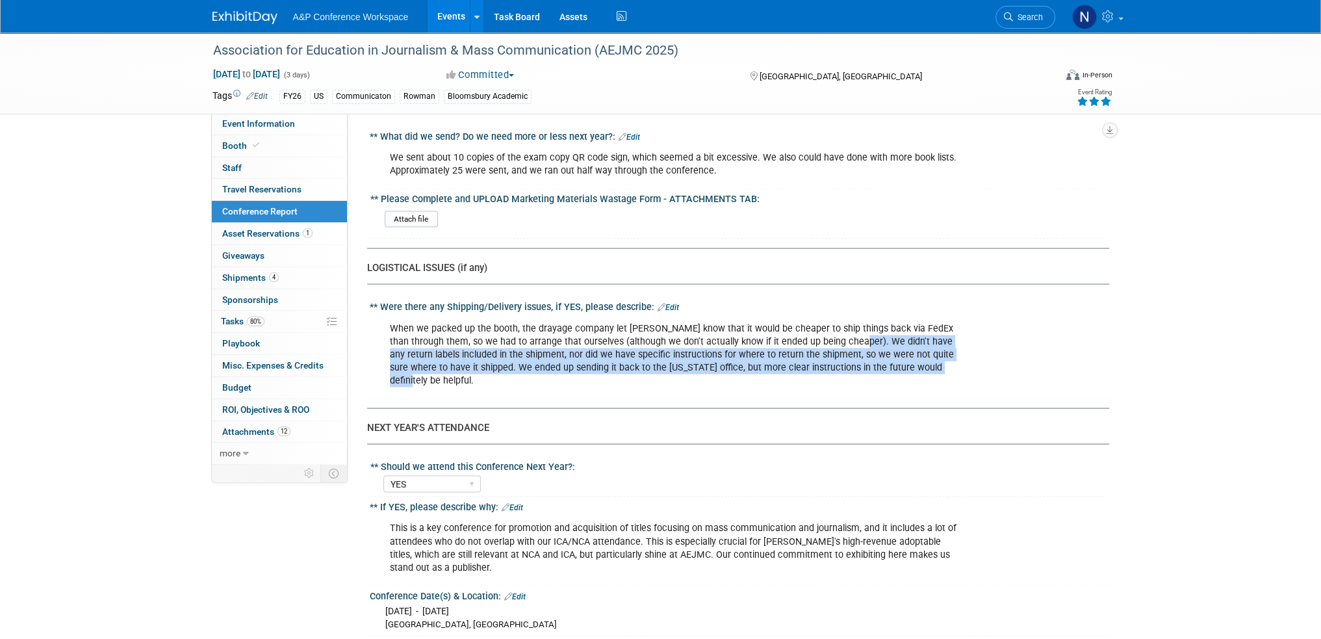
drag, startPoint x: 826, startPoint y: 294, endPoint x: 900, endPoint y: 324, distance: 80.5
click at [891, 324] on div "When we packed up the booth, the drayage company let [PERSON_NAME] know that it…" at bounding box center [673, 355] width 585 height 78
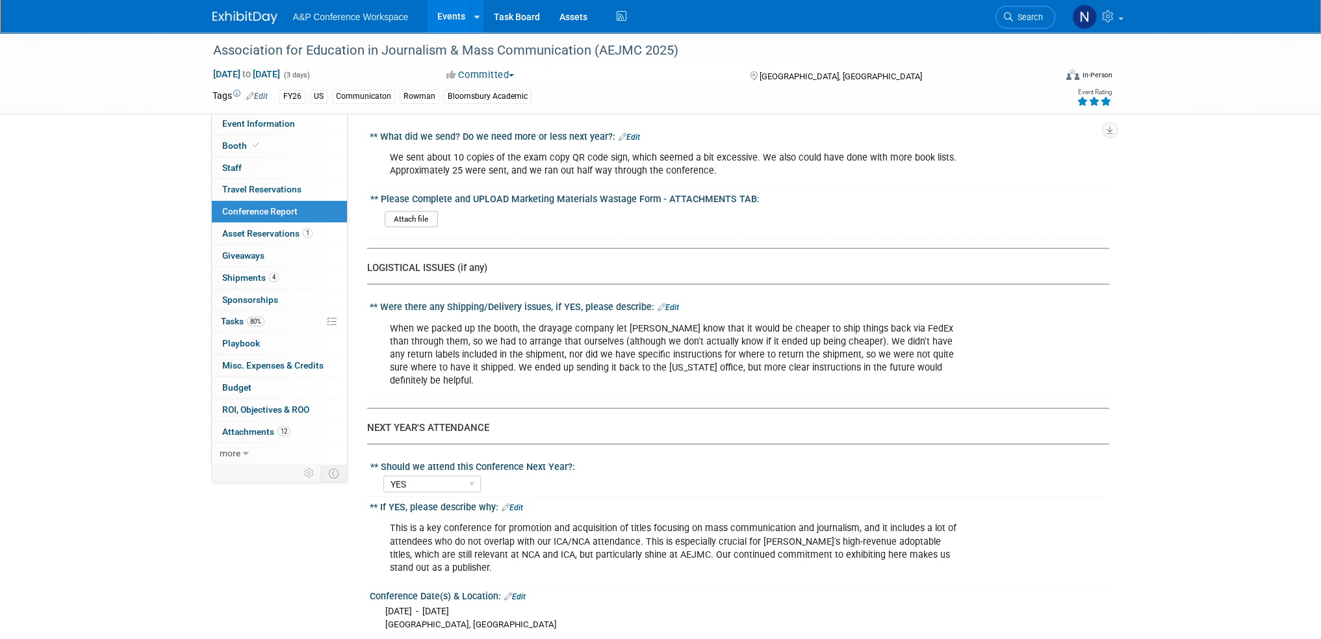
drag, startPoint x: 907, startPoint y: 324, endPoint x: 915, endPoint y: 324, distance: 7.8
click at [908, 324] on div "When we packed up the booth, the drayage company let [PERSON_NAME] know that it…" at bounding box center [673, 355] width 585 height 78
click at [850, 324] on div "When we packed up the booth, the drayage company let [PERSON_NAME] know that it…" at bounding box center [673, 355] width 585 height 78
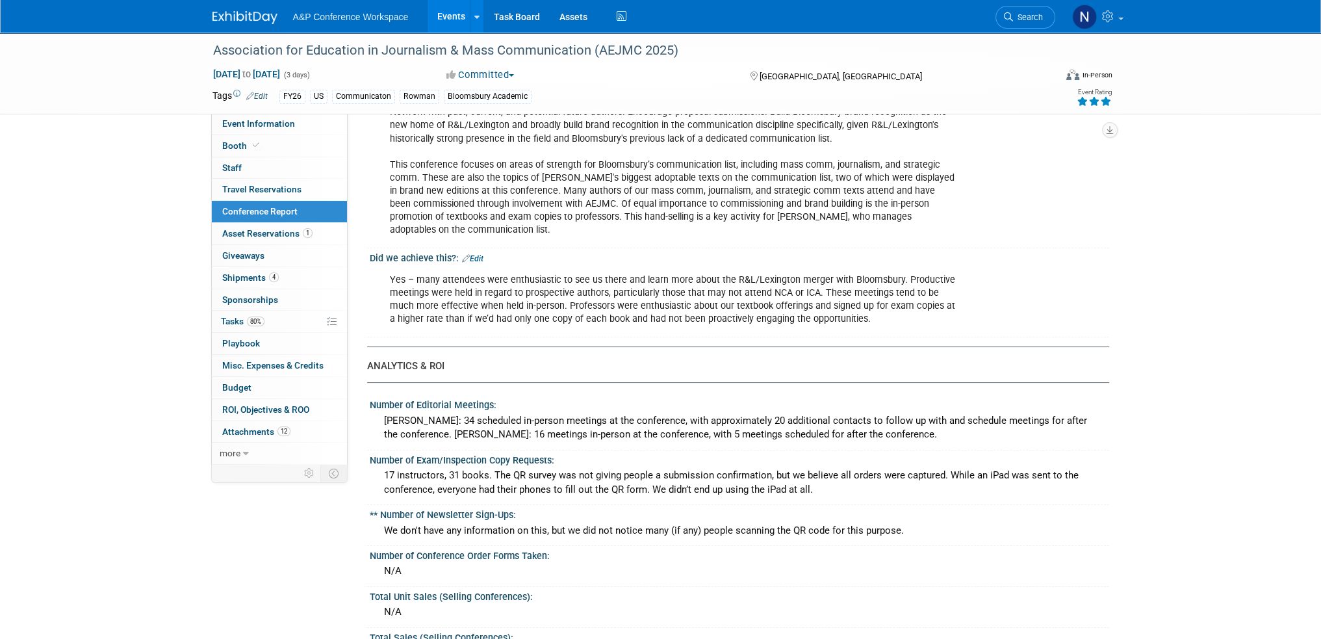
scroll to position [195, 0]
drag, startPoint x: 540, startPoint y: 303, endPoint x: 803, endPoint y: 302, distance: 263.1
click at [803, 302] on div "Yes – many attendees were enthusiastic to see us there and learn more about the…" at bounding box center [673, 298] width 585 height 65
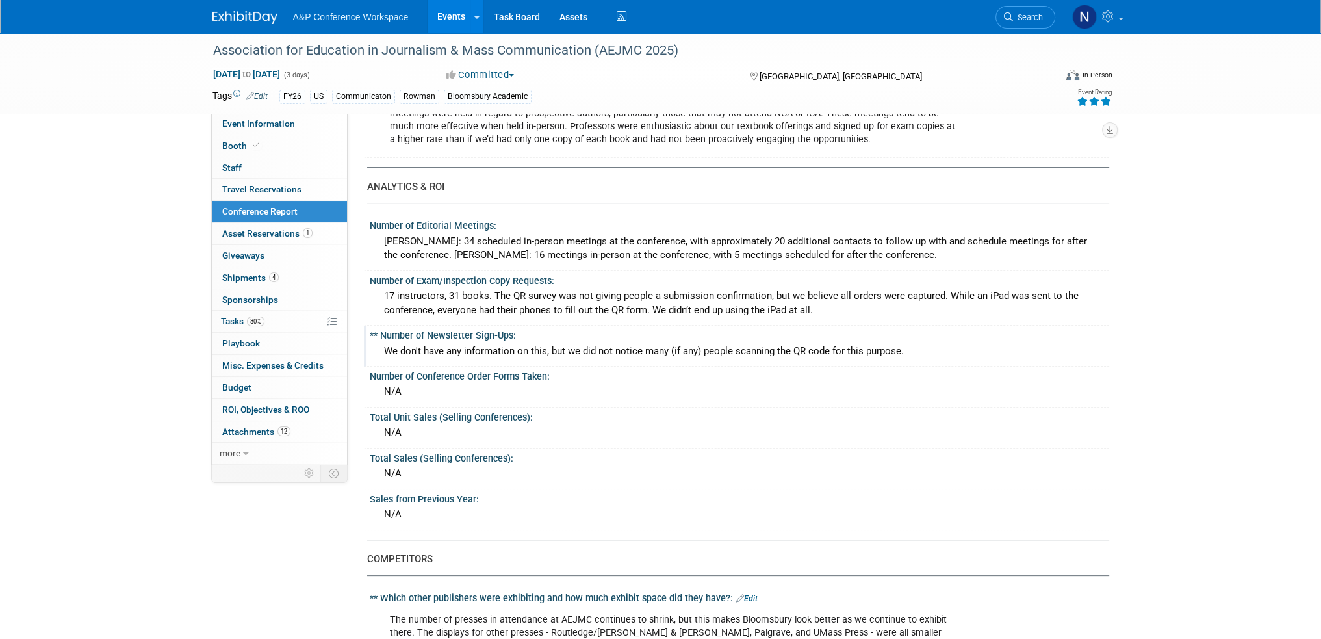
scroll to position [390, 0]
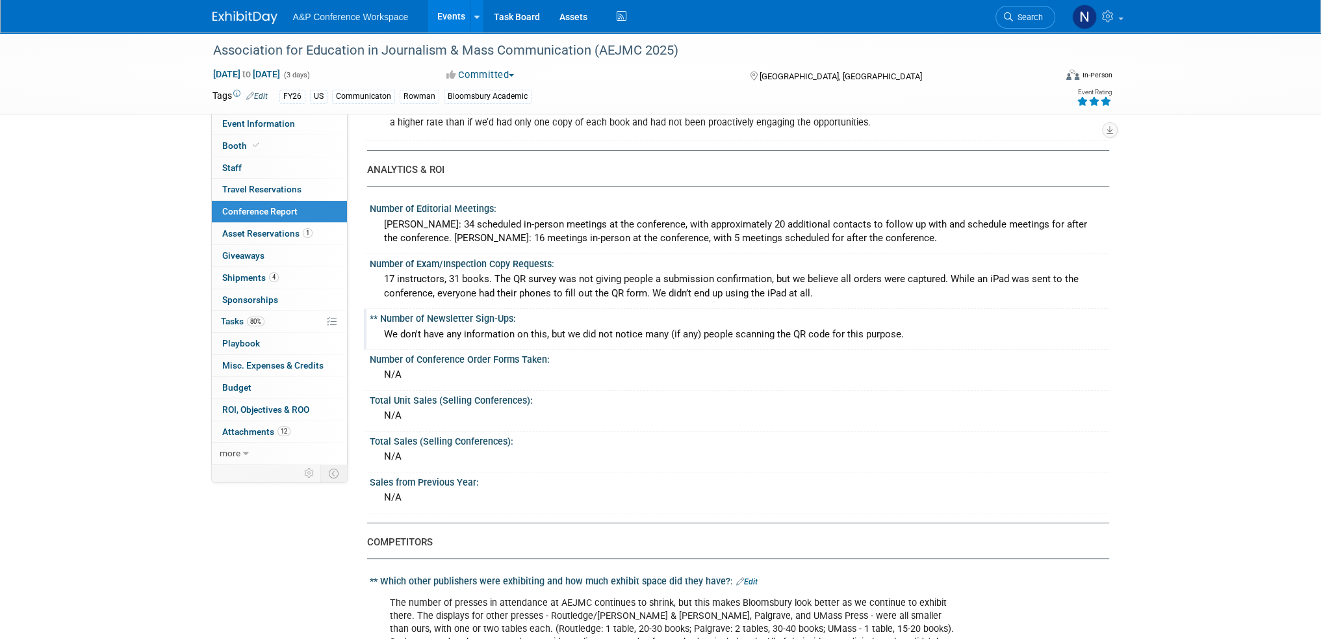
click at [552, 331] on div "We don't have any information on this, but we did not notice many (if any) peop…" at bounding box center [739, 334] width 720 height 20
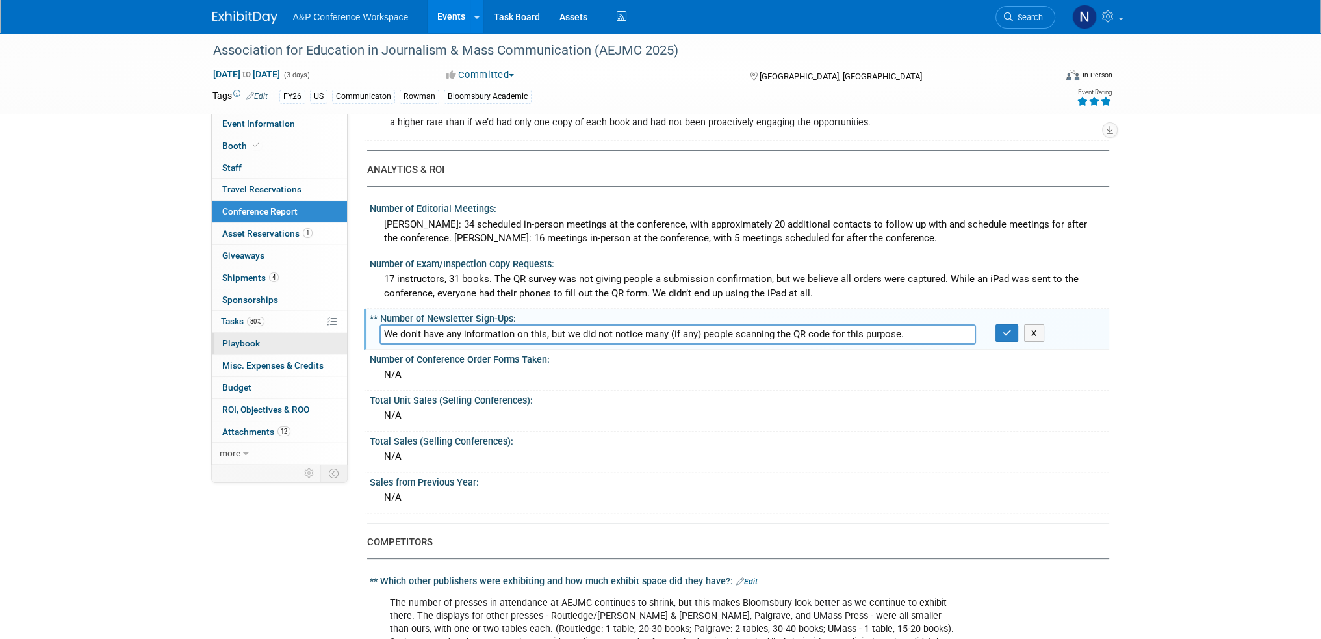
drag, startPoint x: 567, startPoint y: 332, endPoint x: 344, endPoint y: 336, distance: 223.5
click at [741, 331] on input "We did not notice many (if any) people scanning the QR code for this purpose." at bounding box center [677, 334] width 596 height 20
type input "We did not notice many (if any) people scanning the QR code for this purpose."
click at [995, 331] on button "button" at bounding box center [1006, 333] width 23 height 18
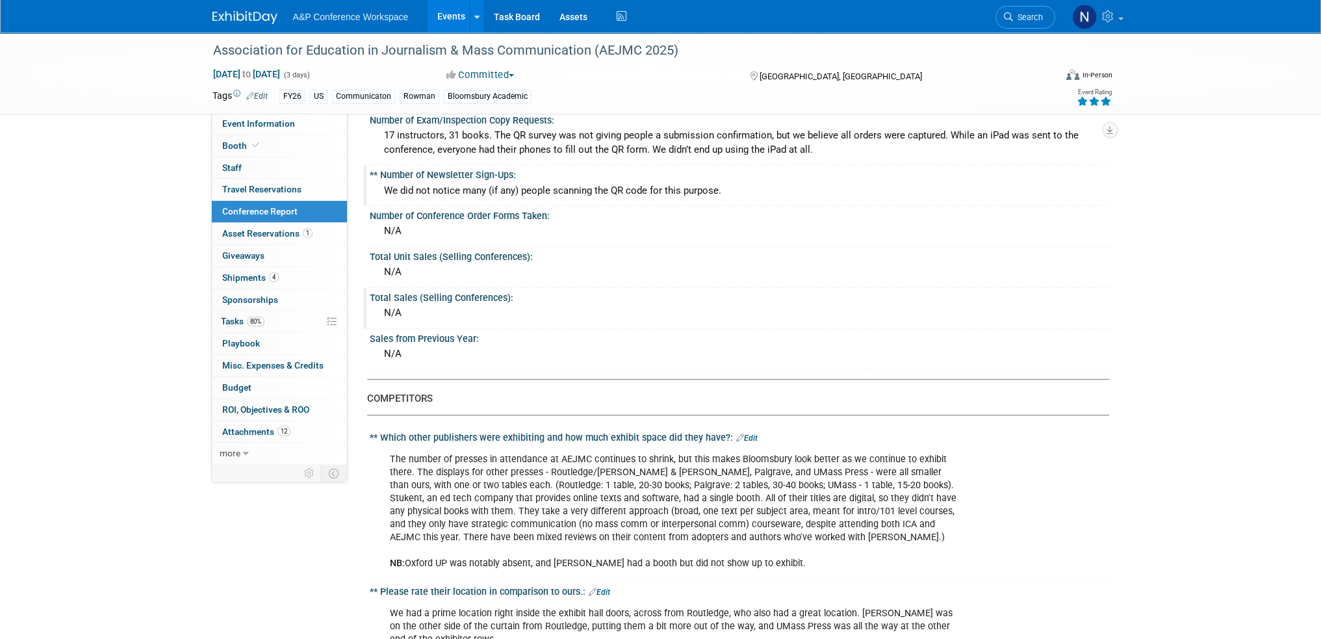
scroll to position [520, 0]
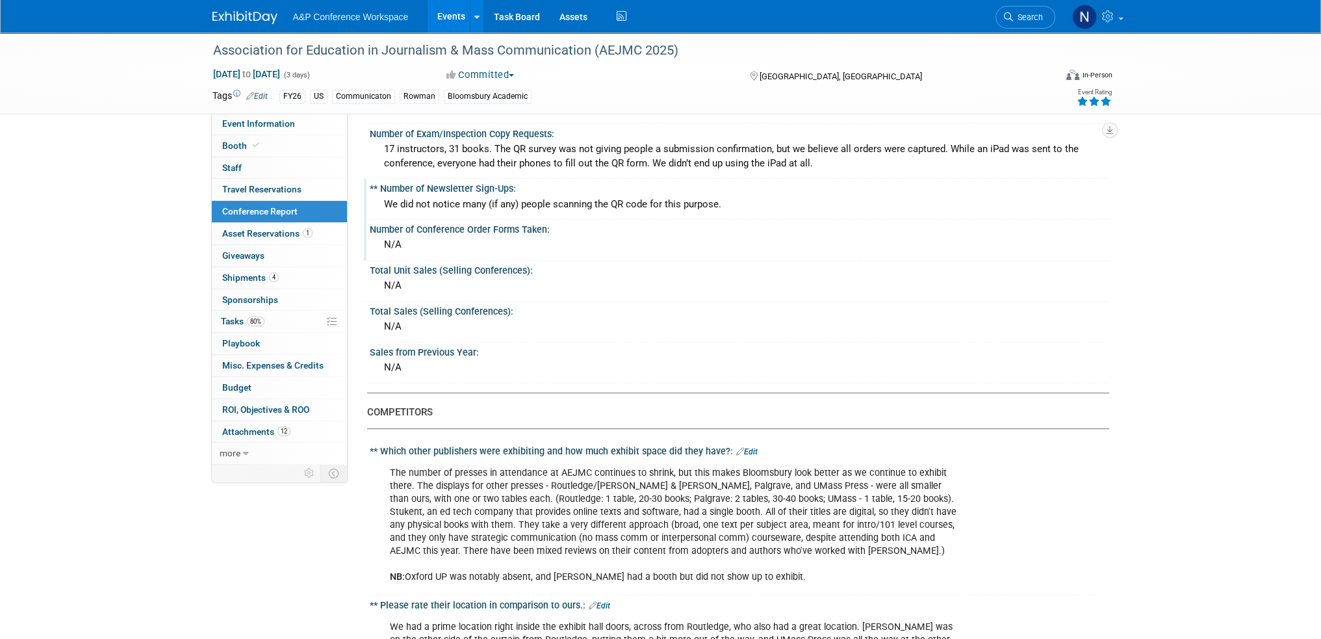
click at [422, 238] on div "N/A" at bounding box center [739, 245] width 720 height 20
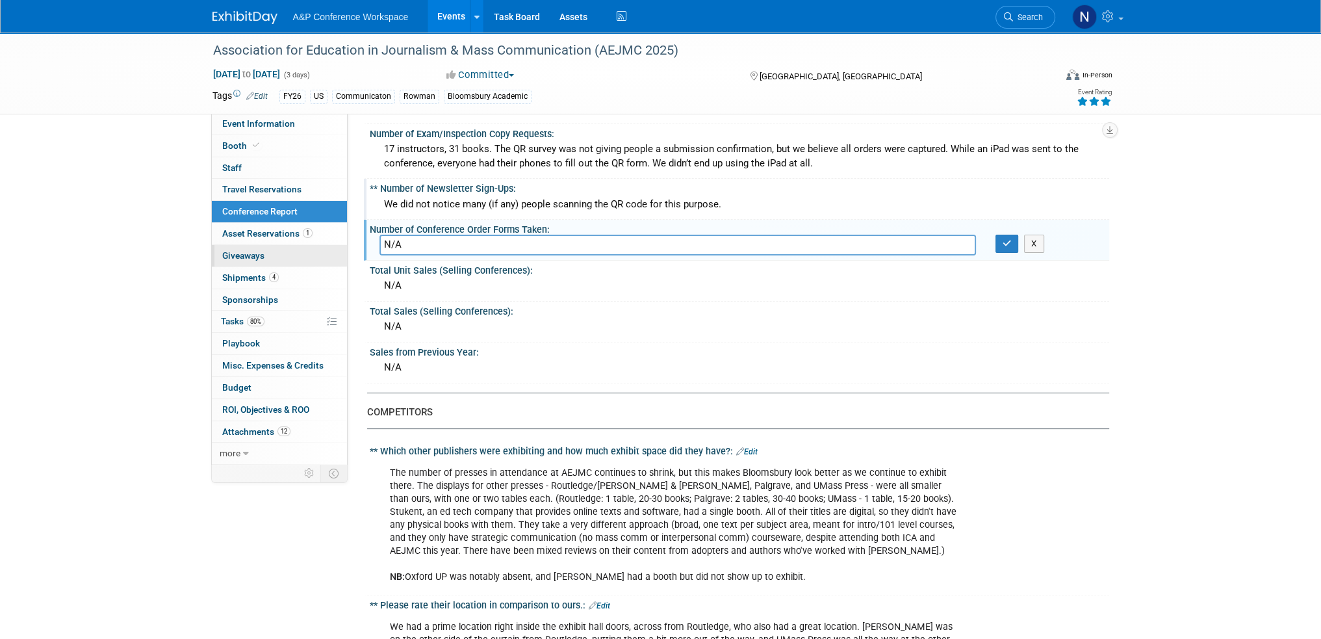
drag, startPoint x: 431, startPoint y: 237, endPoint x: 342, endPoint y: 245, distance: 90.0
type input "W"
type input "25 were sent, and all were gone by the second day."
click at [1002, 242] on icon "button" at bounding box center [1006, 243] width 9 height 8
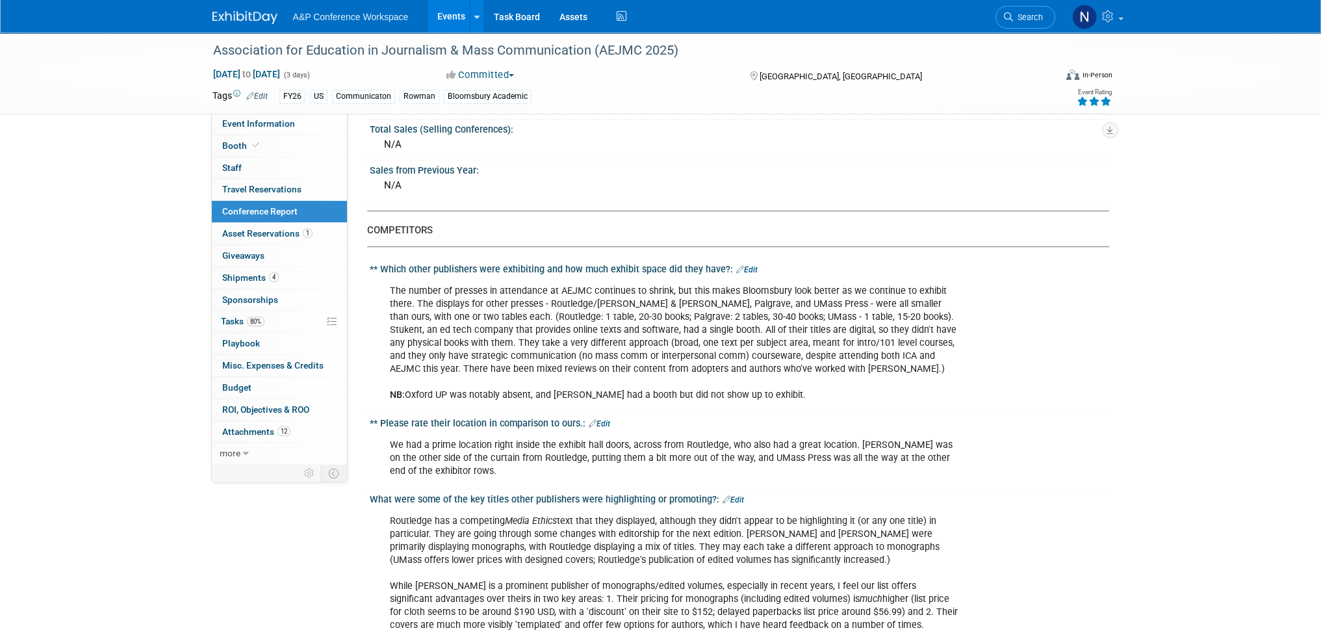
scroll to position [780, 0]
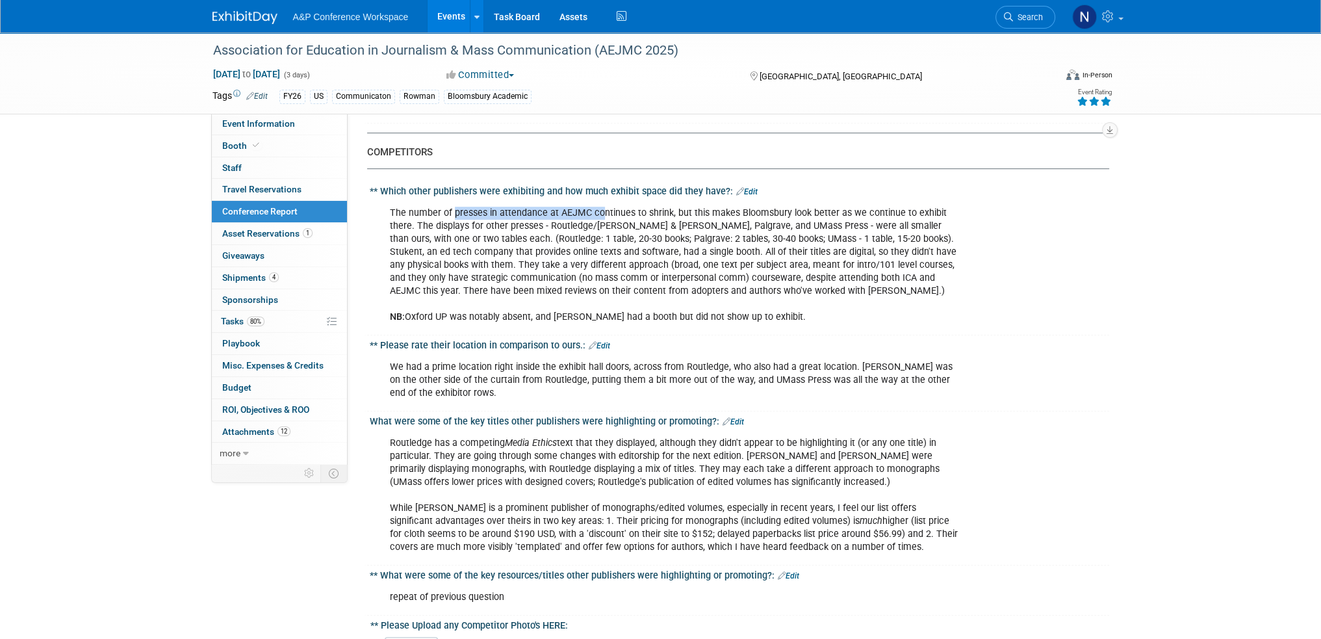
drag, startPoint x: 451, startPoint y: 205, endPoint x: 599, endPoint y: 212, distance: 147.6
click at [599, 212] on div "The number of presses in attendance at AEJMC continues to shrink, but this make…" at bounding box center [673, 265] width 585 height 131
click at [600, 212] on div "The number of presses in attendance at AEJMC continues to shrink, but this make…" at bounding box center [673, 265] width 585 height 131
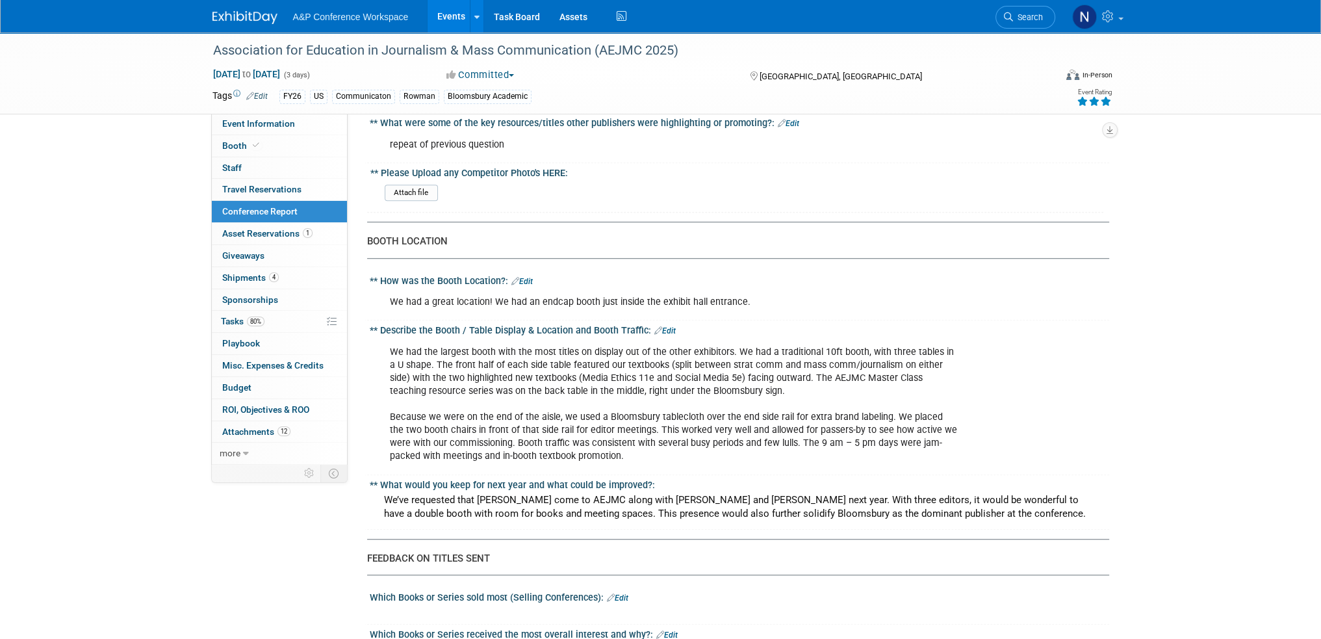
scroll to position [1299, 0]
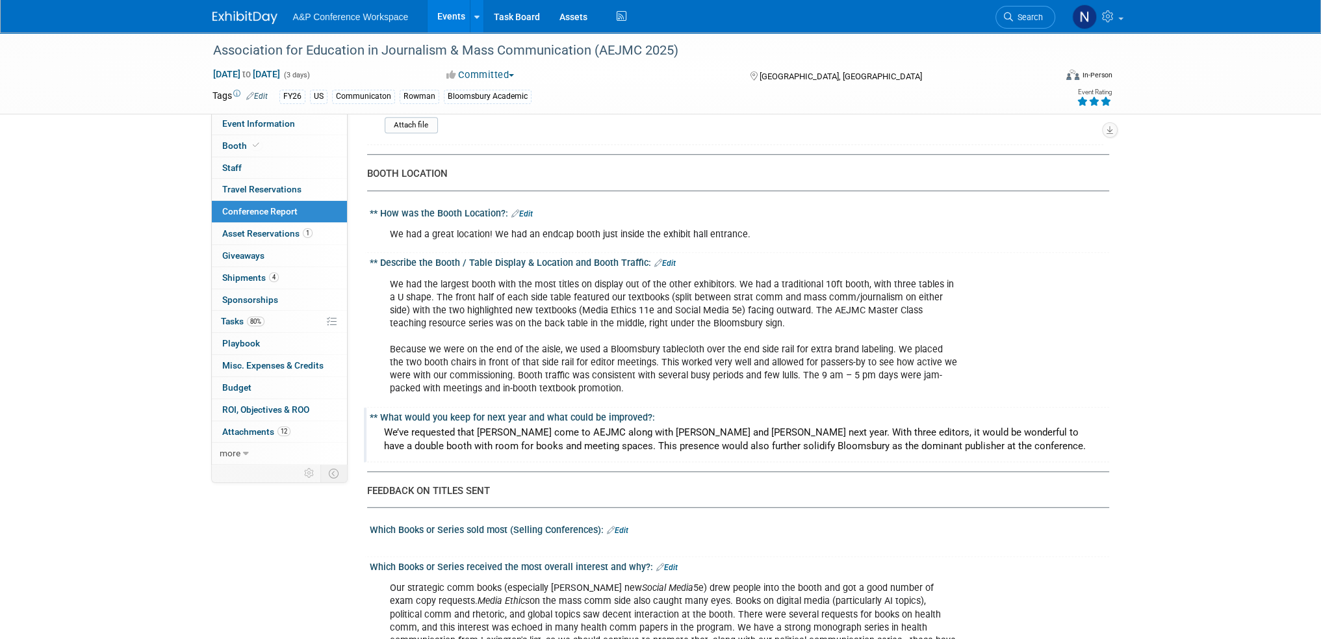
click at [811, 422] on div "We’ve requested that [PERSON_NAME] come to AEJMC along with [PERSON_NAME] and […" at bounding box center [739, 439] width 720 height 34
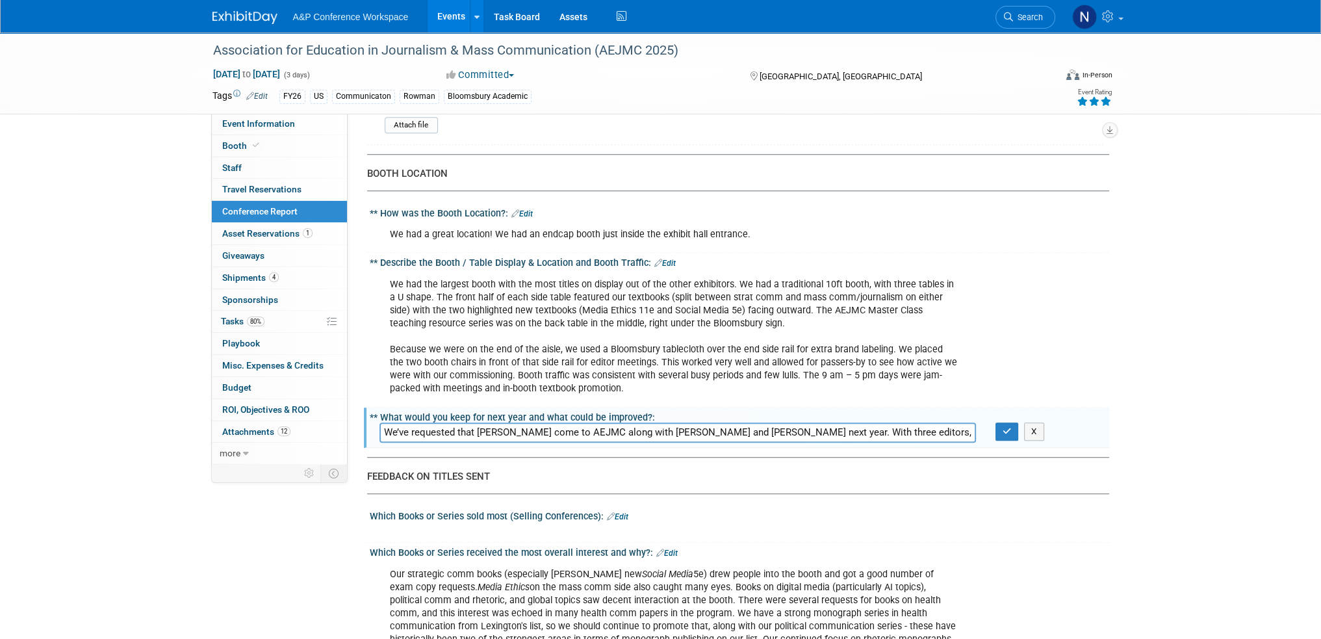
click at [881, 422] on input "We’ve requested that [PERSON_NAME] come to AEJMC along with [PERSON_NAME] and […" at bounding box center [677, 432] width 596 height 20
click at [964, 422] on input "We’ve requested that [PERSON_NAME] come to AEJMC along with [PERSON_NAME] and […" at bounding box center [677, 432] width 596 height 20
click at [547, 422] on input "We’ve requested that [PERSON_NAME] come to AEJMC along with [PERSON_NAME] and […" at bounding box center [677, 432] width 596 height 20
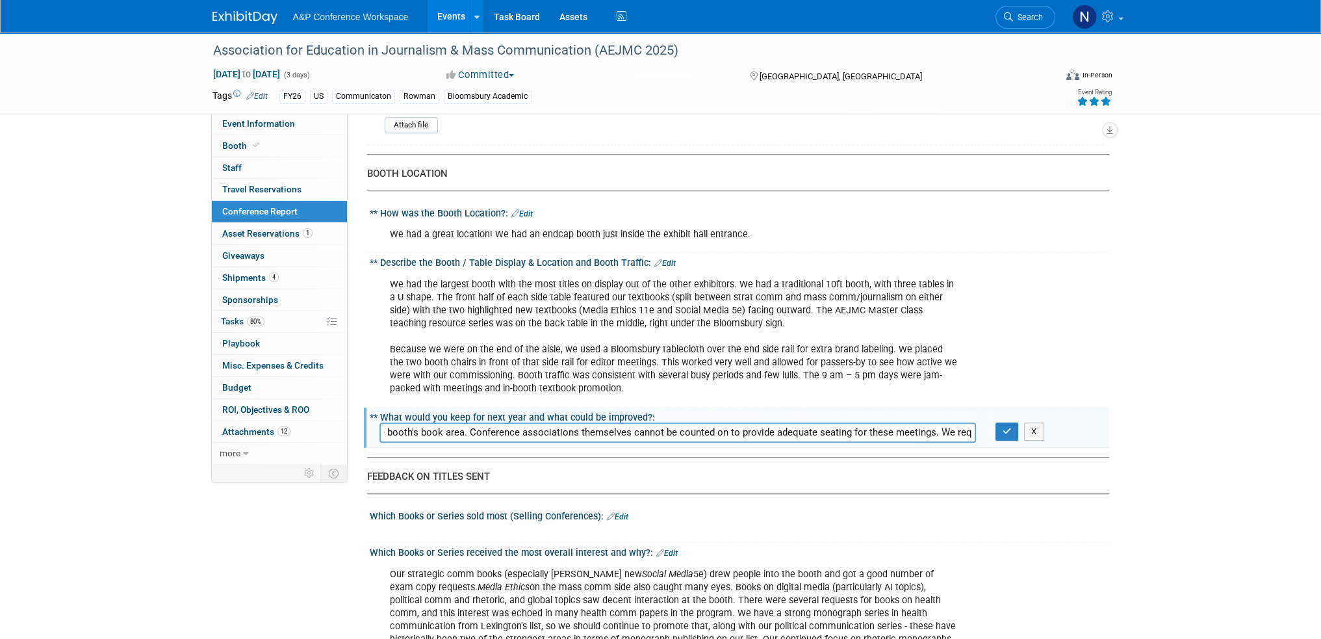
scroll to position [0, 869]
type input "We’ve requested that [PERSON_NAME] come to AEJMC along with [PERSON_NAME] and […"
click at [1000, 425] on button "button" at bounding box center [1006, 431] width 23 height 18
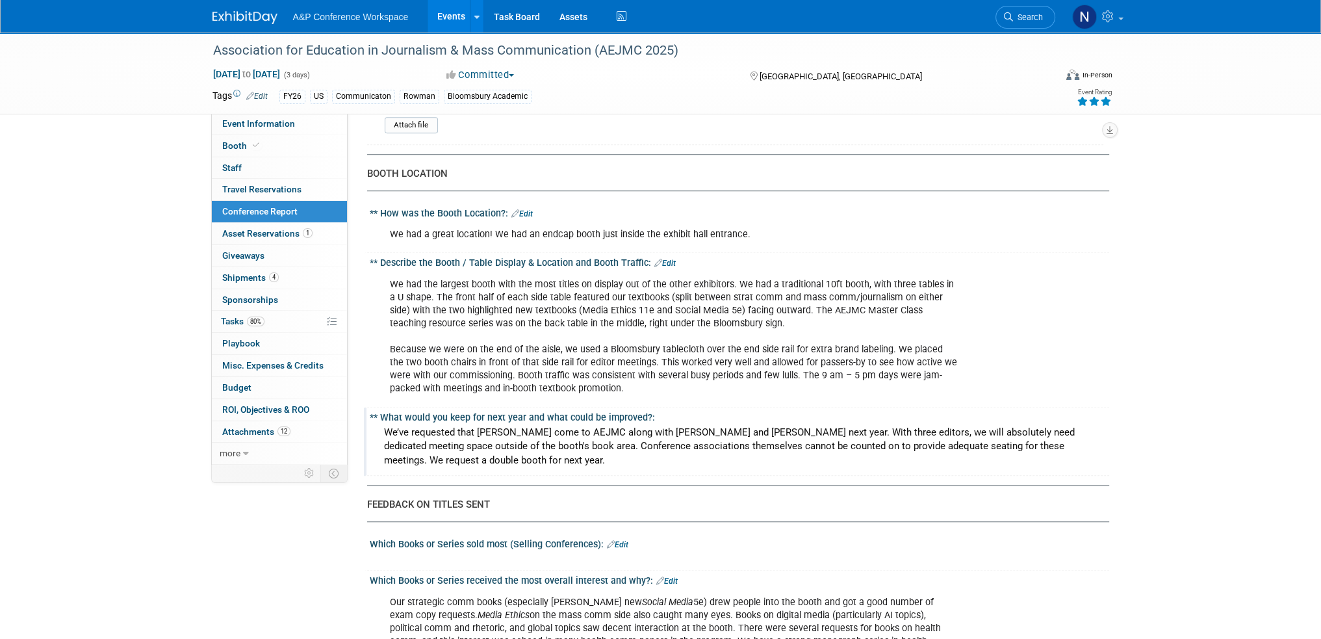
click at [705, 428] on div "We’ve requested that [PERSON_NAME] come to AEJMC along with [PERSON_NAME] and […" at bounding box center [739, 446] width 720 height 48
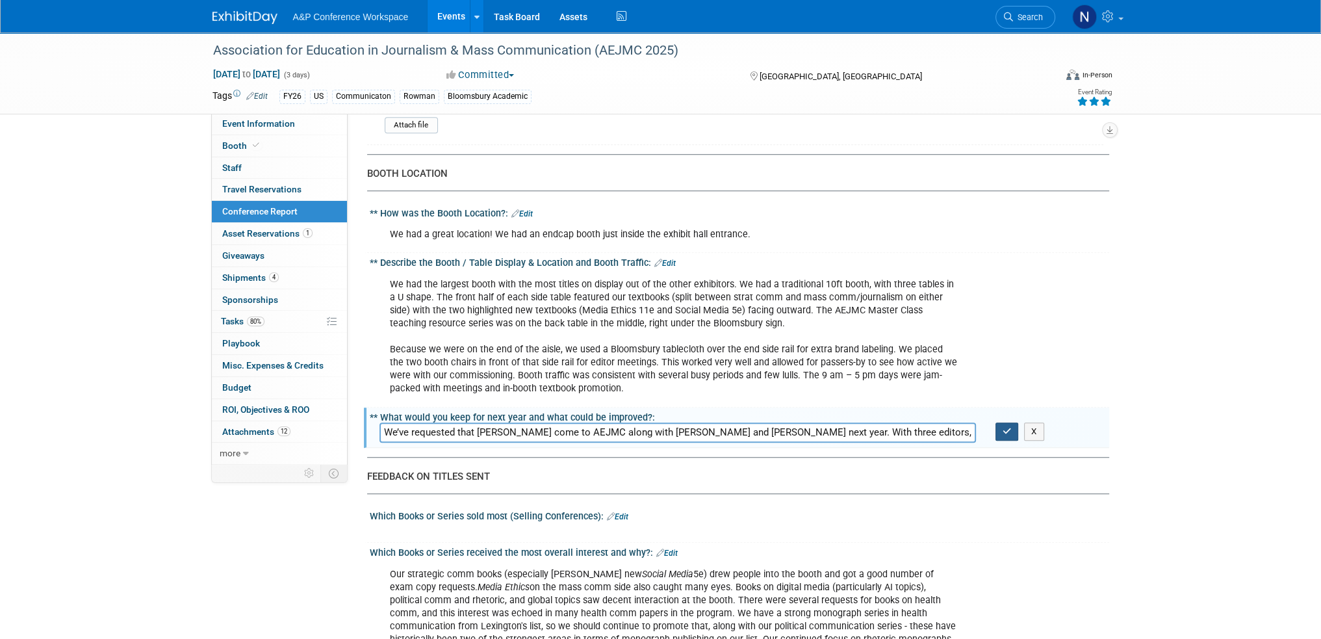
click at [1000, 424] on button "button" at bounding box center [1006, 431] width 23 height 18
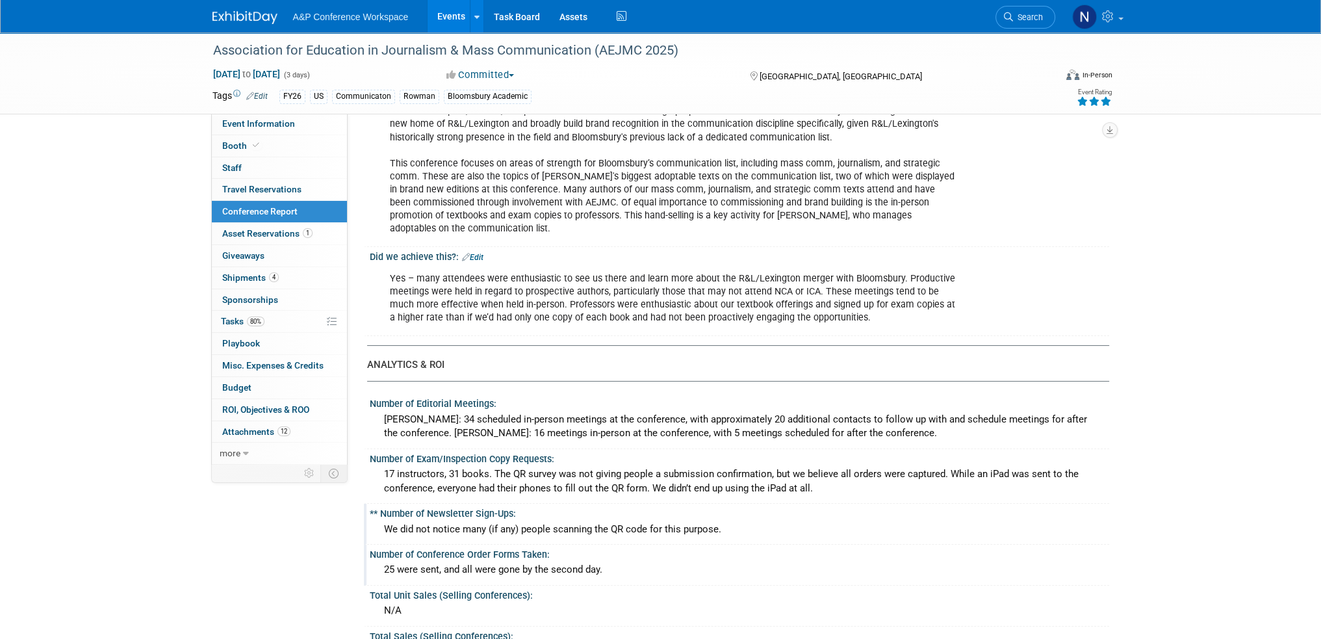
scroll to position [195, 0]
click at [806, 563] on div "25 were sent, and all were gone by the second day." at bounding box center [739, 569] width 720 height 20
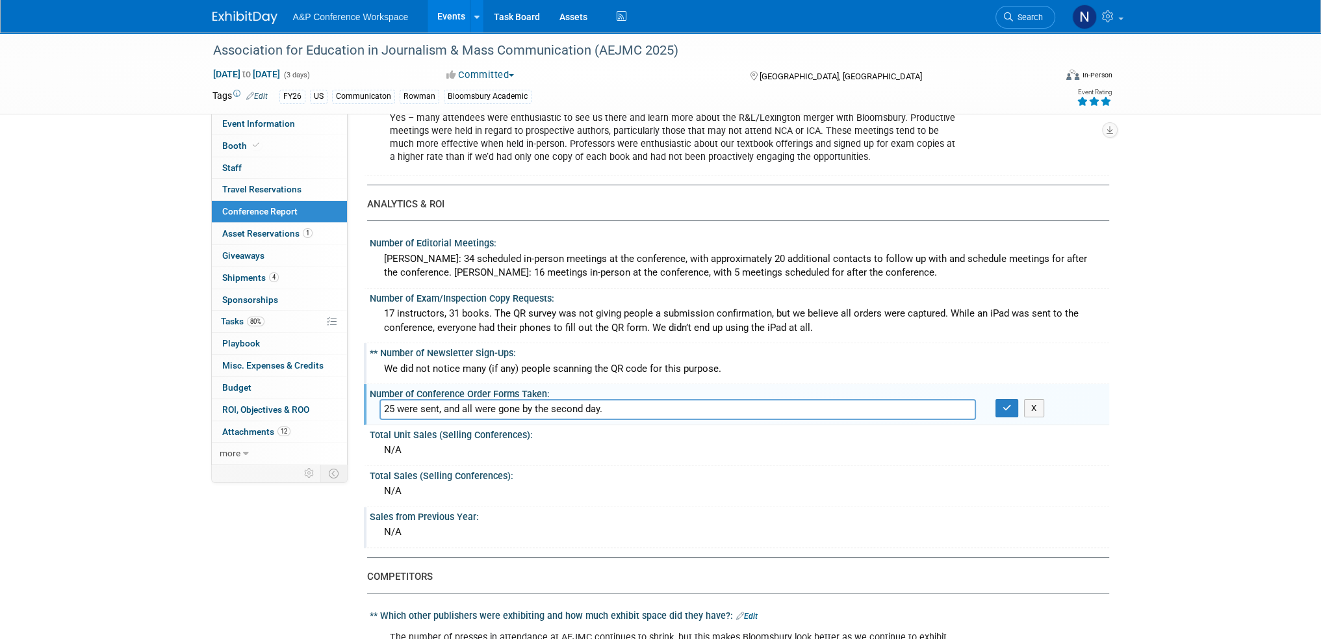
scroll to position [390, 0]
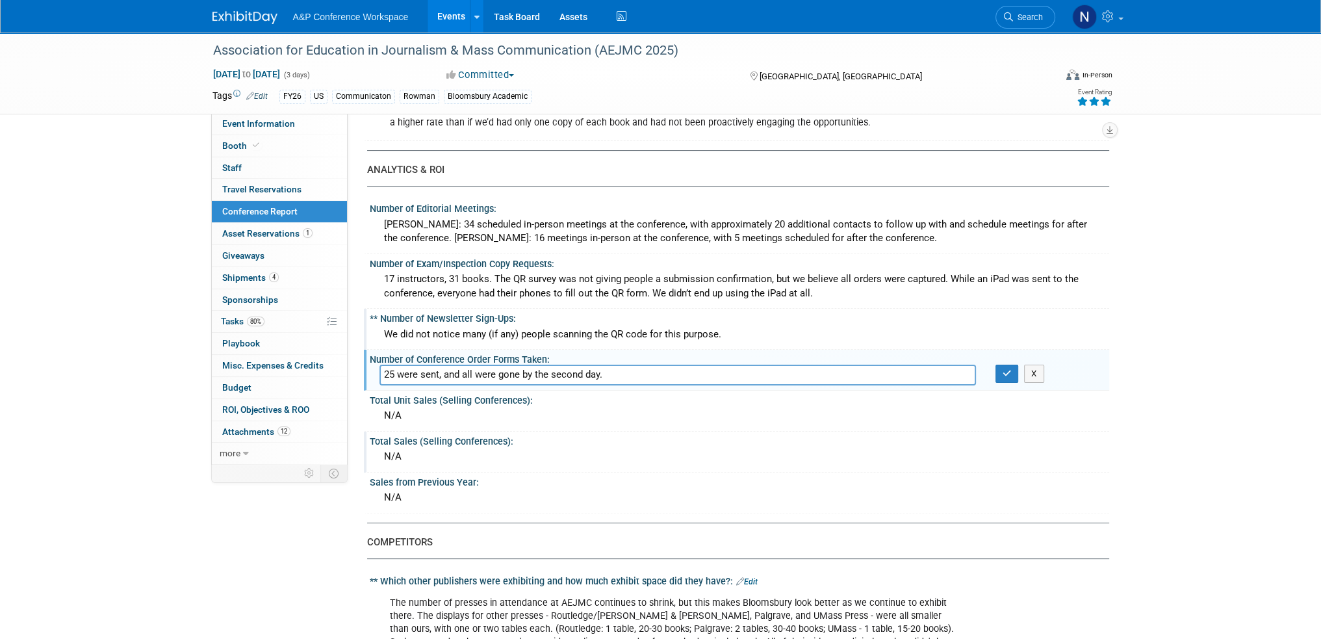
click at [700, 434] on div "Total Sales (Selling Conferences):" at bounding box center [739, 439] width 739 height 16
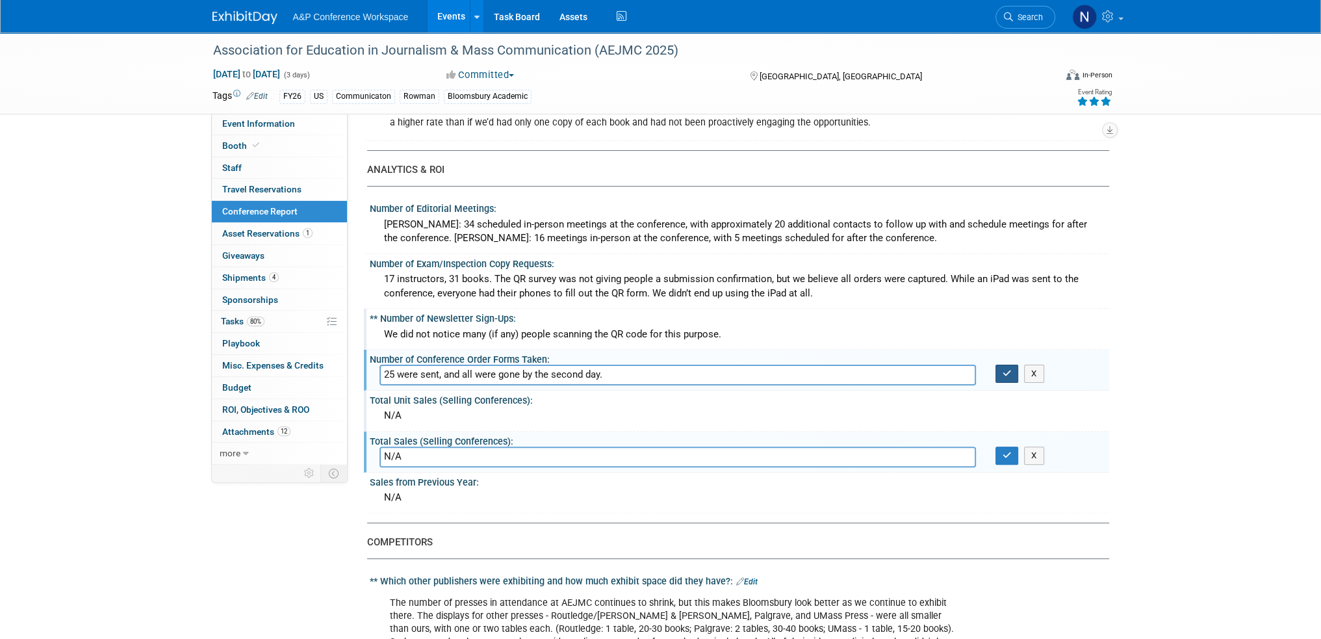
drag, startPoint x: 1000, startPoint y: 372, endPoint x: 997, endPoint y: 401, distance: 28.8
click at [1001, 372] on button "button" at bounding box center [1006, 373] width 23 height 18
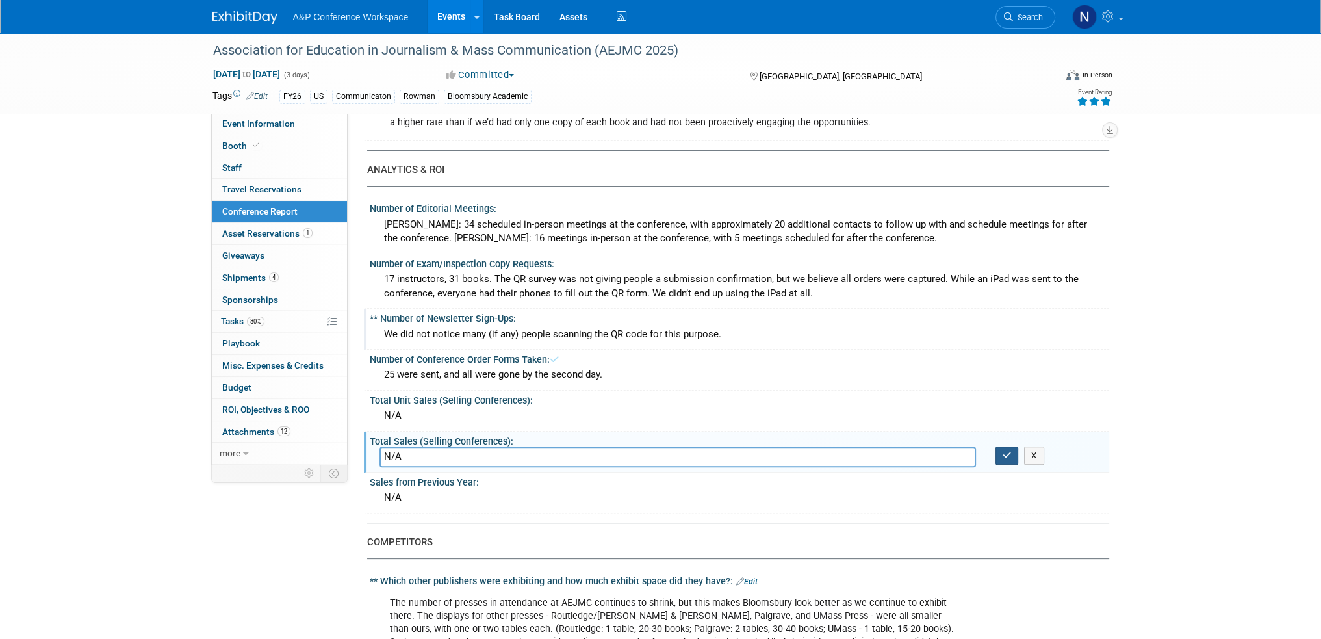
click at [1010, 453] on icon "button" at bounding box center [1006, 455] width 9 height 8
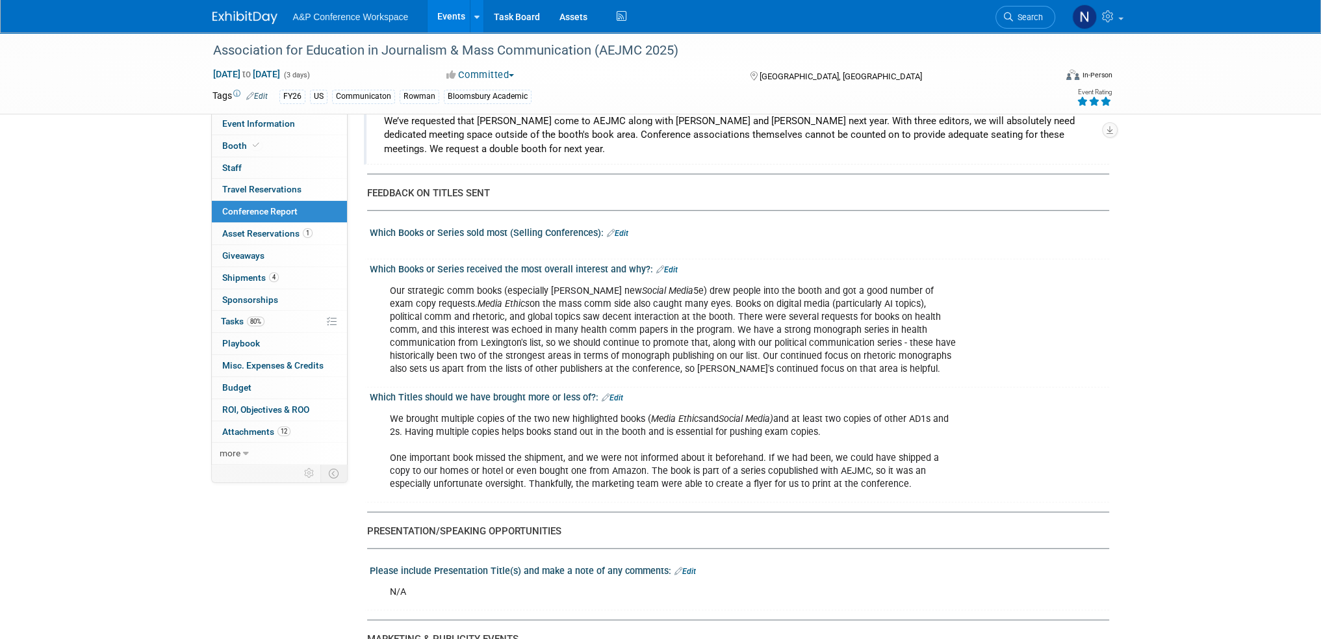
scroll to position [1624, 0]
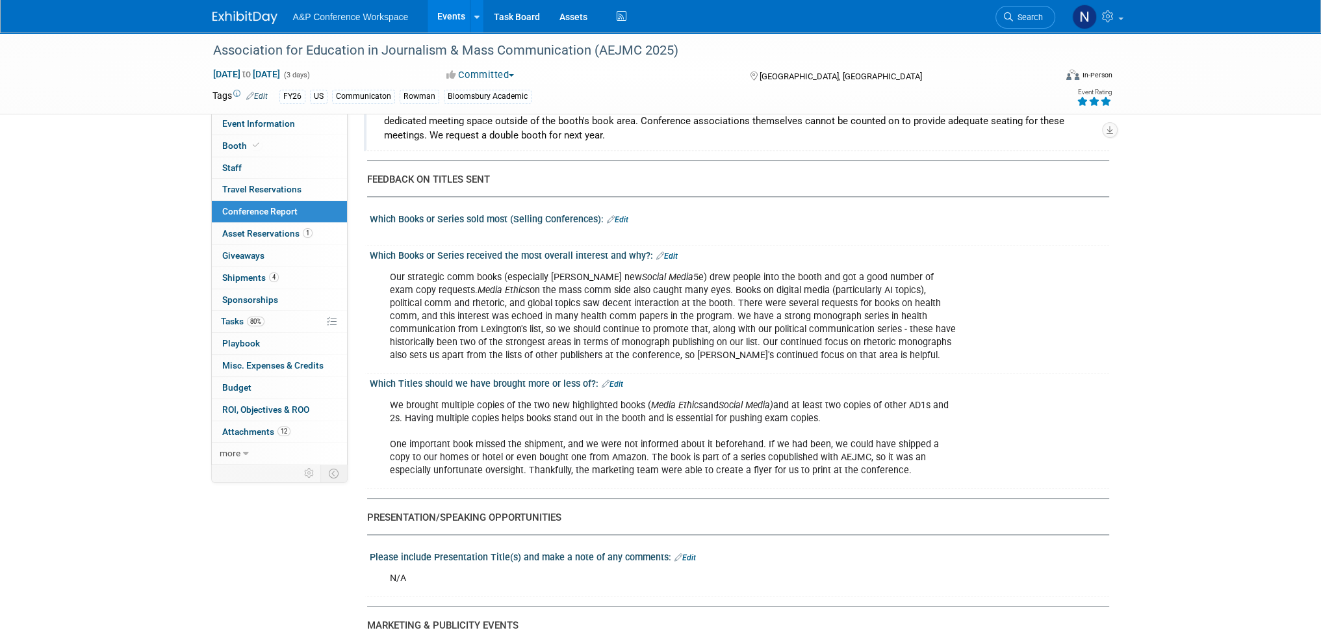
click at [611, 379] on link "Edit" at bounding box center [612, 383] width 21 height 9
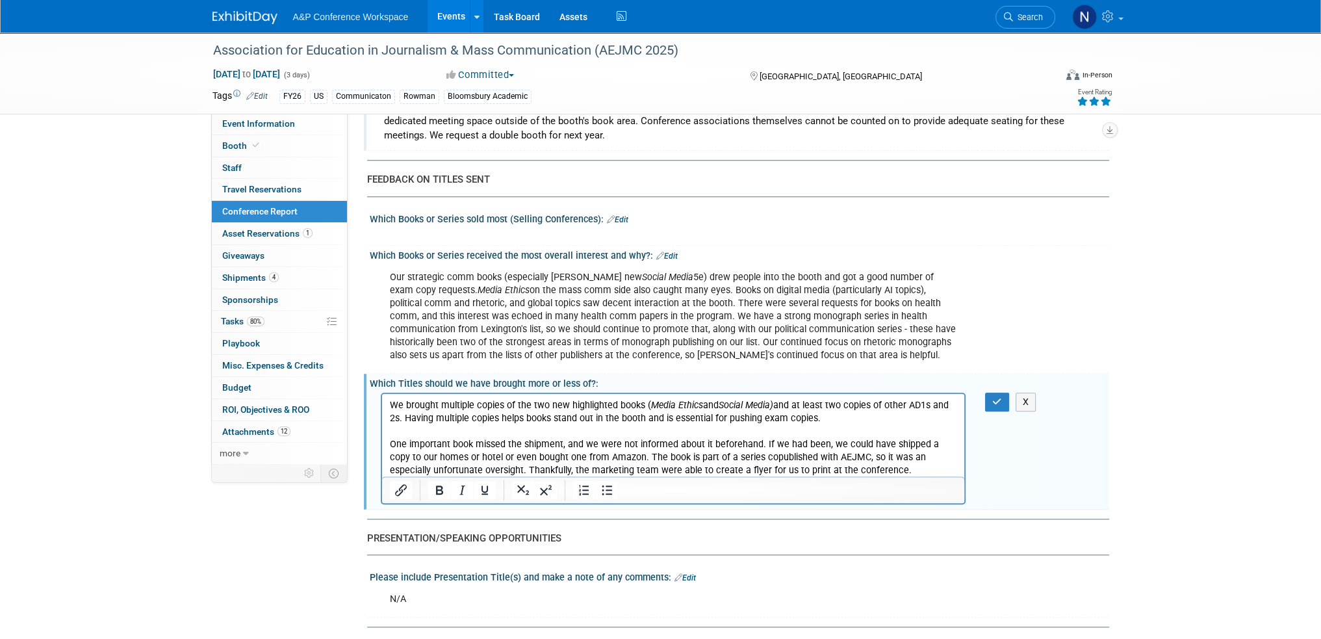
scroll to position [0, 0]
click at [615, 402] on p "We brought multiple copies of the two new highlighted books ( Media Ethics and …" at bounding box center [673, 437] width 568 height 78
click at [995, 397] on icon "button" at bounding box center [997, 401] width 10 height 9
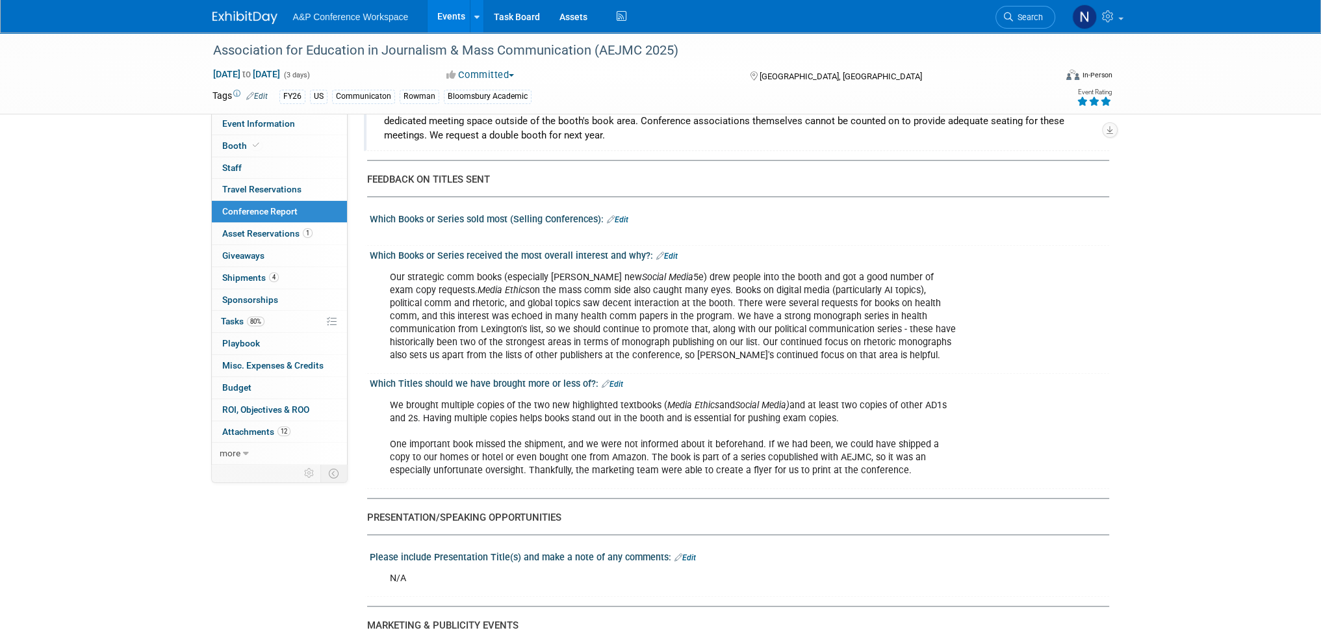
click at [1104, 337] on div "Our strategic comm books (especially [PERSON_NAME] new Social Media 5e) drew pe…" at bounding box center [739, 315] width 739 height 109
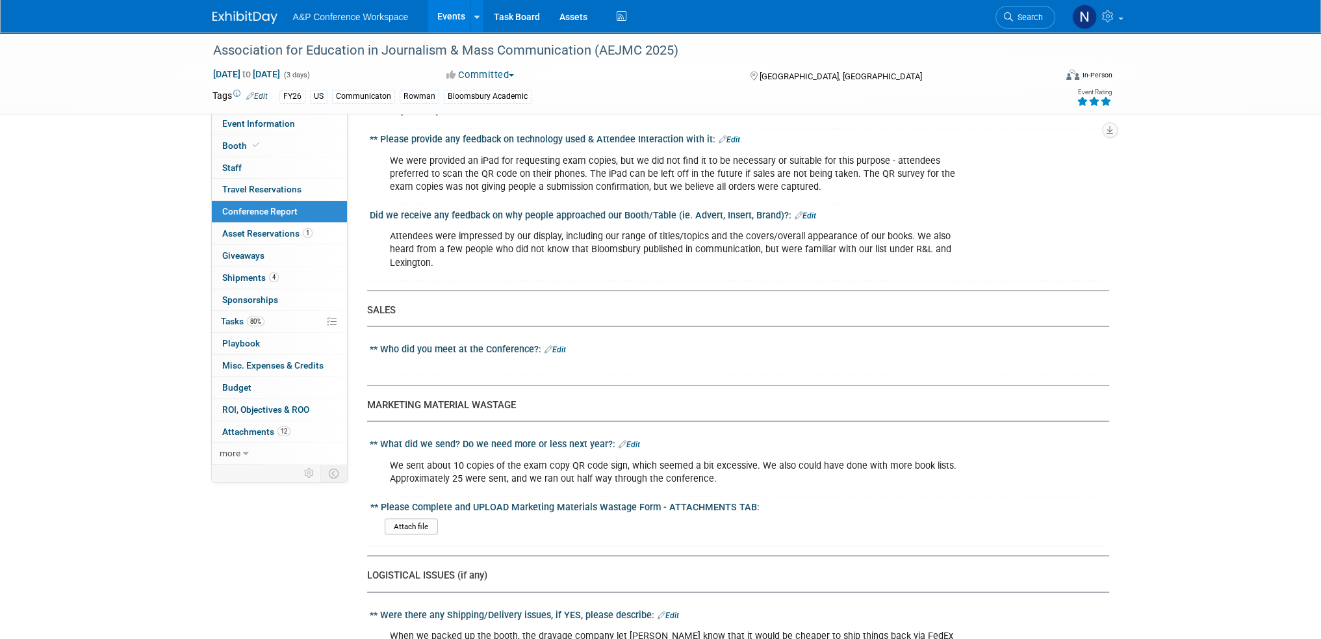
scroll to position [3378, 0]
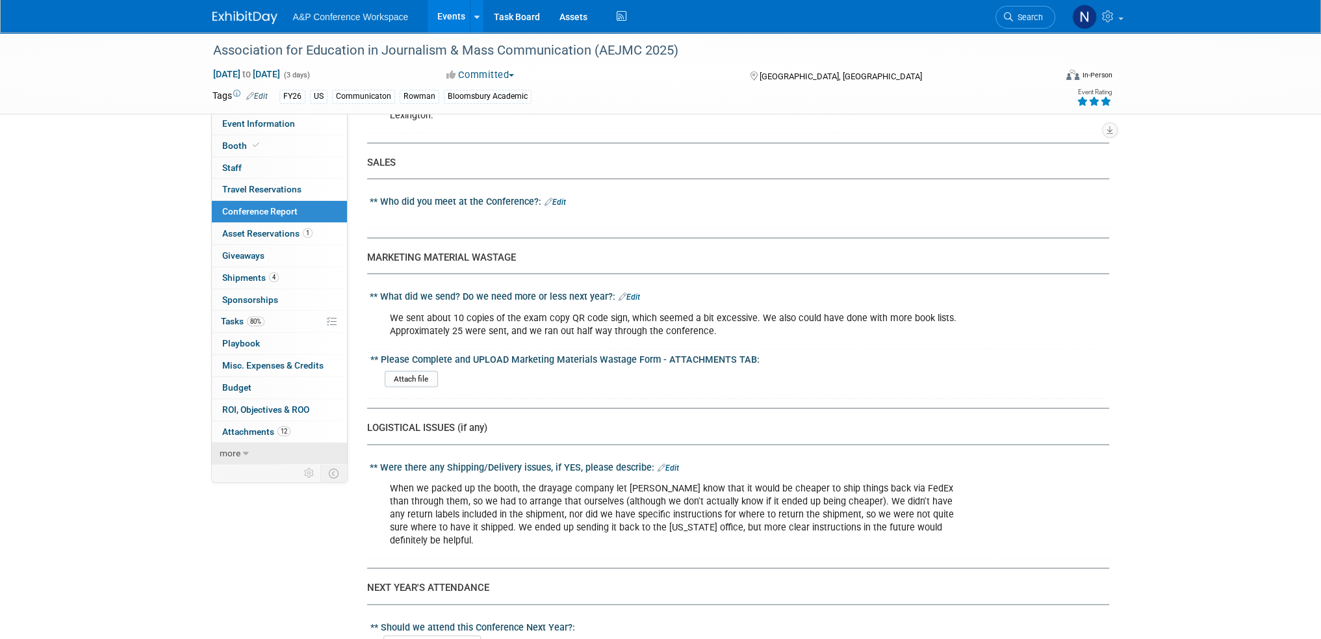
click at [244, 450] on icon at bounding box center [246, 453] width 6 height 9
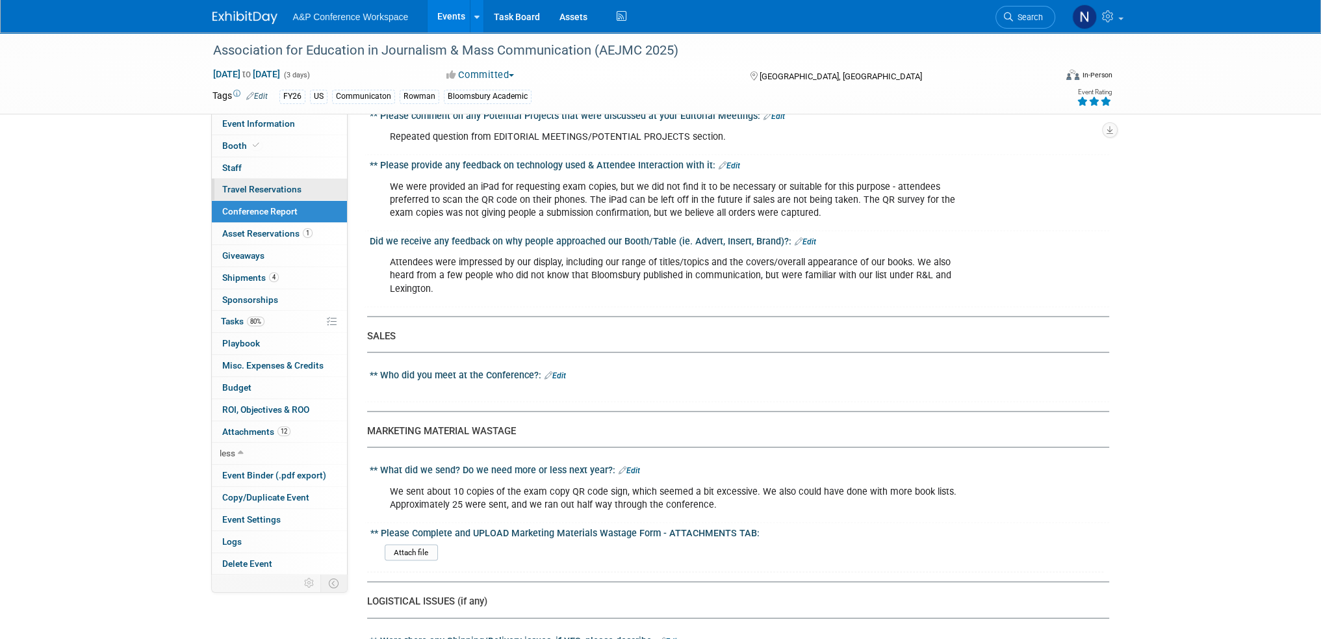
scroll to position [3183, 0]
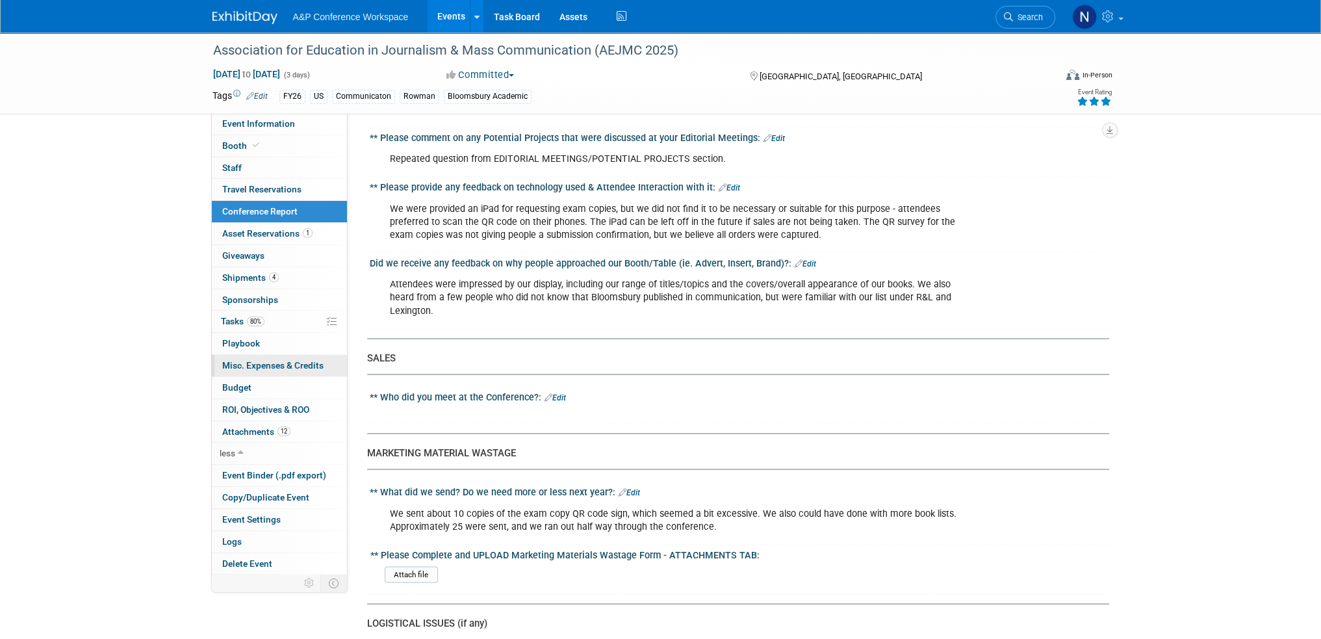
click at [248, 368] on span "Misc. Expenses & Credits 0" at bounding box center [272, 365] width 101 height 10
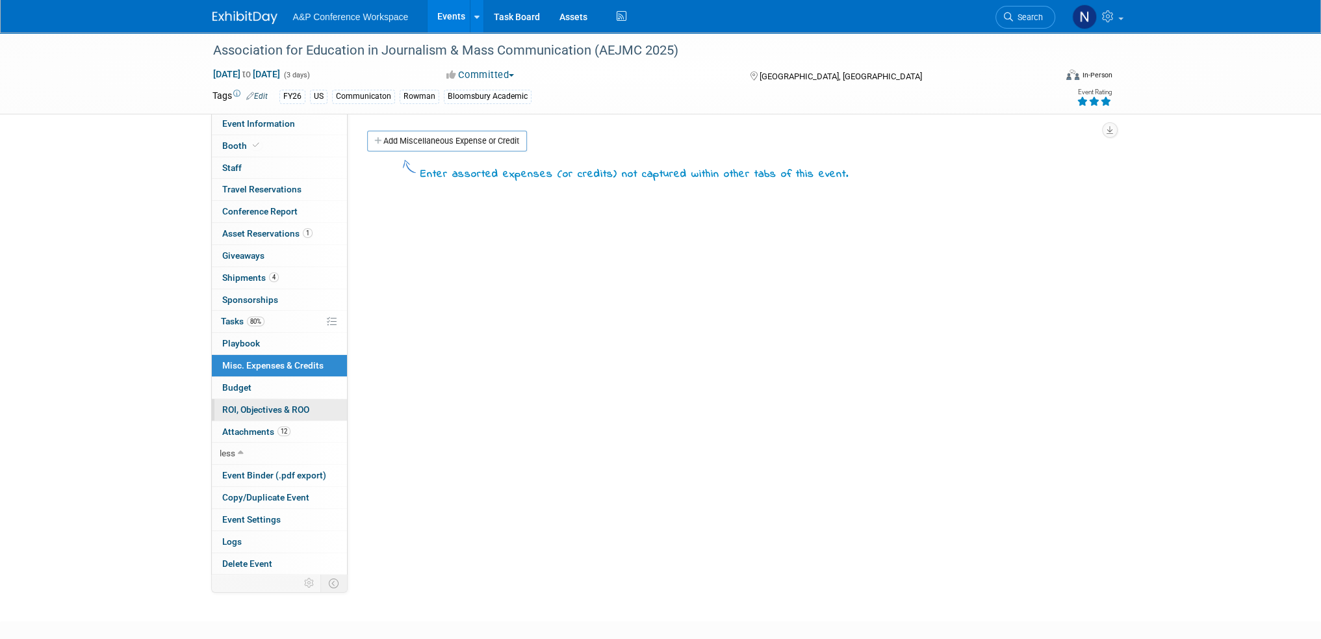
click at [240, 411] on span "ROI, Objectives & ROO 0" at bounding box center [265, 409] width 87 height 10
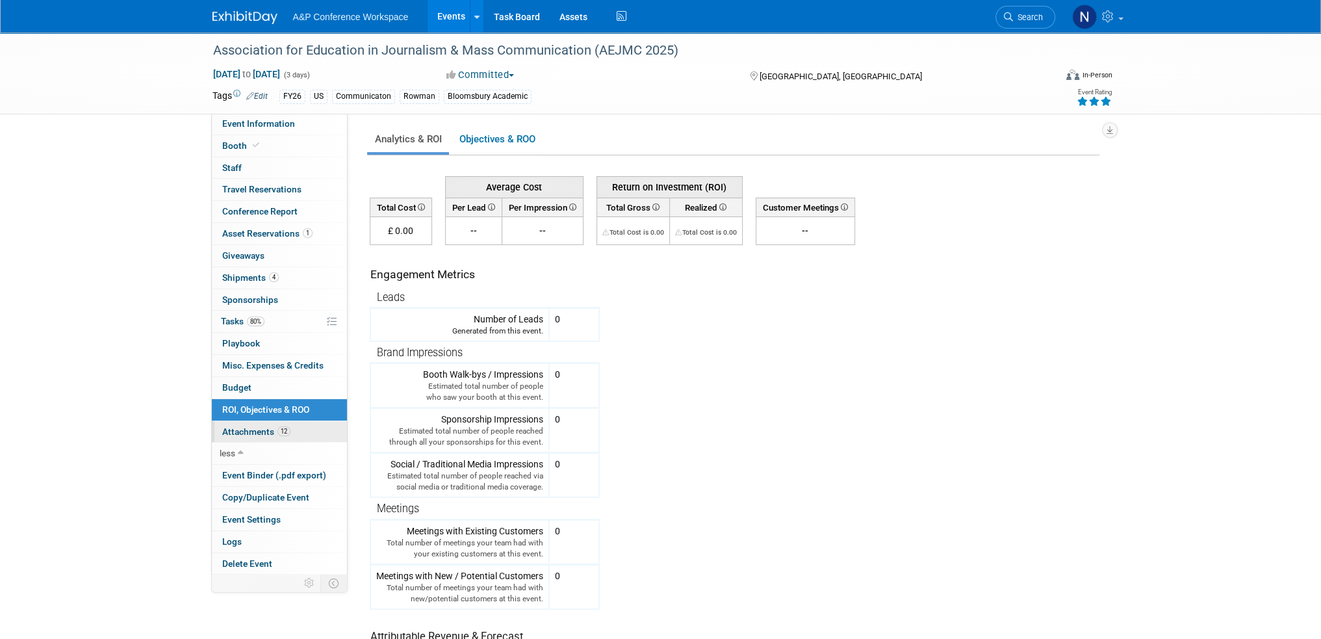
click at [244, 431] on span "Attachments 12" at bounding box center [256, 431] width 68 height 10
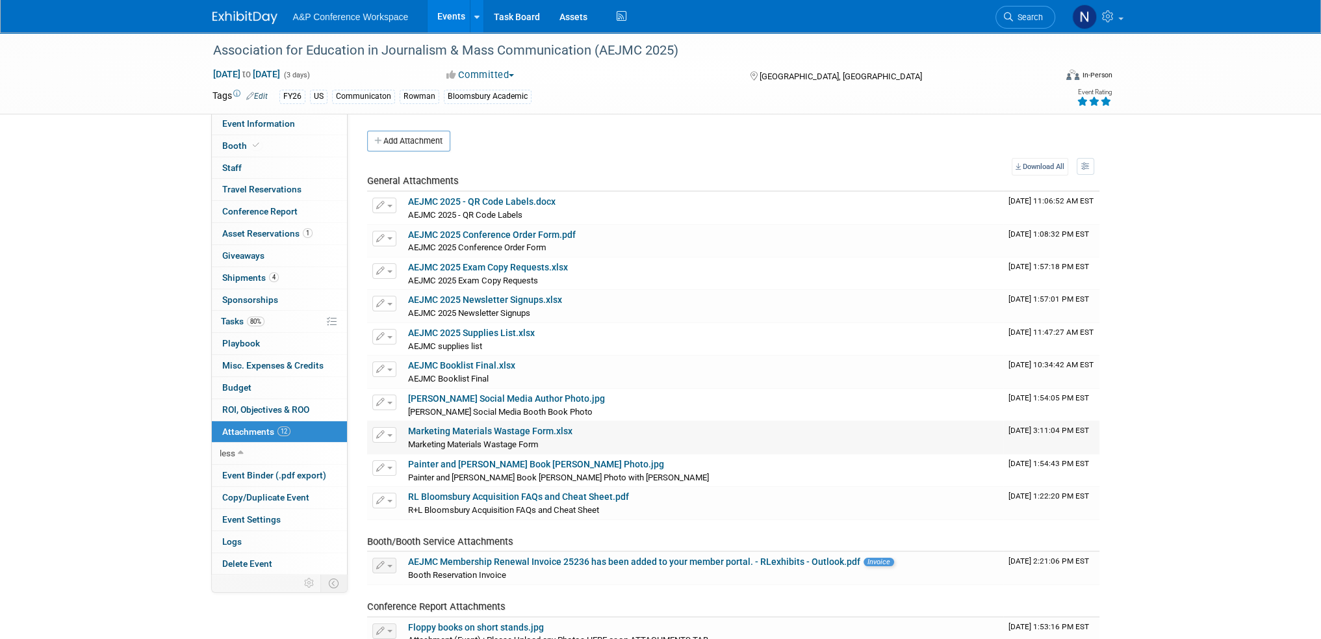
click at [500, 429] on link "Marketing Materials Wastage Form.xlsx" at bounding box center [490, 430] width 164 height 10
click at [84, 533] on div "Association for Education in Journalism & Mass Communication (AEJMC 2025) [DATE…" at bounding box center [660, 360] width 1321 height 656
click at [252, 236] on span "Asset Reservations 1" at bounding box center [267, 233] width 90 height 10
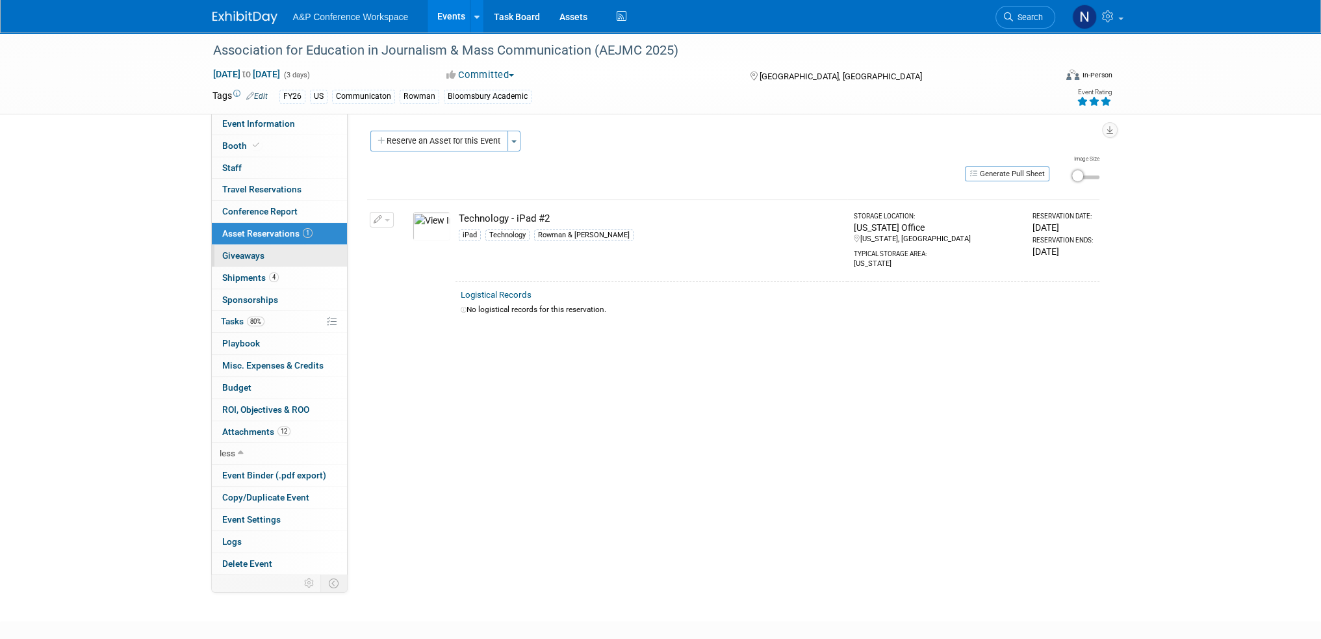
click at [246, 254] on span "Giveaways 0" at bounding box center [243, 255] width 42 height 10
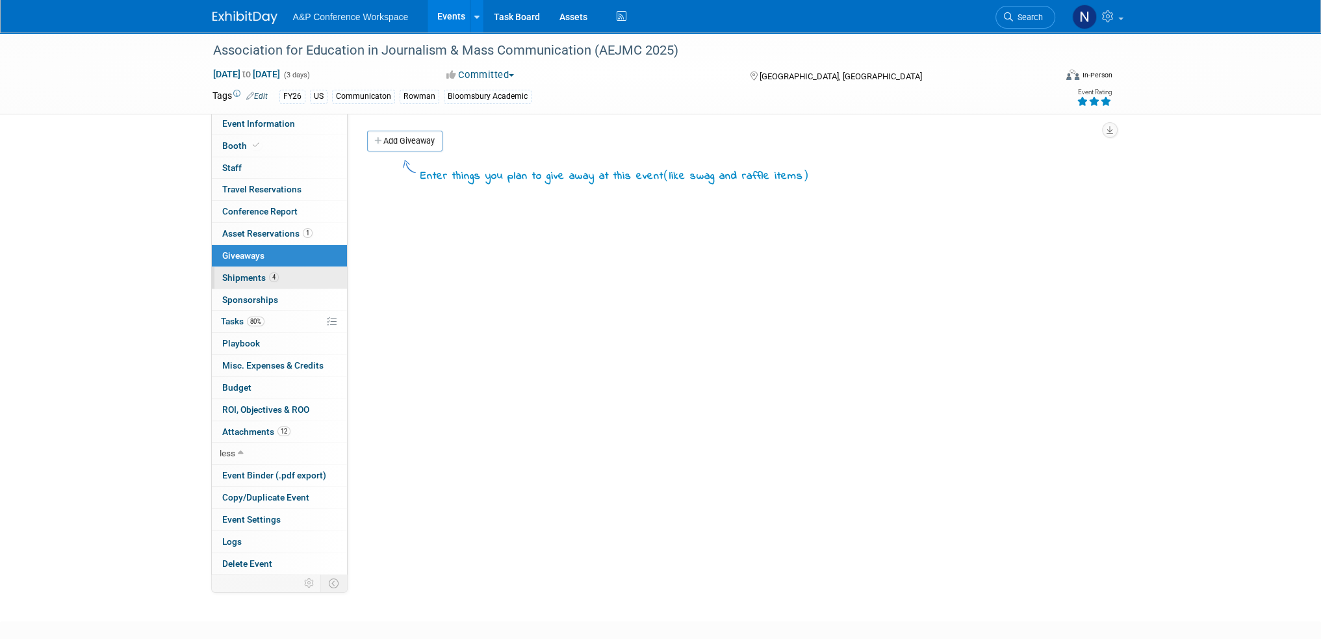
click at [247, 279] on span "Shipments 4" at bounding box center [250, 277] width 57 height 10
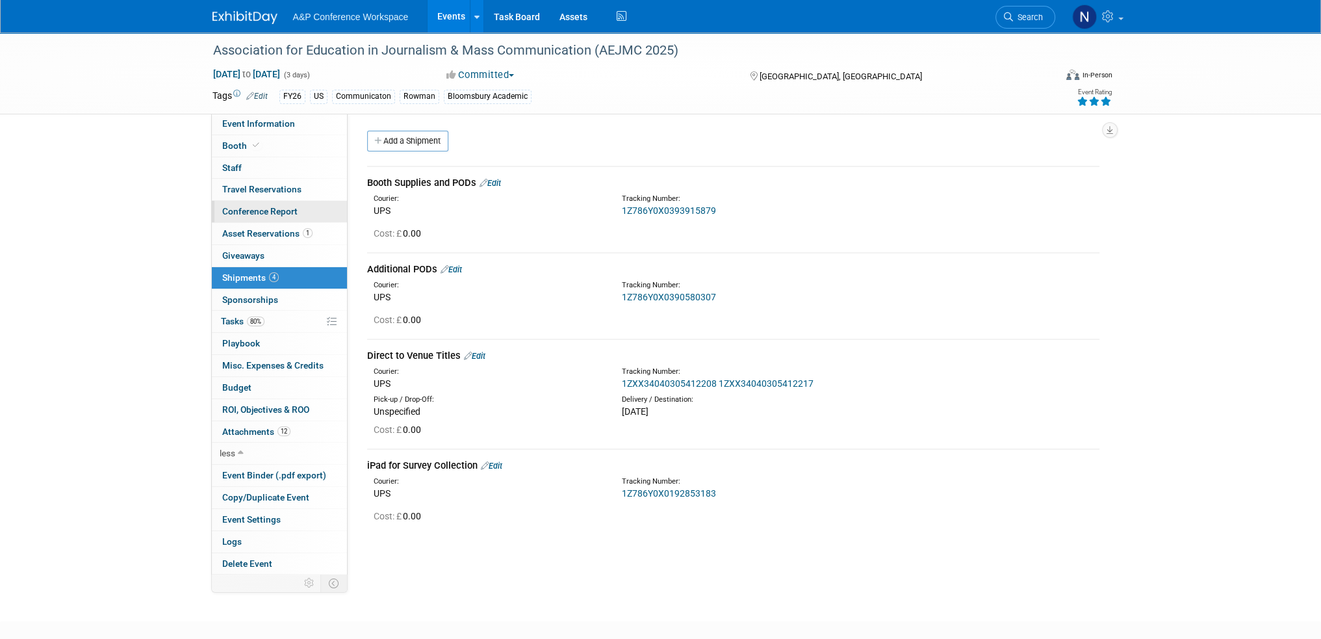
click at [255, 210] on span "Conference Report" at bounding box center [259, 211] width 75 height 10
select select "NO"
select select "YES"
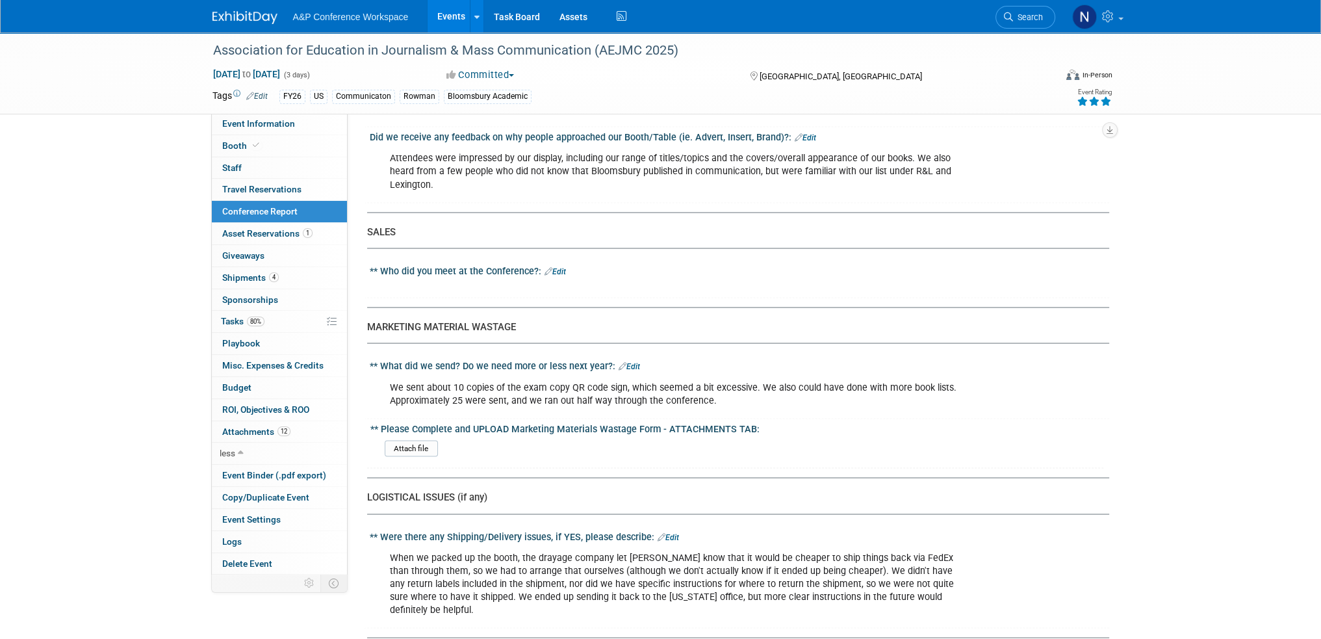
scroll to position [3378, 0]
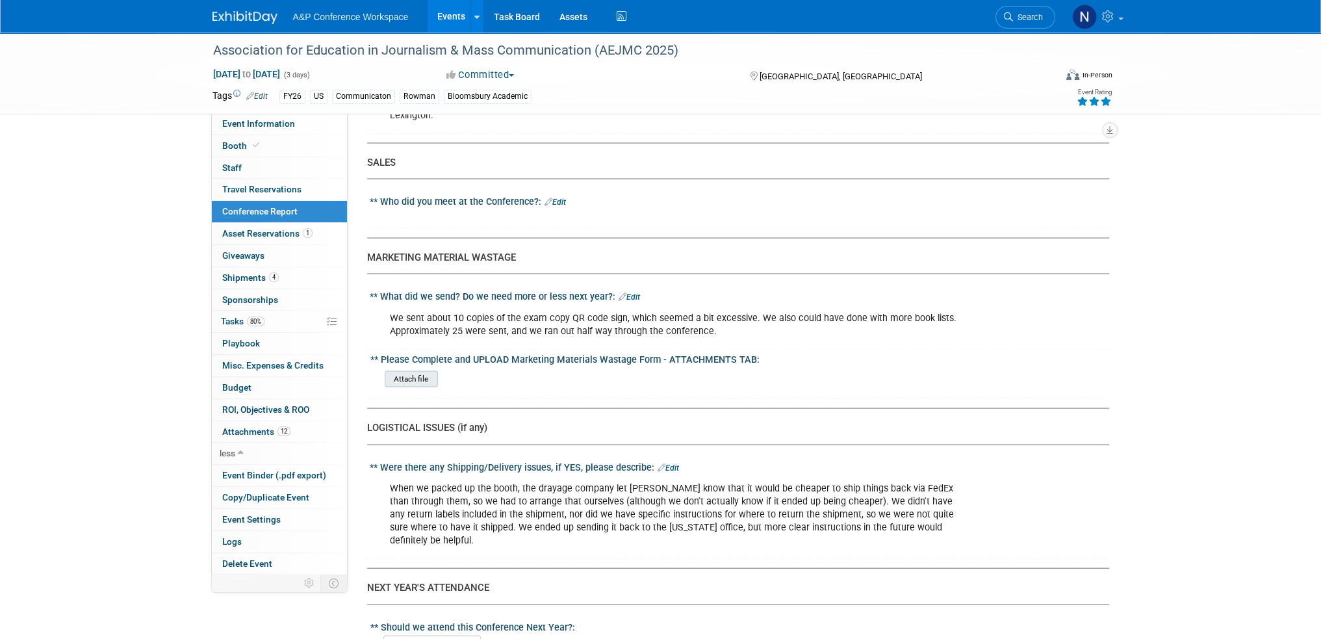
click at [417, 372] on input "file" at bounding box center [348, 379] width 177 height 15
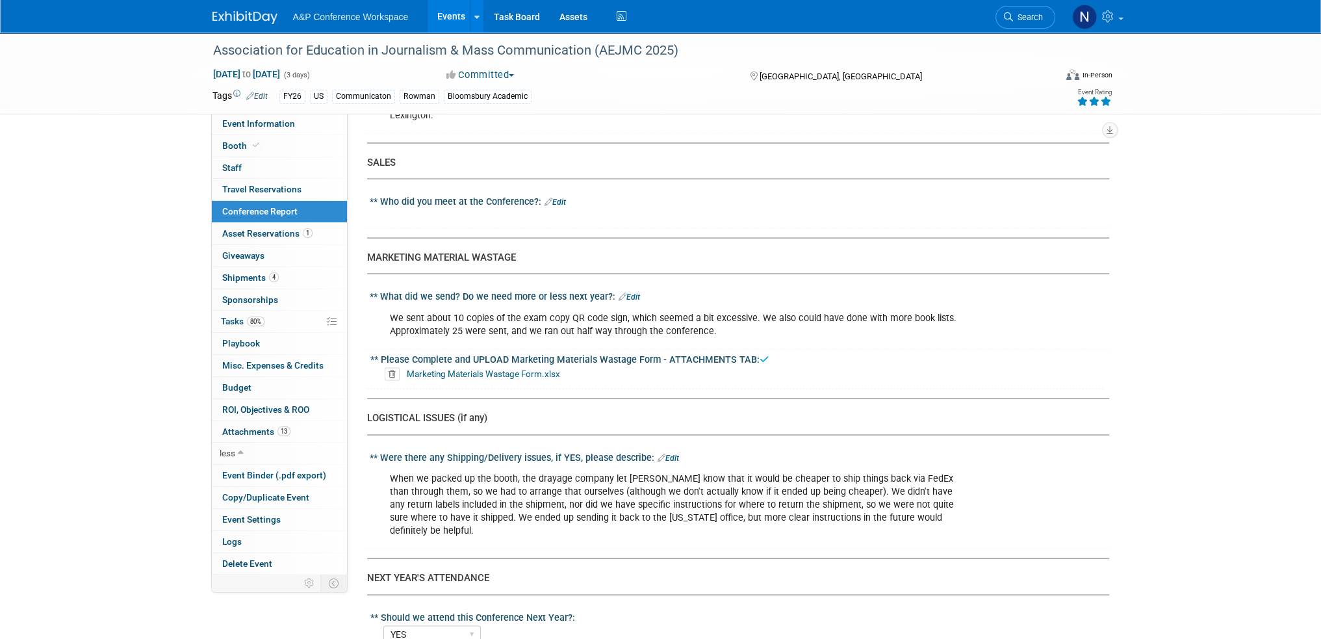
click at [408, 305] on div "We sent about 10 copies of the exam copy QR code sign, which seemed a bit exces…" at bounding box center [673, 324] width 585 height 39
click at [626, 292] on link "Edit" at bounding box center [628, 296] width 21 height 9
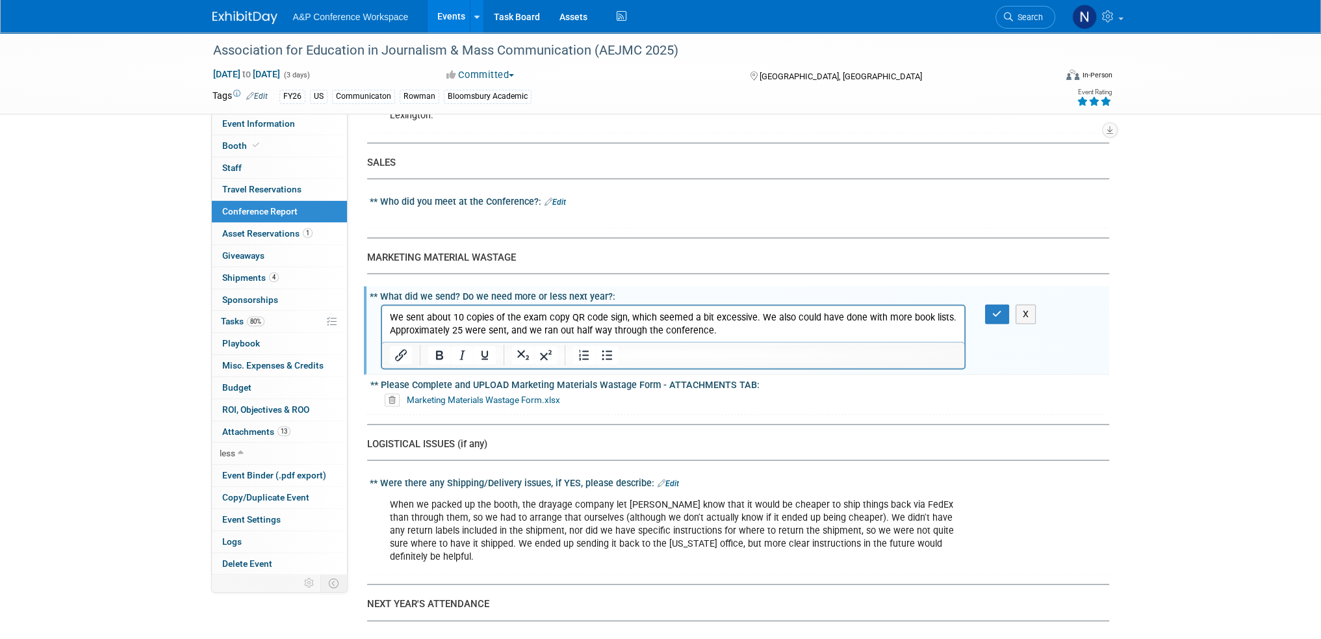
scroll to position [0, 0]
click at [417, 317] on p "We sent about 10 copies of the exam copy QR code sign, which seemed a bit exces…" at bounding box center [673, 324] width 568 height 26
click at [404, 317] on p "We sent about 10 copies of the exam copy QR code sign, which seemed a bit exces…" at bounding box center [673, 324] width 568 height 26
click at [996, 309] on icon "button" at bounding box center [997, 313] width 10 height 9
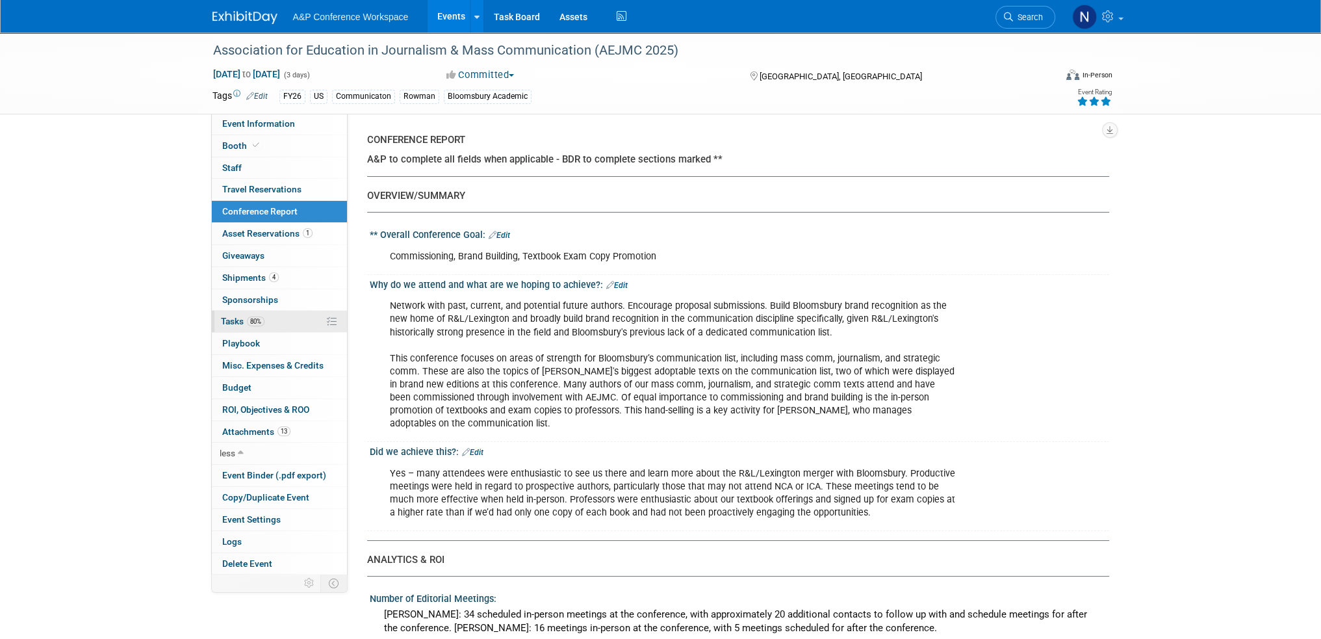
click at [223, 320] on span "Tasks 80%" at bounding box center [243, 321] width 44 height 10
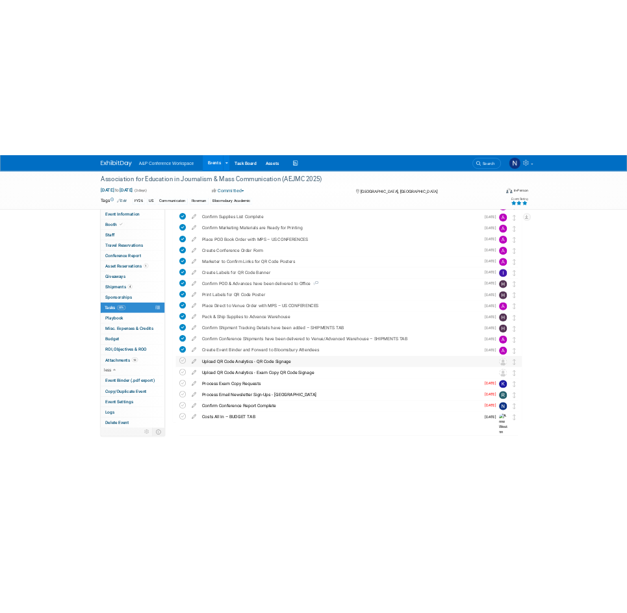
scroll to position [310, 0]
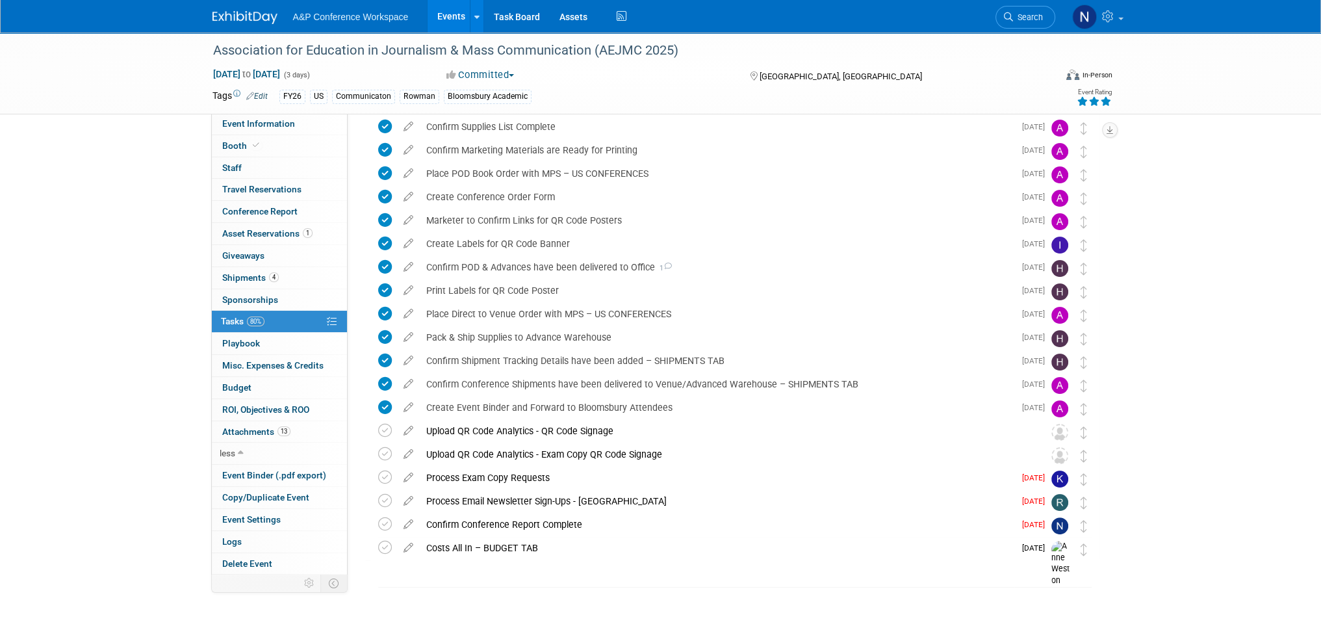
click at [479, 592] on div "Association for Education in Journalism & Mass Communication (AEJMC 2025) [GEOG…" at bounding box center [731, 235] width 735 height 754
drag, startPoint x: 160, startPoint y: 531, endPoint x: 160, endPoint y: 524, distance: 7.8
click at [160, 531] on div "Association for Education in Journalism & Mass Communication (AEJMC 2025) [DATE…" at bounding box center [660, 181] width 1321 height 917
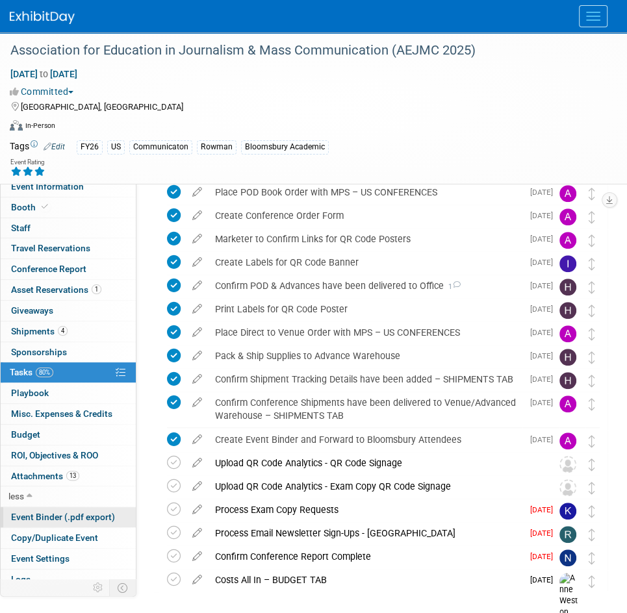
scroll to position [0, 0]
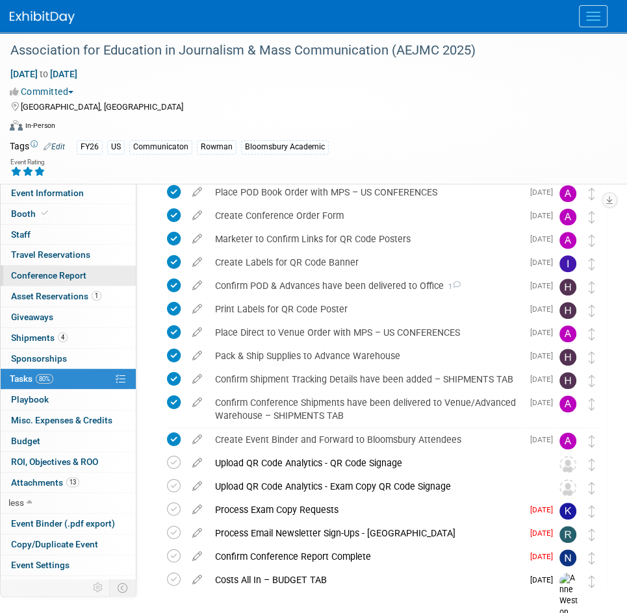
click at [37, 275] on span "Conference Report" at bounding box center [48, 275] width 75 height 10
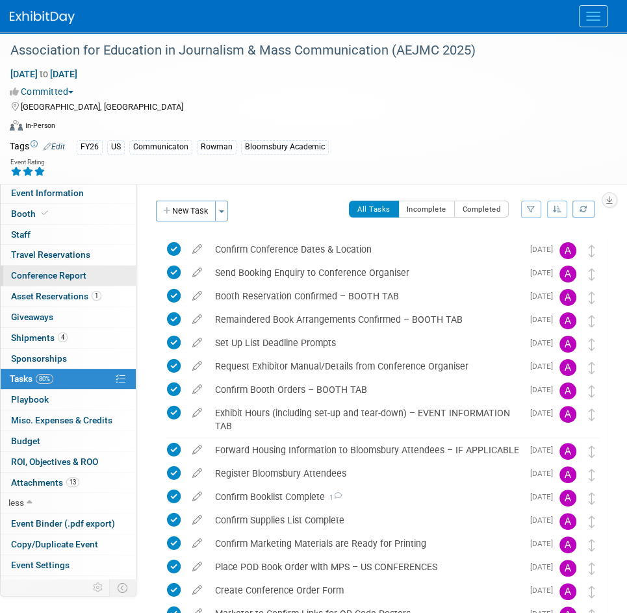
select select "NO"
select select "YES"
